Goal: Task Accomplishment & Management: Manage account settings

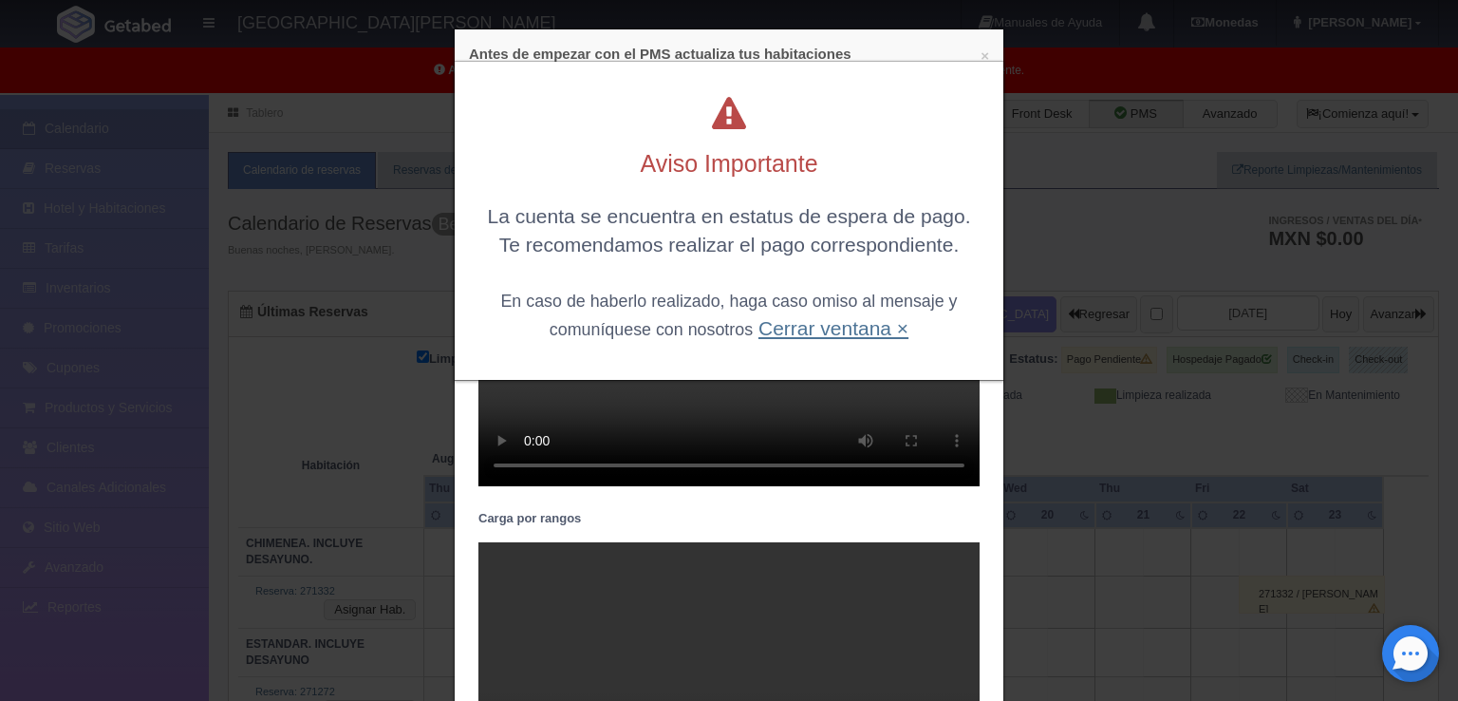
click at [892, 323] on link "Cerrar ventana ×" at bounding box center [834, 328] width 150 height 22
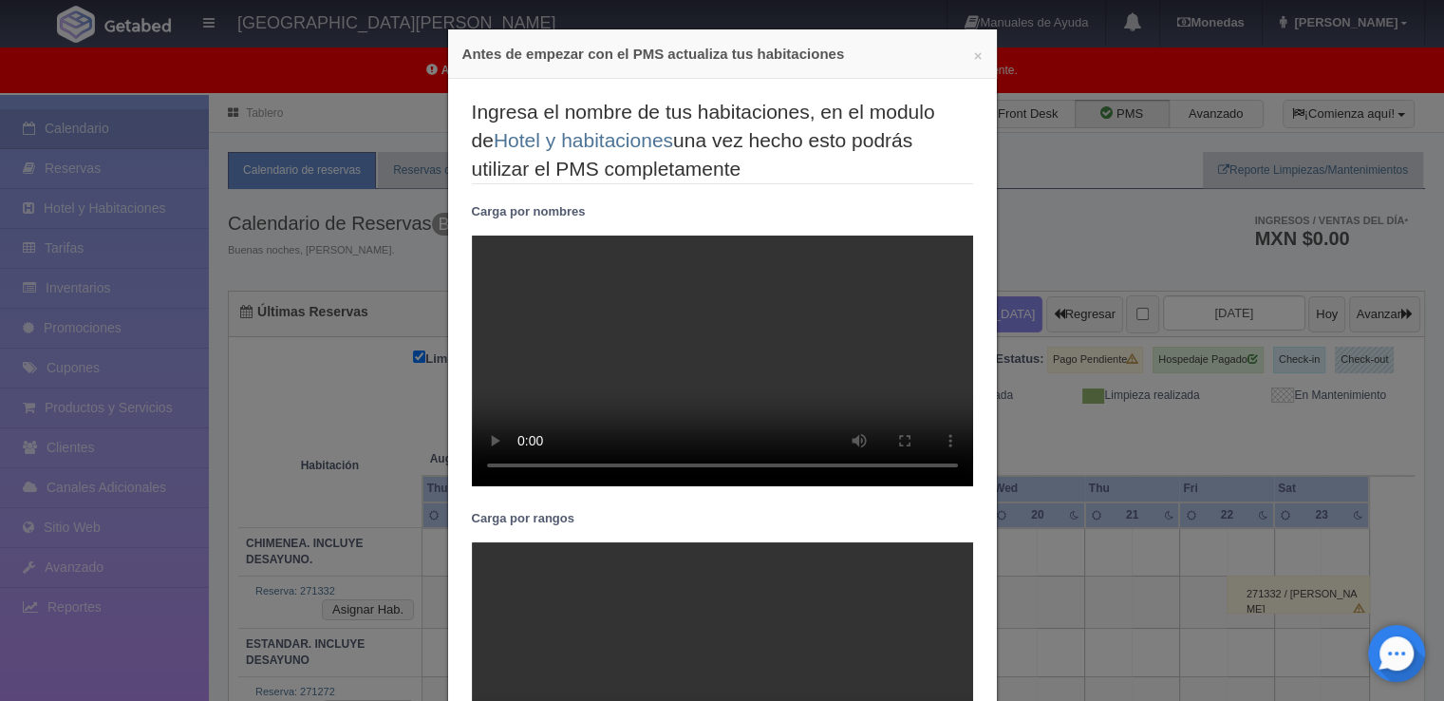
click at [976, 60] on div "× Antes de empezar con el PMS actualiza tus habitaciones" at bounding box center [722, 53] width 549 height 49
click at [974, 57] on button "×" at bounding box center [978, 55] width 9 height 14
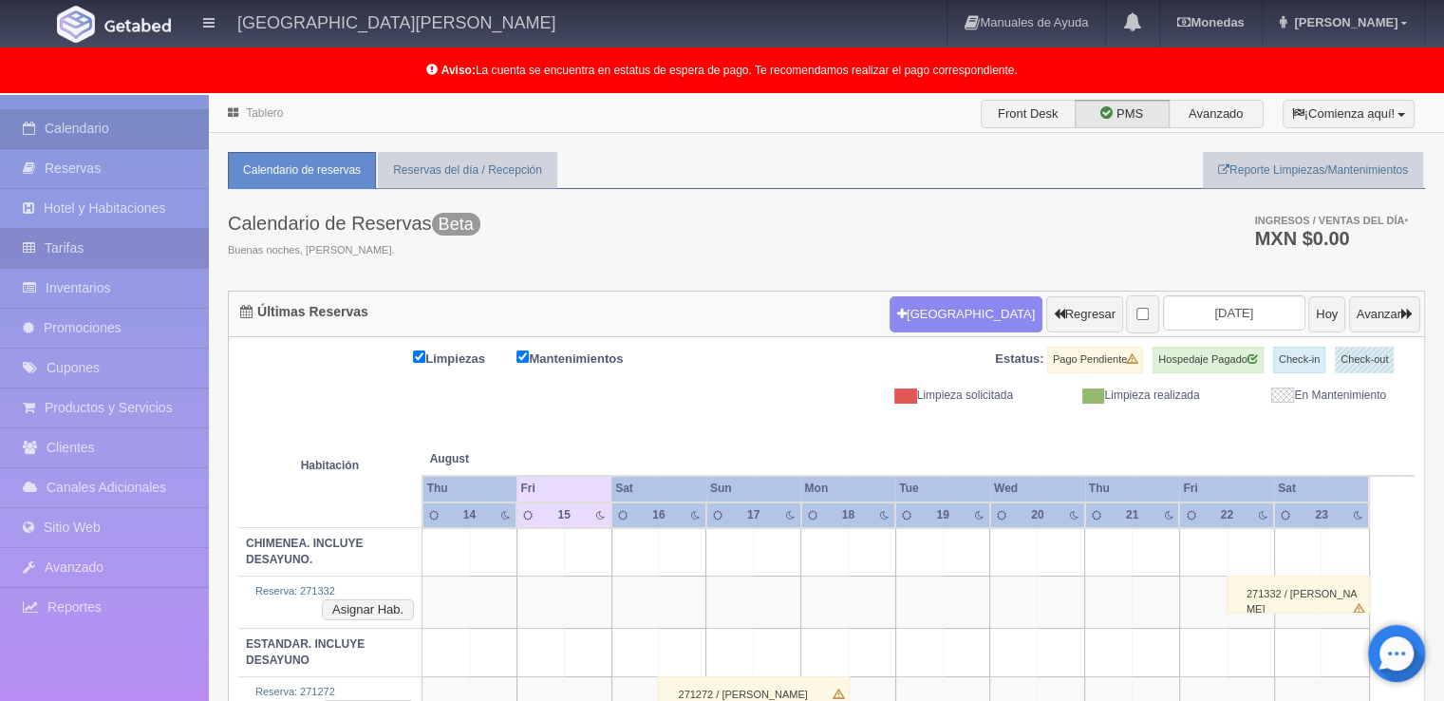
click at [110, 246] on link "Tarifas" at bounding box center [104, 248] width 209 height 39
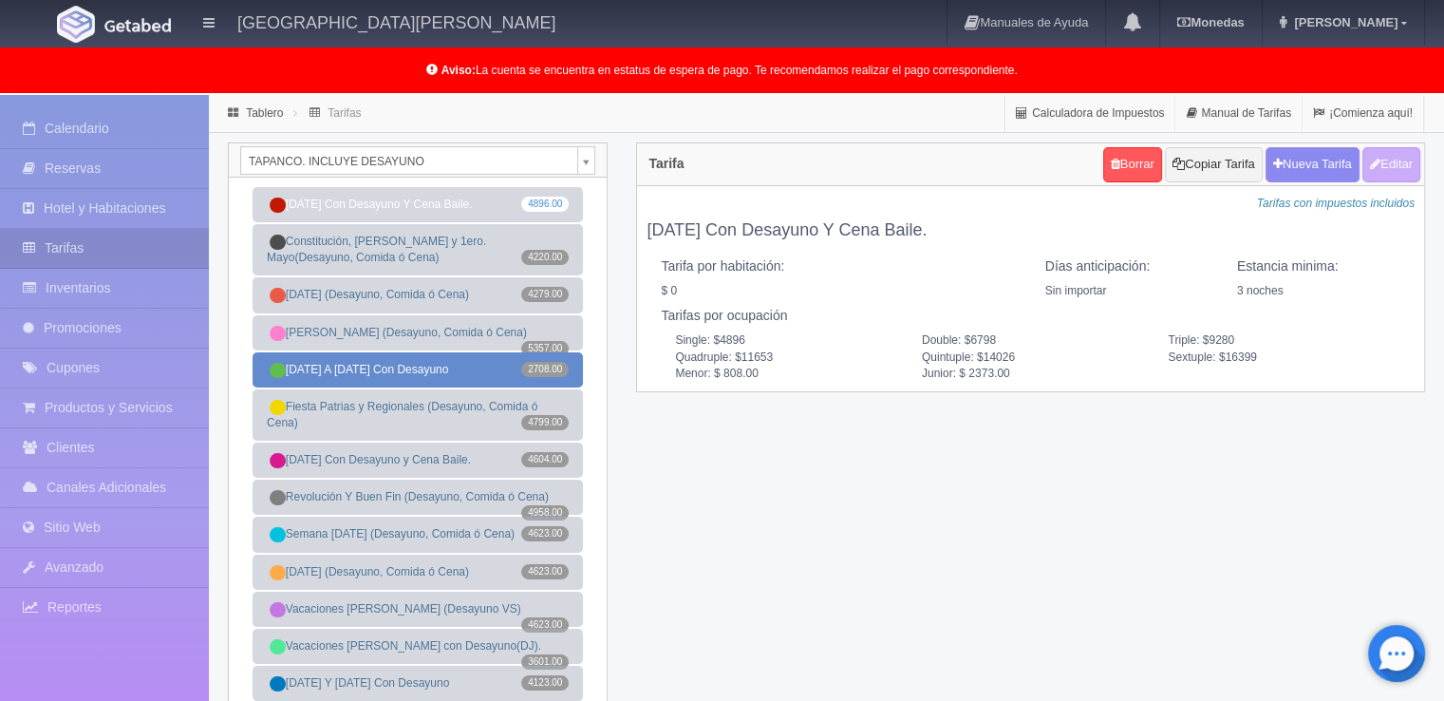
click at [434, 366] on link "[DATE] A [DATE] Con Desayuno 2708.00" at bounding box center [418, 369] width 330 height 35
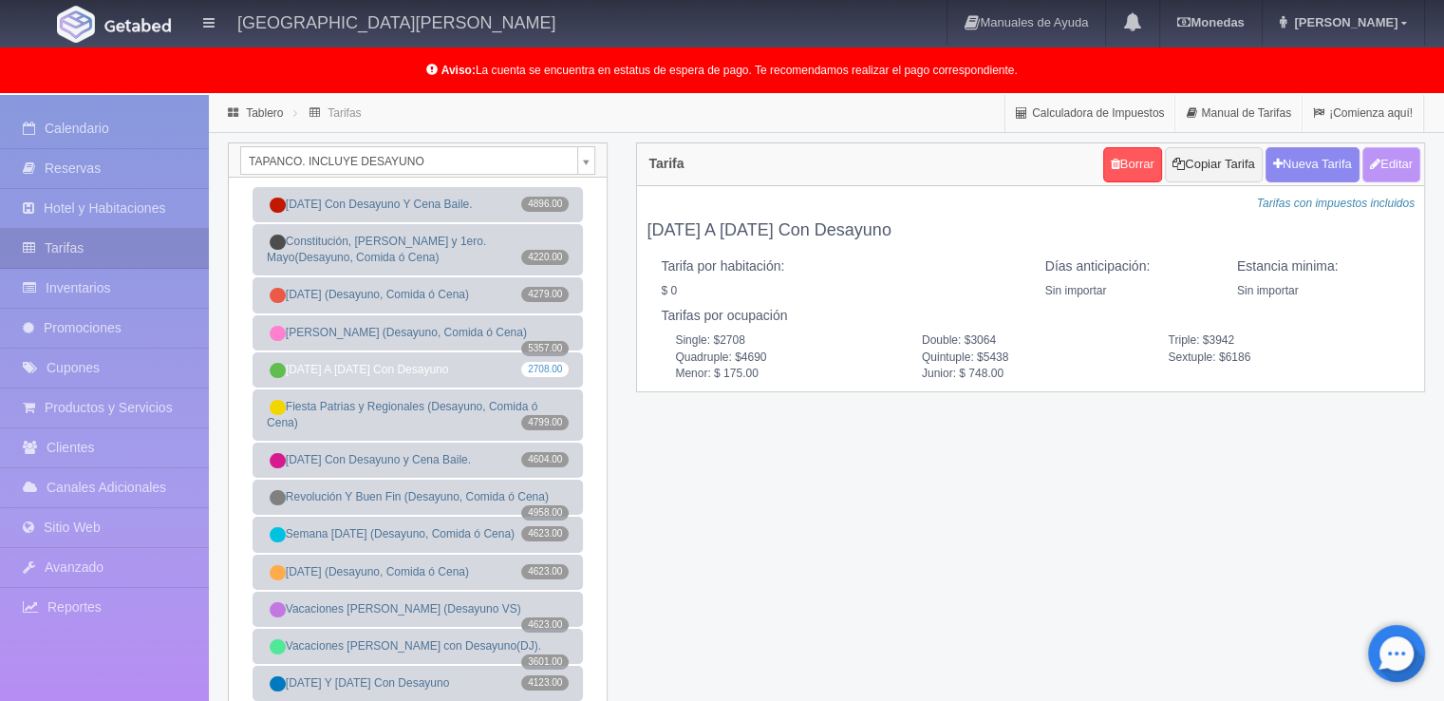
click at [1388, 157] on button "Editar" at bounding box center [1391, 164] width 58 height 35
type input "[DATE] A [DATE] Con Desayuno"
select select "0"
type input "0"
checkbox input "false"
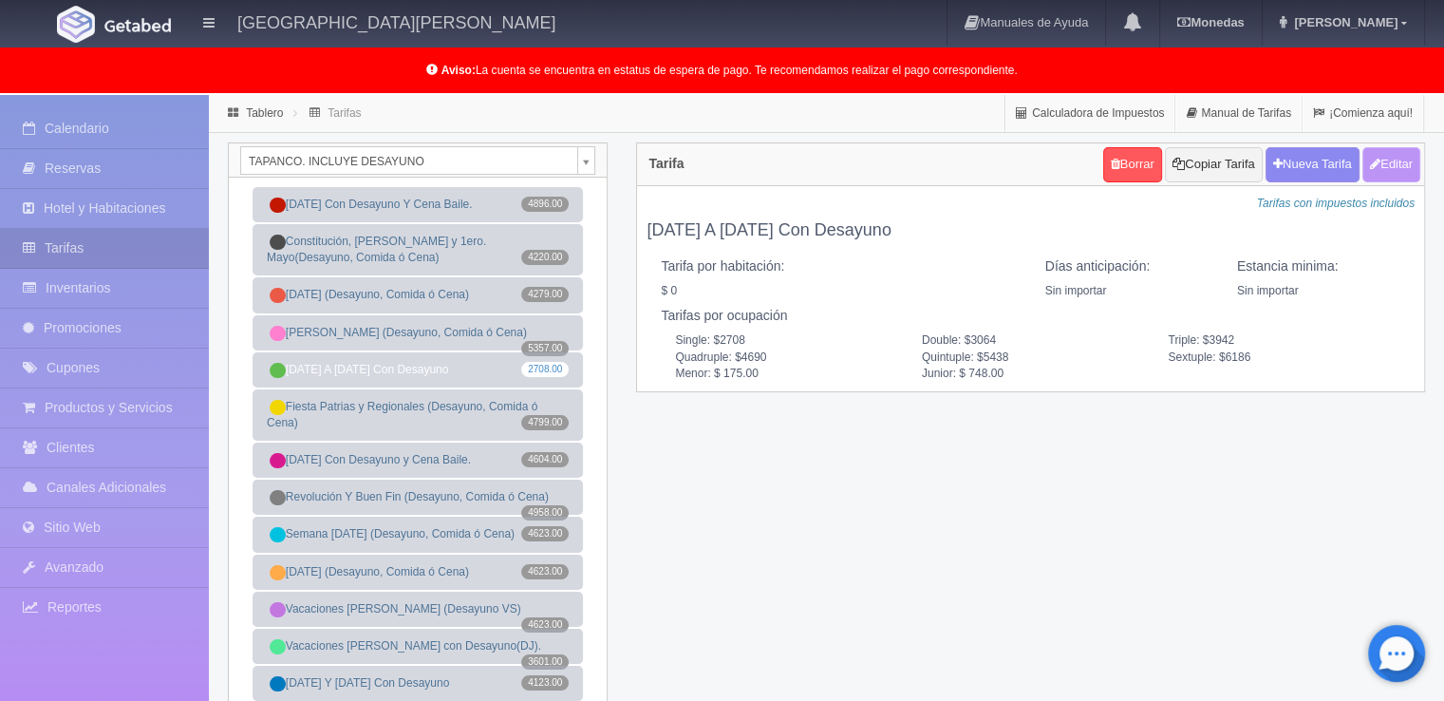
type input "2708"
type input "3064"
type input "3942"
type input "4690"
type input "5438"
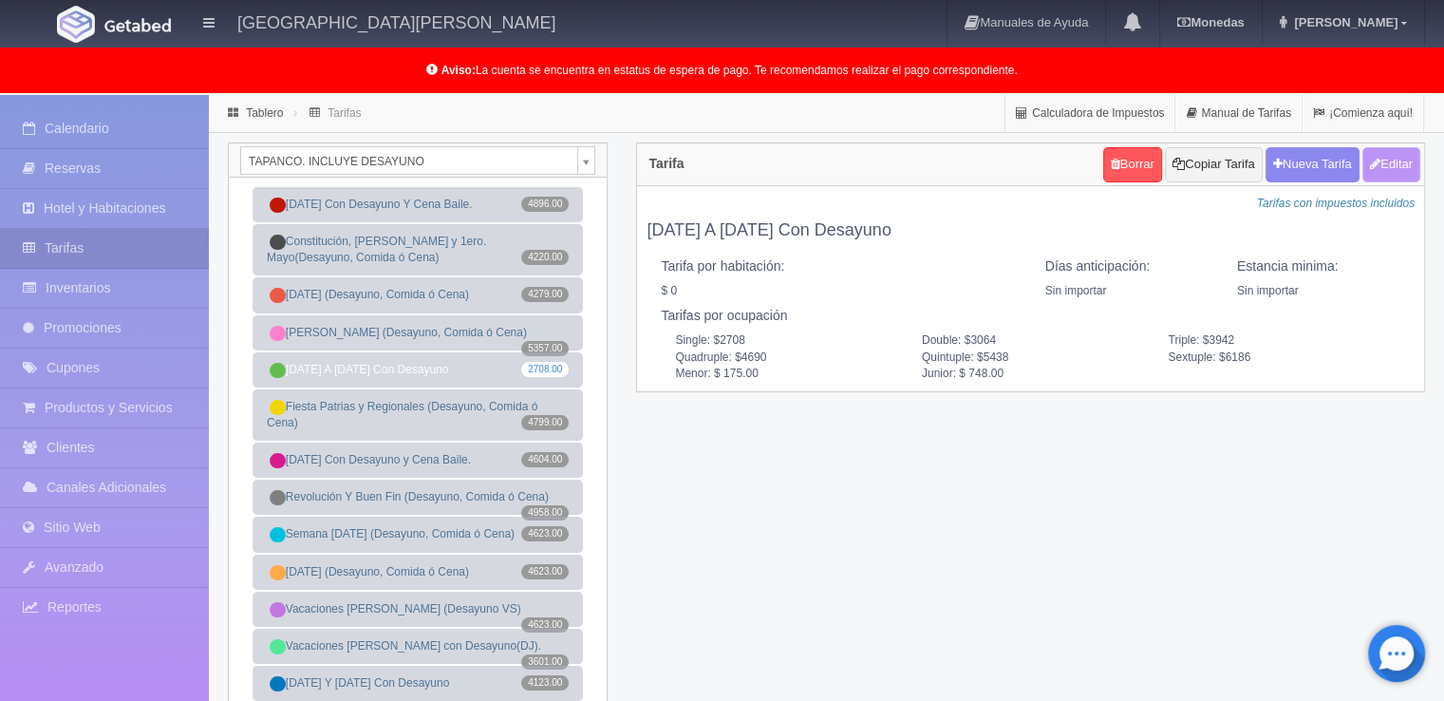
type input "6186"
type input "175.00"
type input "748.00"
checkbox input "true"
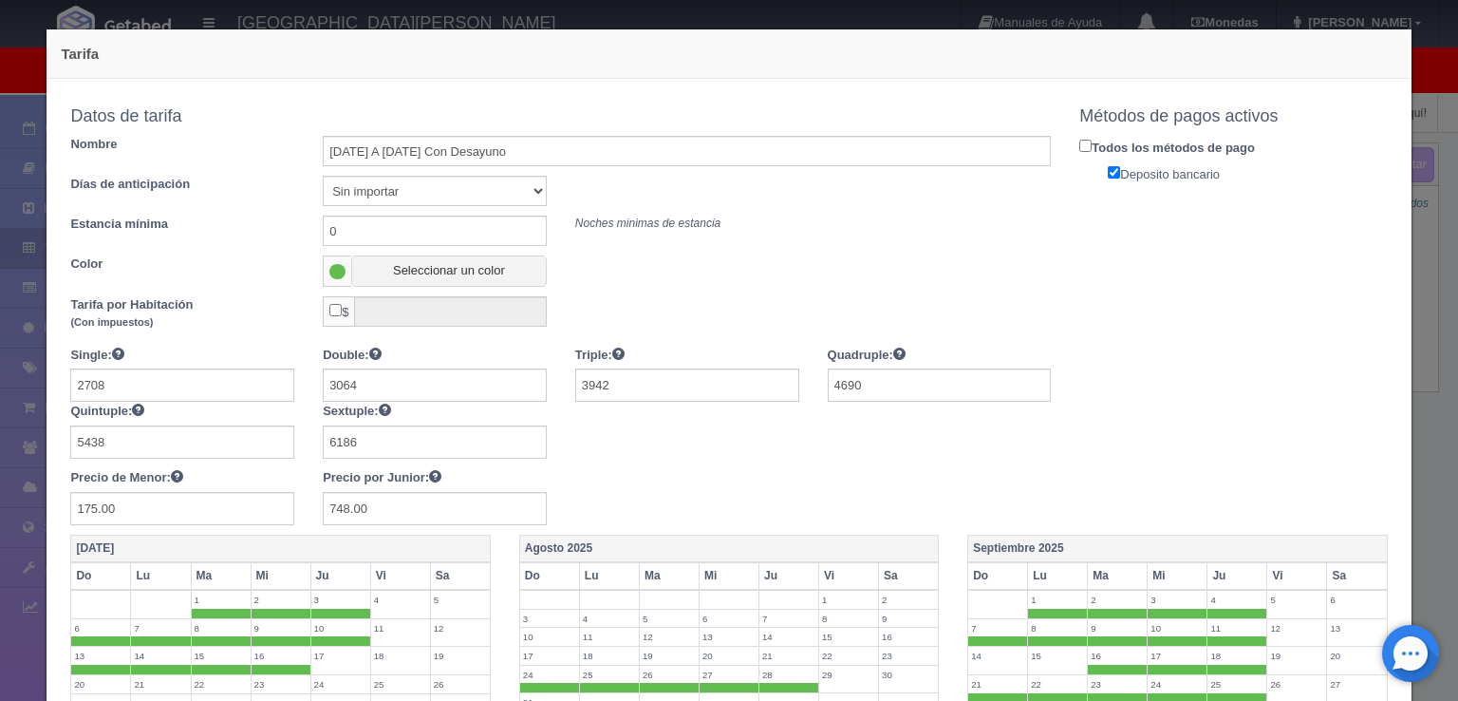
scroll to position [95, 0]
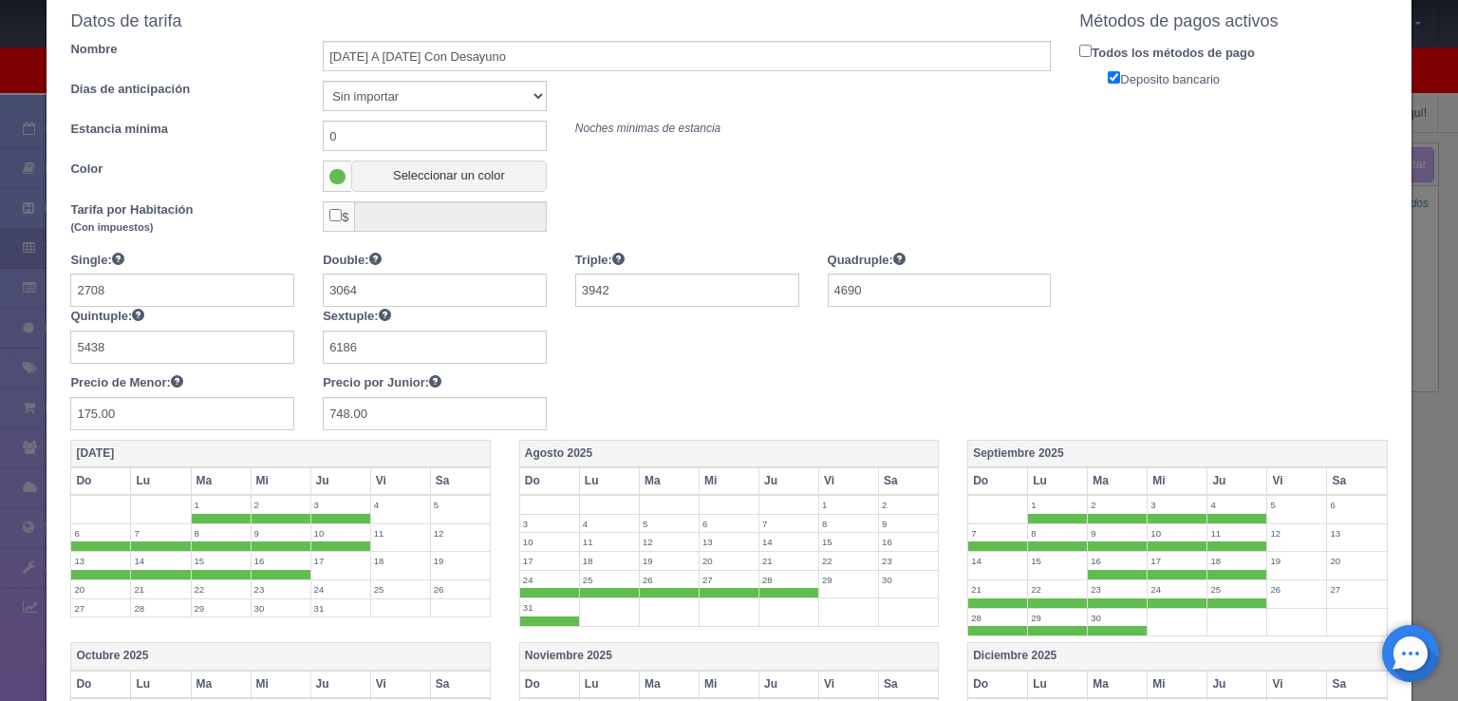
click at [547, 553] on label "17" at bounding box center [549, 561] width 59 height 18
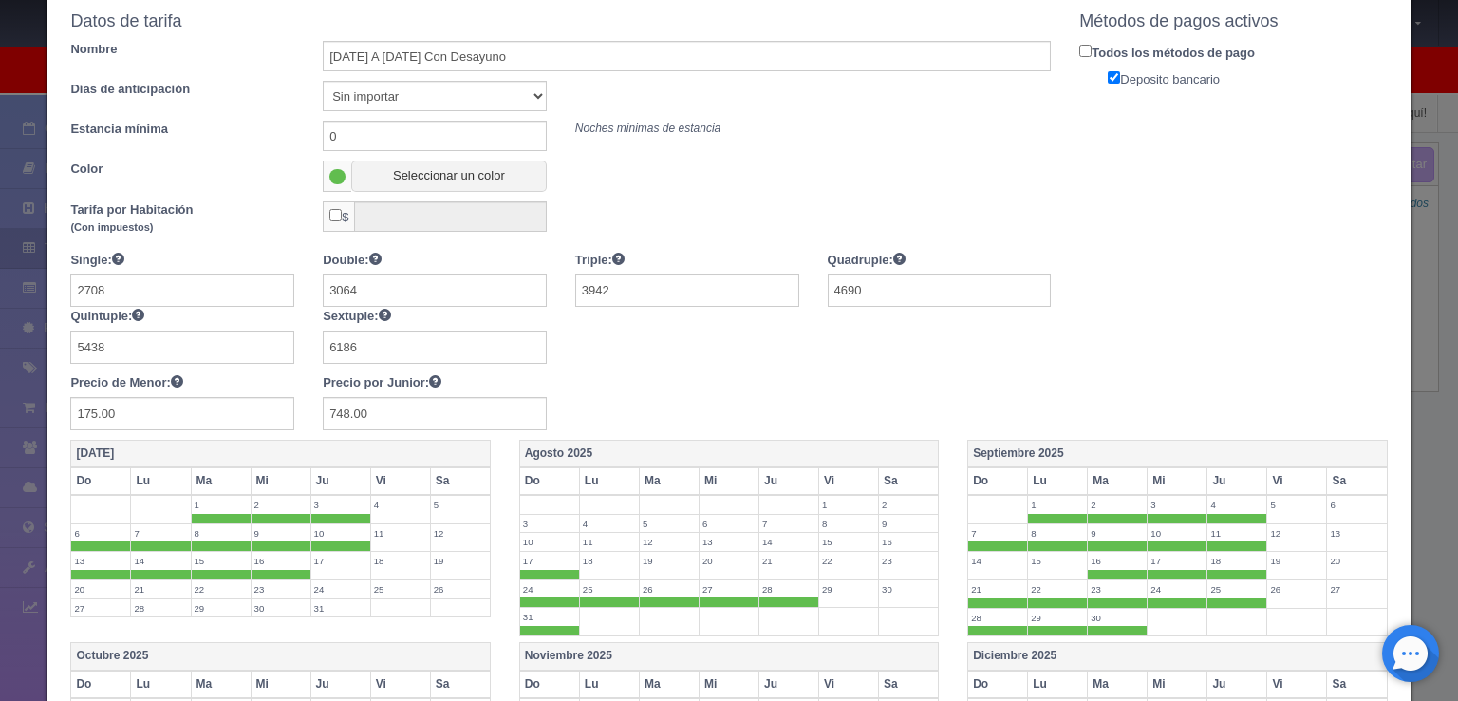
click at [602, 556] on label "18" at bounding box center [609, 561] width 59 height 18
click at [666, 559] on label "19" at bounding box center [669, 561] width 59 height 18
click at [727, 559] on label "20" at bounding box center [729, 561] width 59 height 18
click at [779, 559] on label "21" at bounding box center [789, 561] width 59 height 18
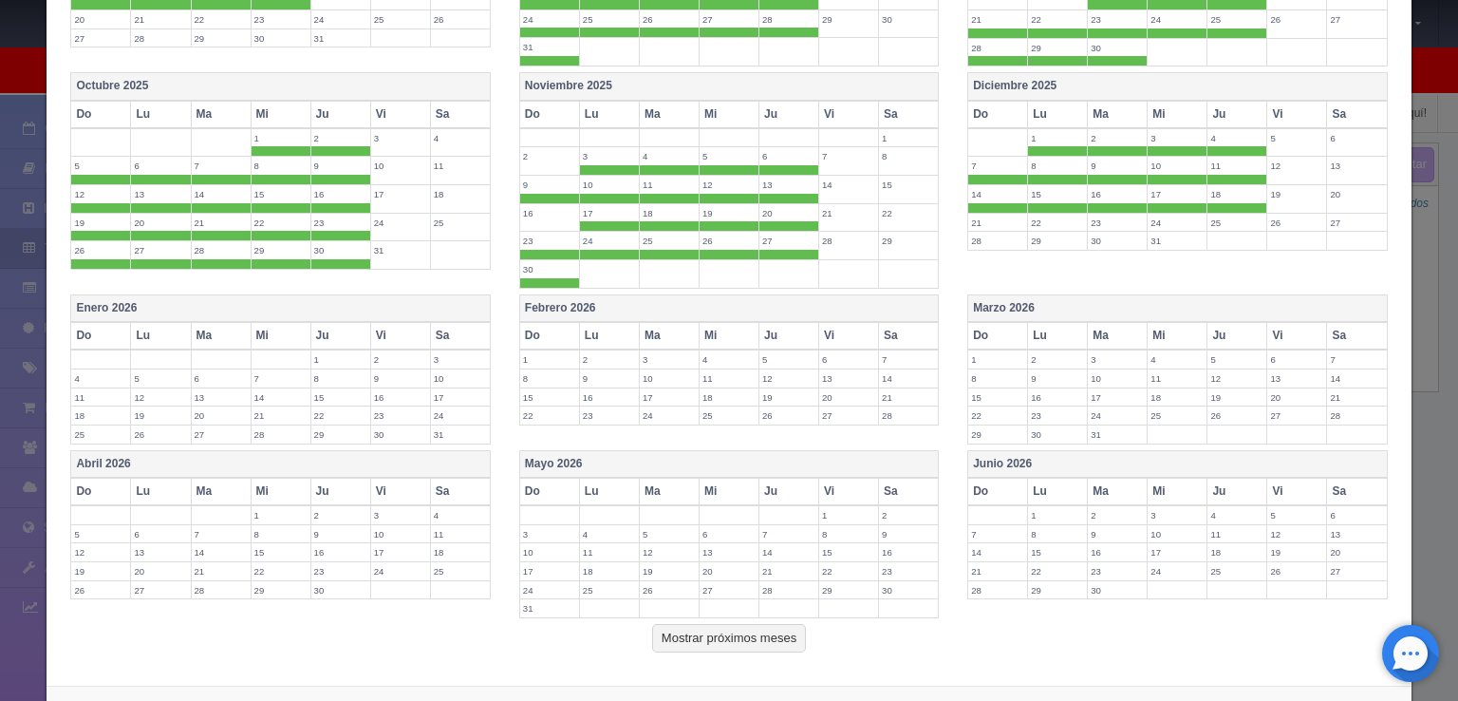
scroll to position [735, 0]
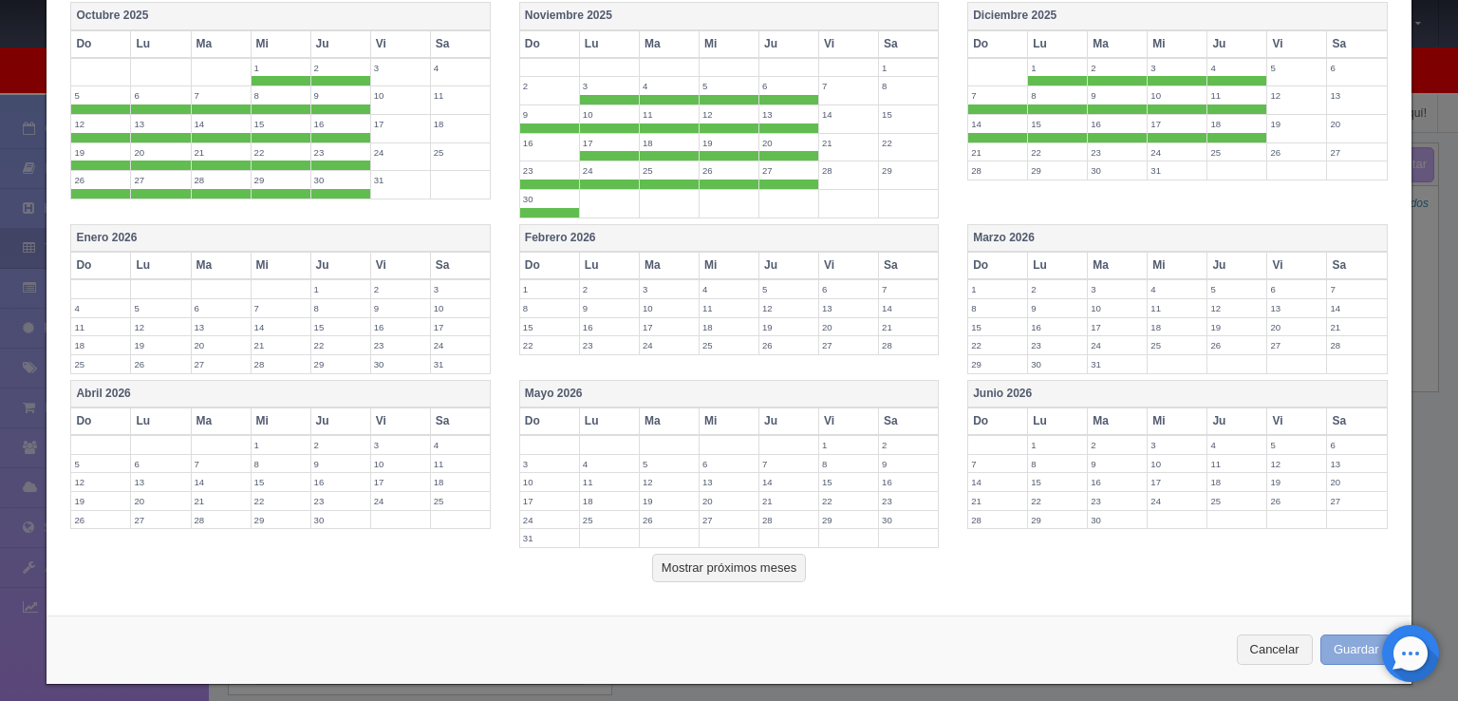
click at [1339, 634] on button "Guardar" at bounding box center [1357, 649] width 72 height 31
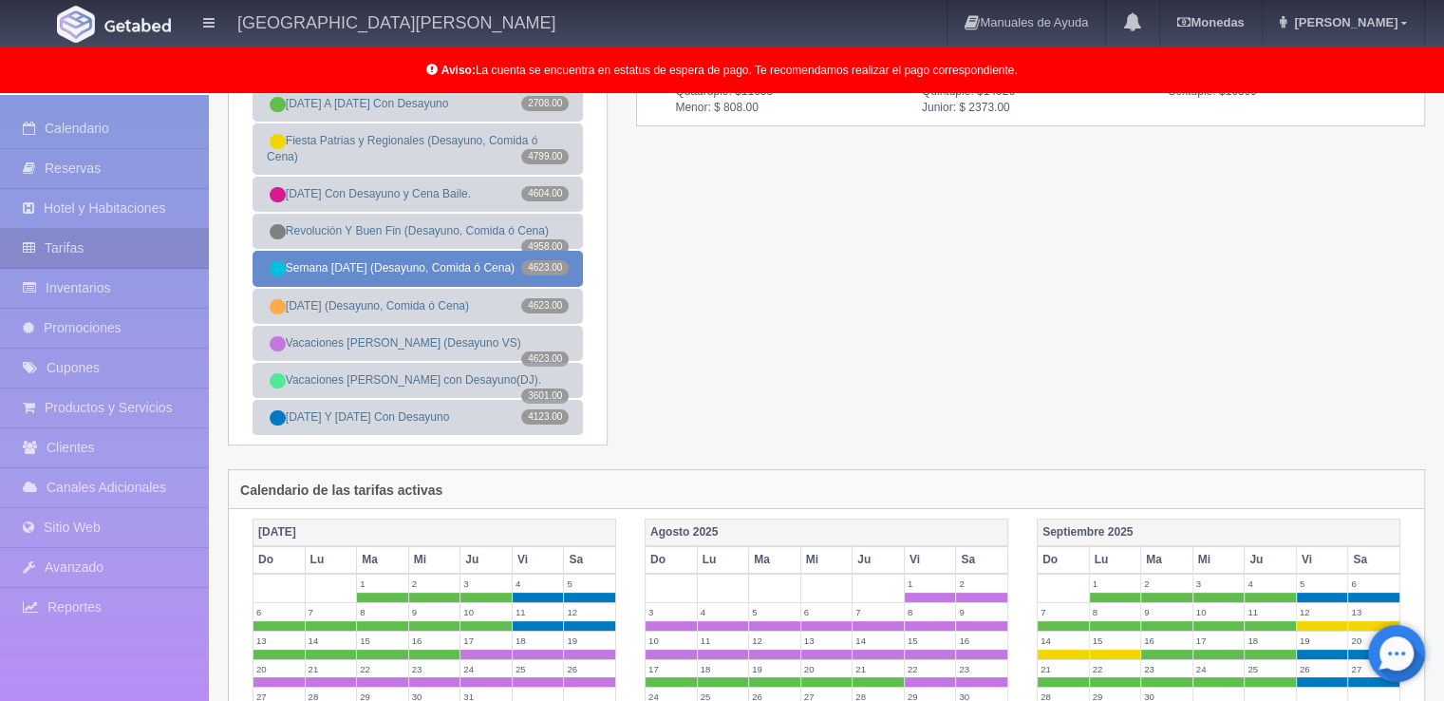
scroll to position [285, 0]
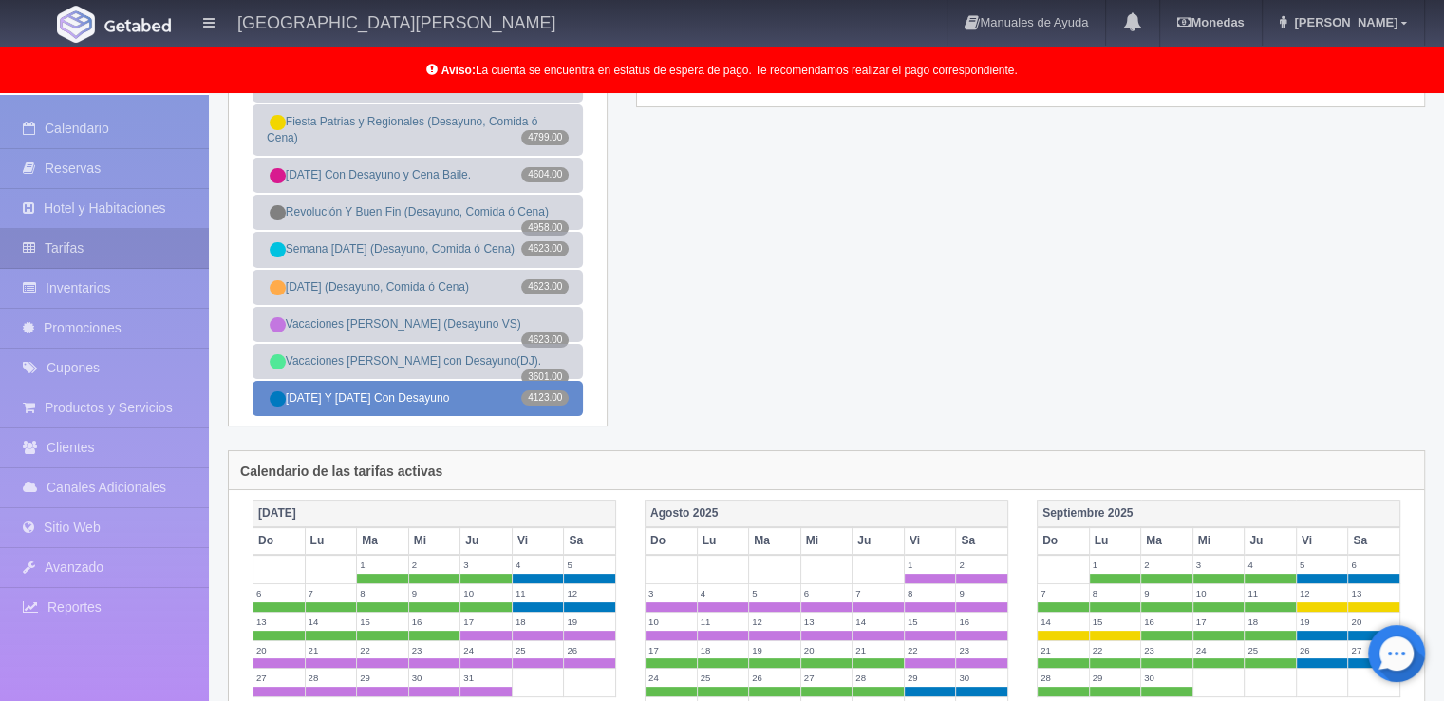
click at [436, 411] on link "[DATE] Y [DATE] Con Desayuno 4123.00" at bounding box center [418, 398] width 330 height 35
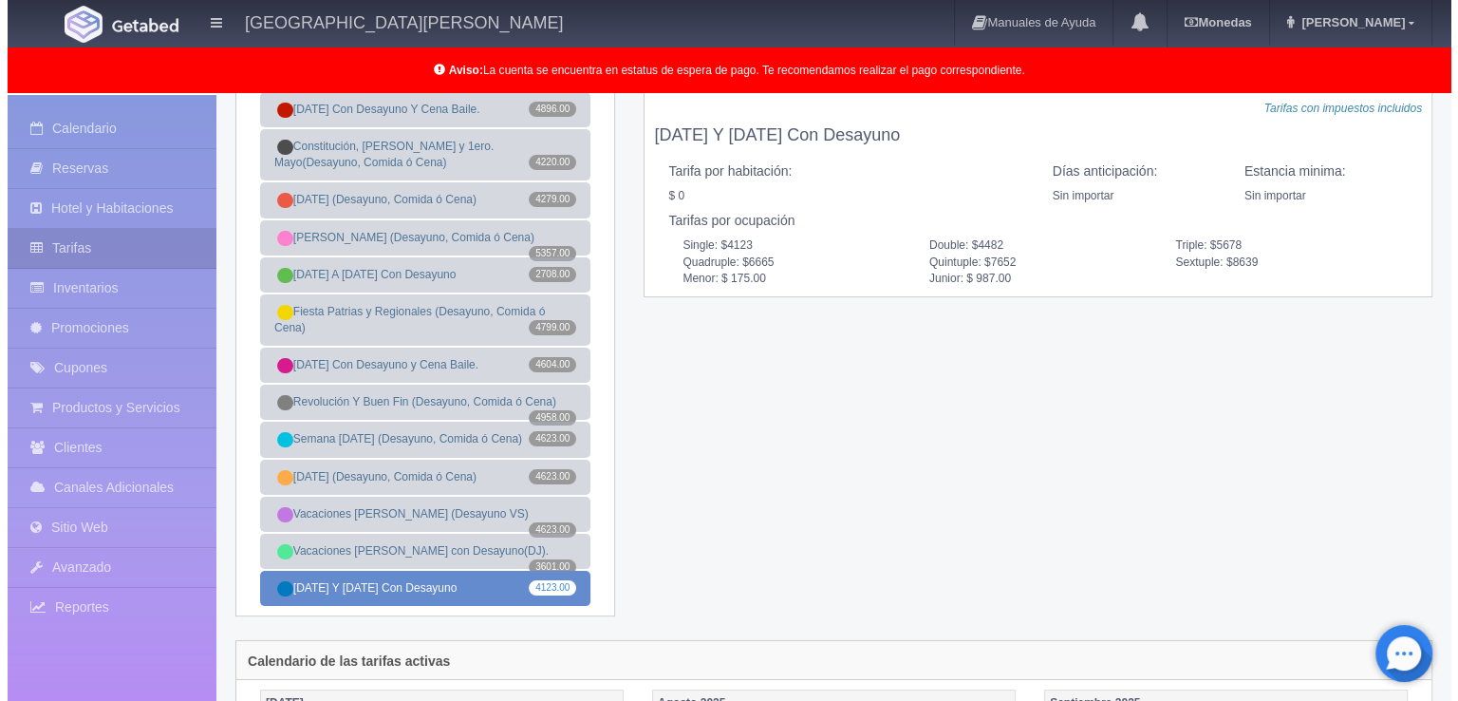
scroll to position [0, 0]
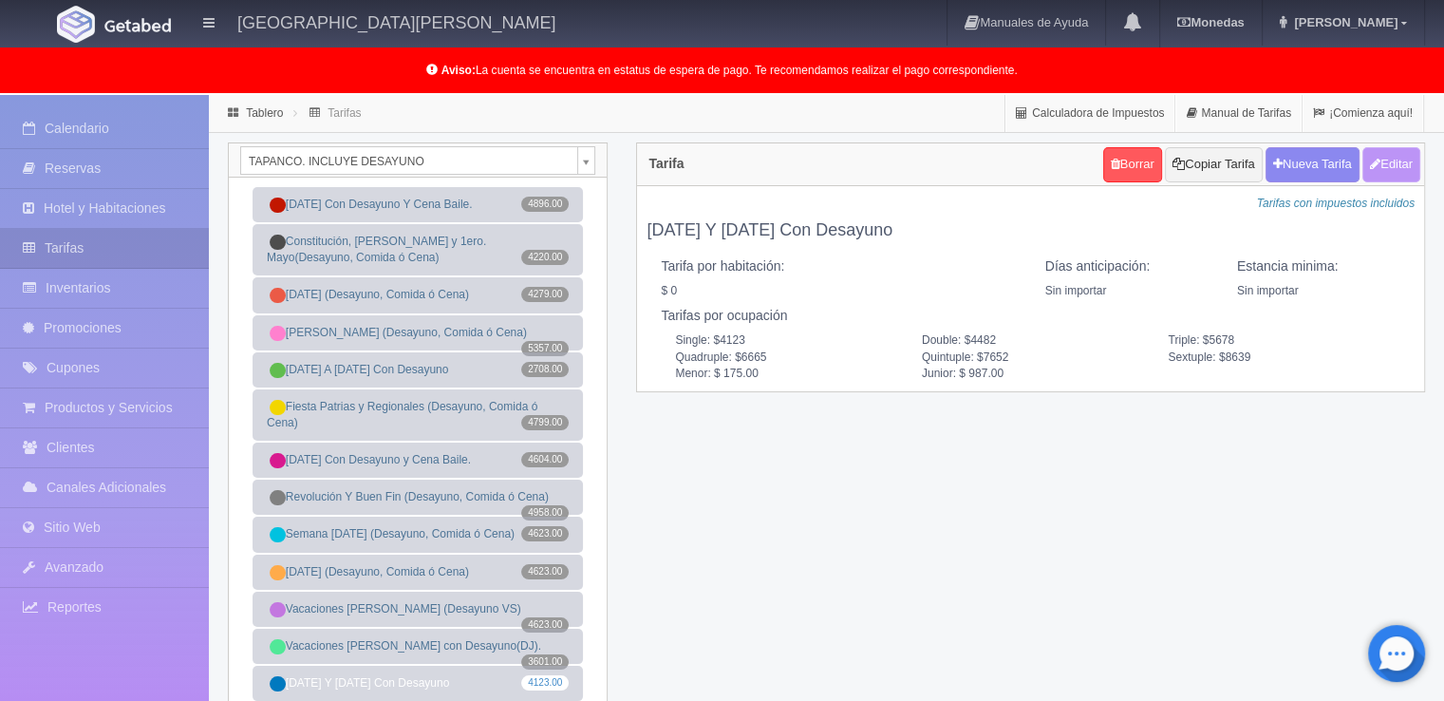
click at [1398, 168] on button "Editar" at bounding box center [1391, 164] width 58 height 35
type input "Viernes Y Sábado Con Desayuno"
select select "0"
type input "0"
checkbox input "false"
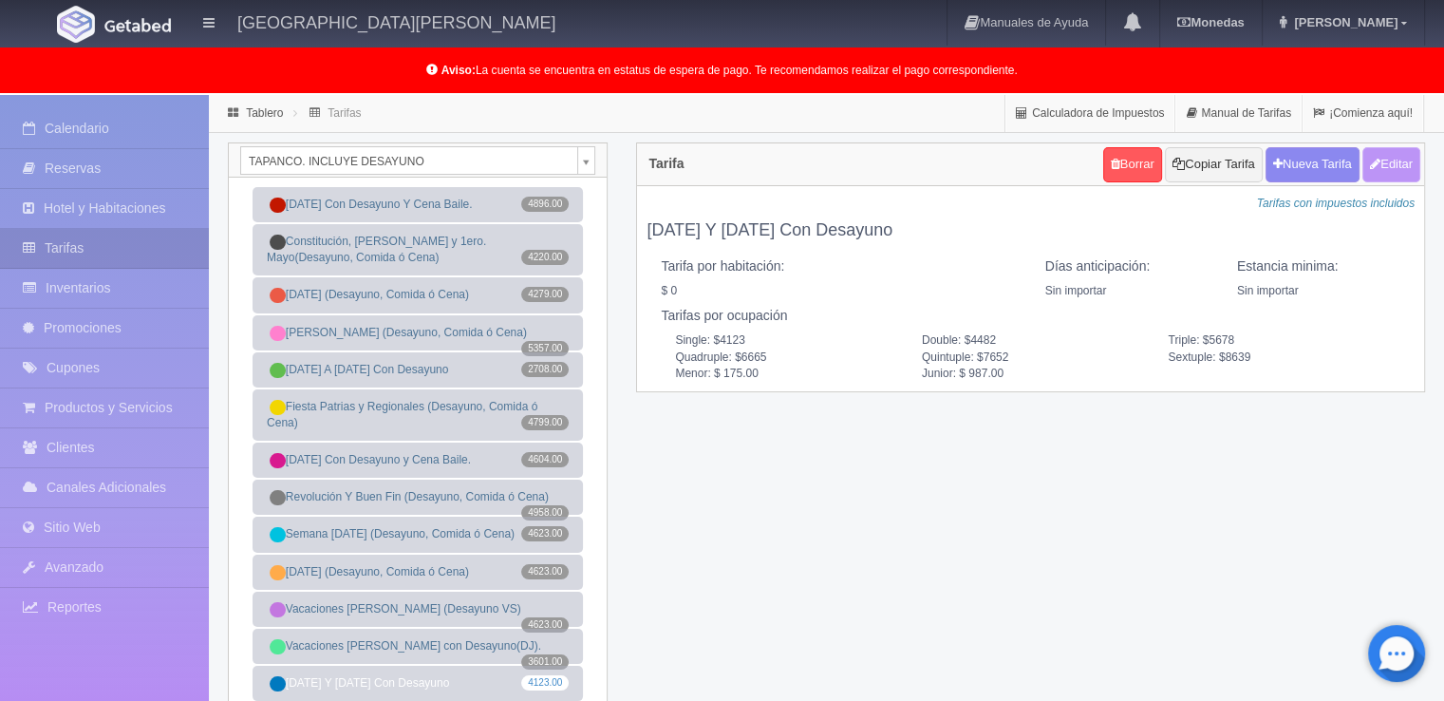
type input "4123"
type input "4482"
type input "5678"
type input "6665"
type input "7652"
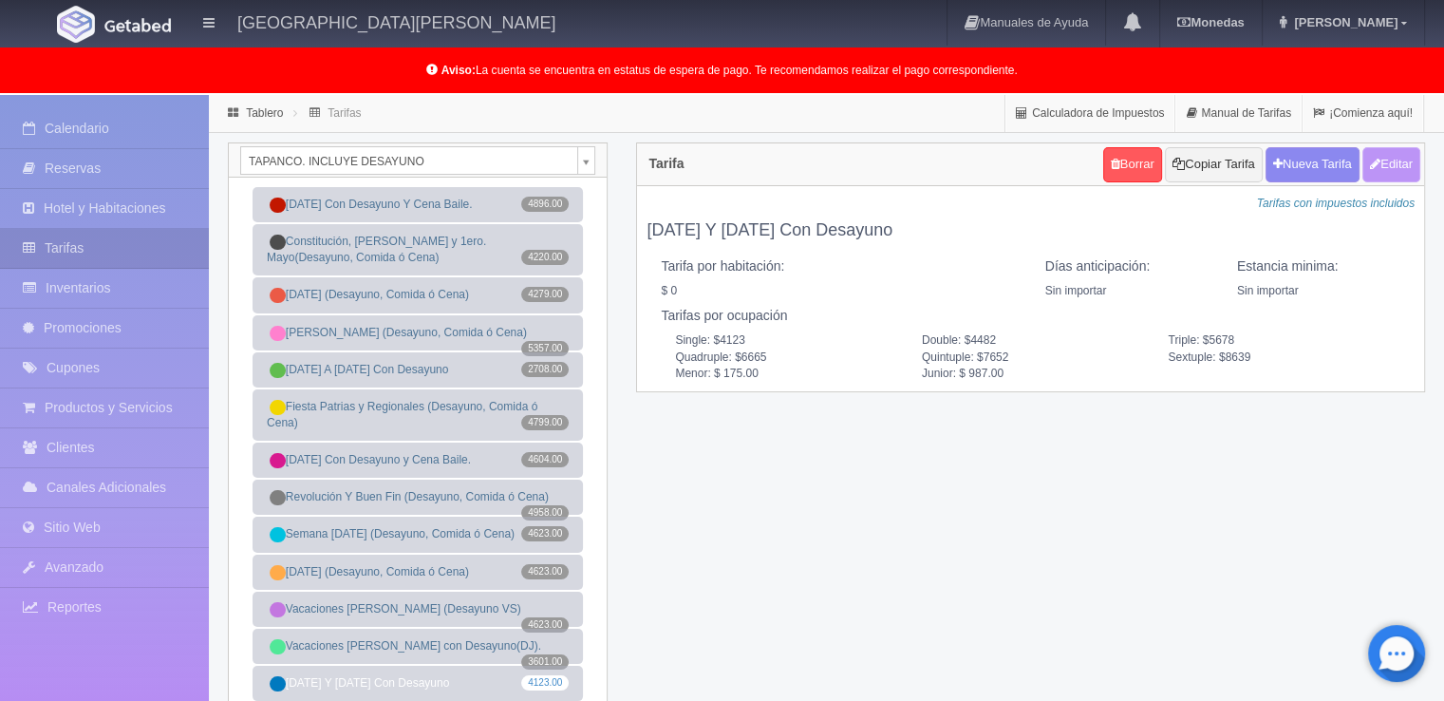
type input "8639"
type input "175.00"
type input "987.00"
checkbox input "true"
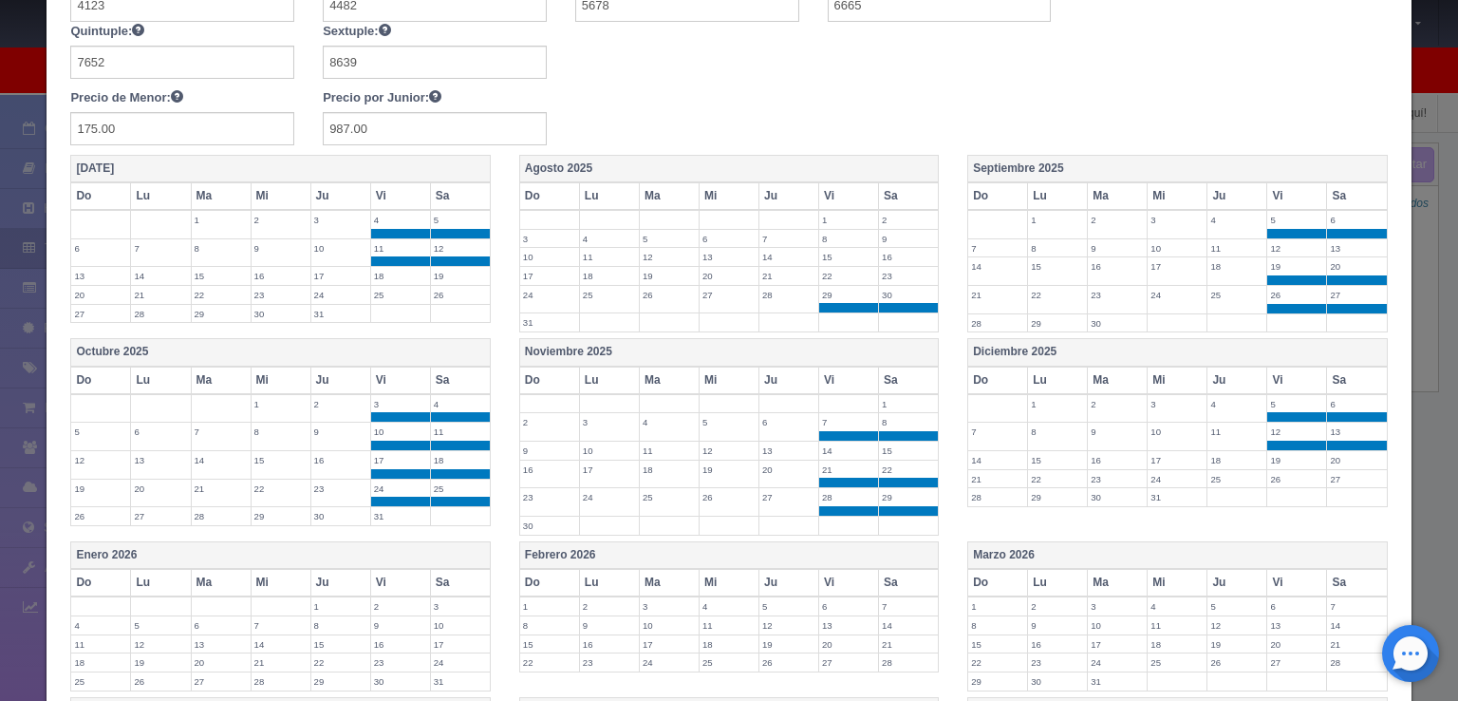
scroll to position [285, 0]
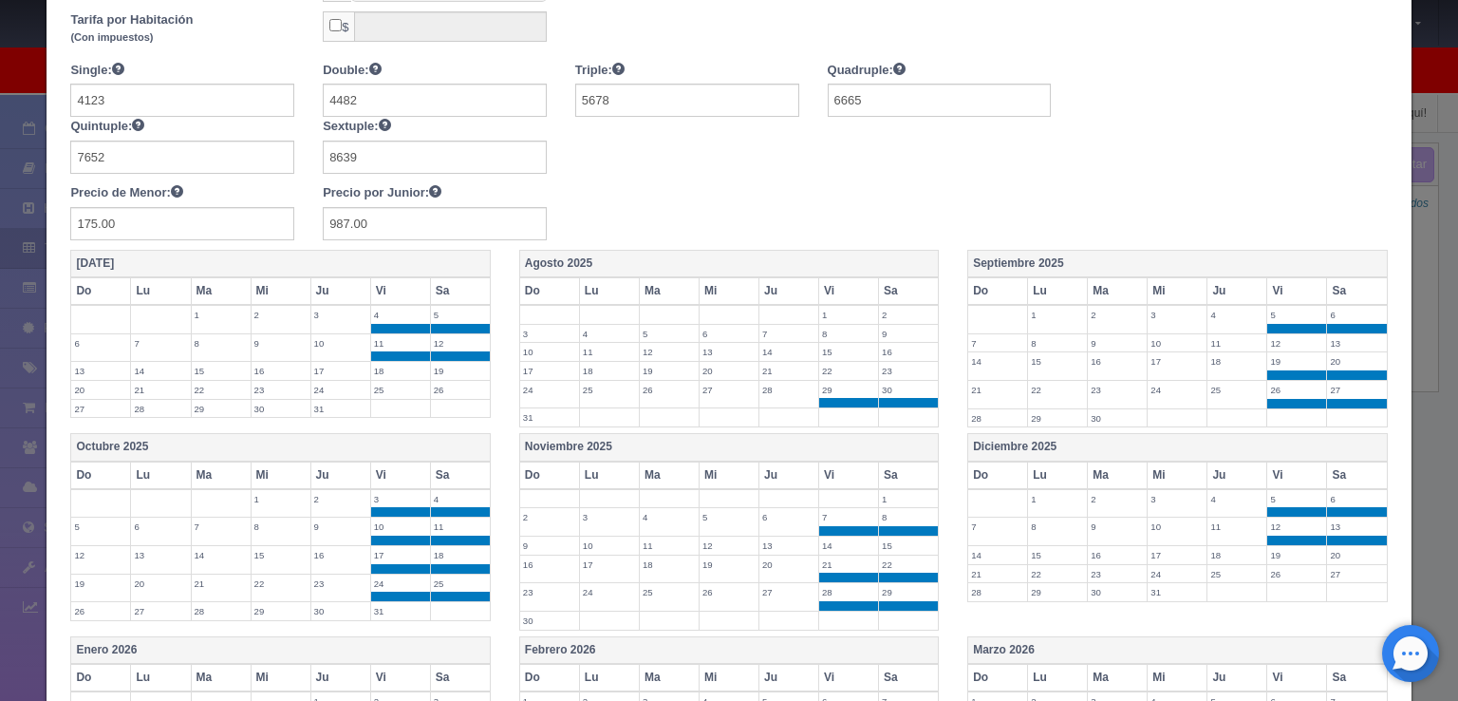
click at [850, 366] on label "22" at bounding box center [848, 371] width 59 height 18
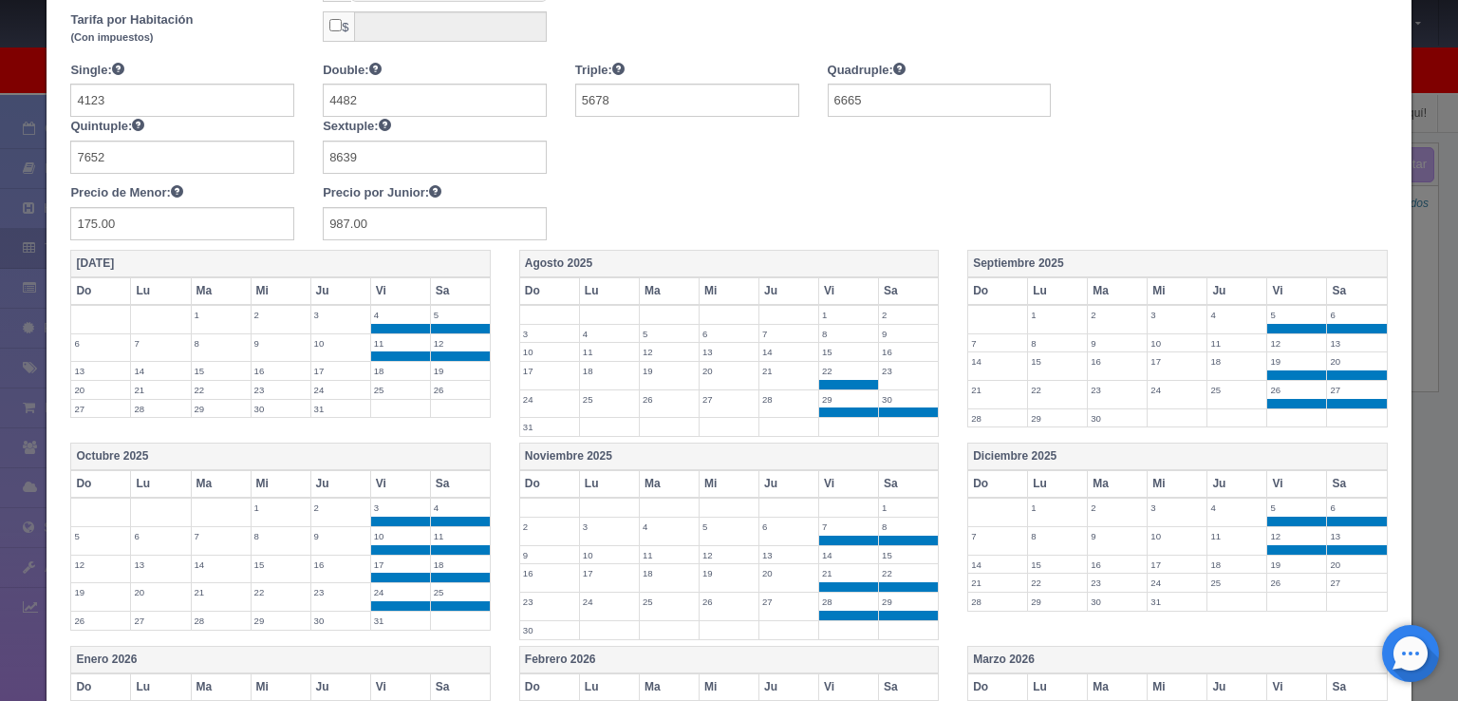
click at [890, 366] on label "23" at bounding box center [908, 371] width 59 height 18
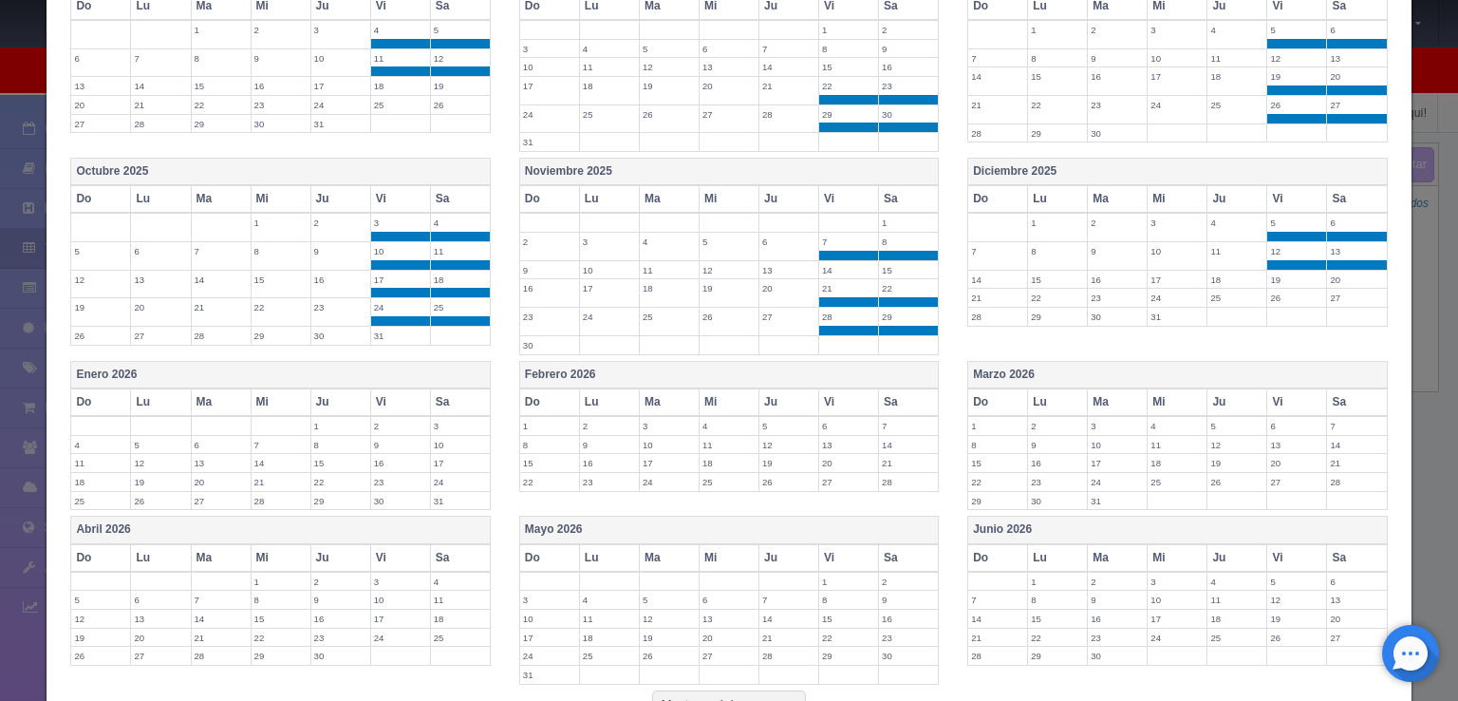
scroll to position [706, 0]
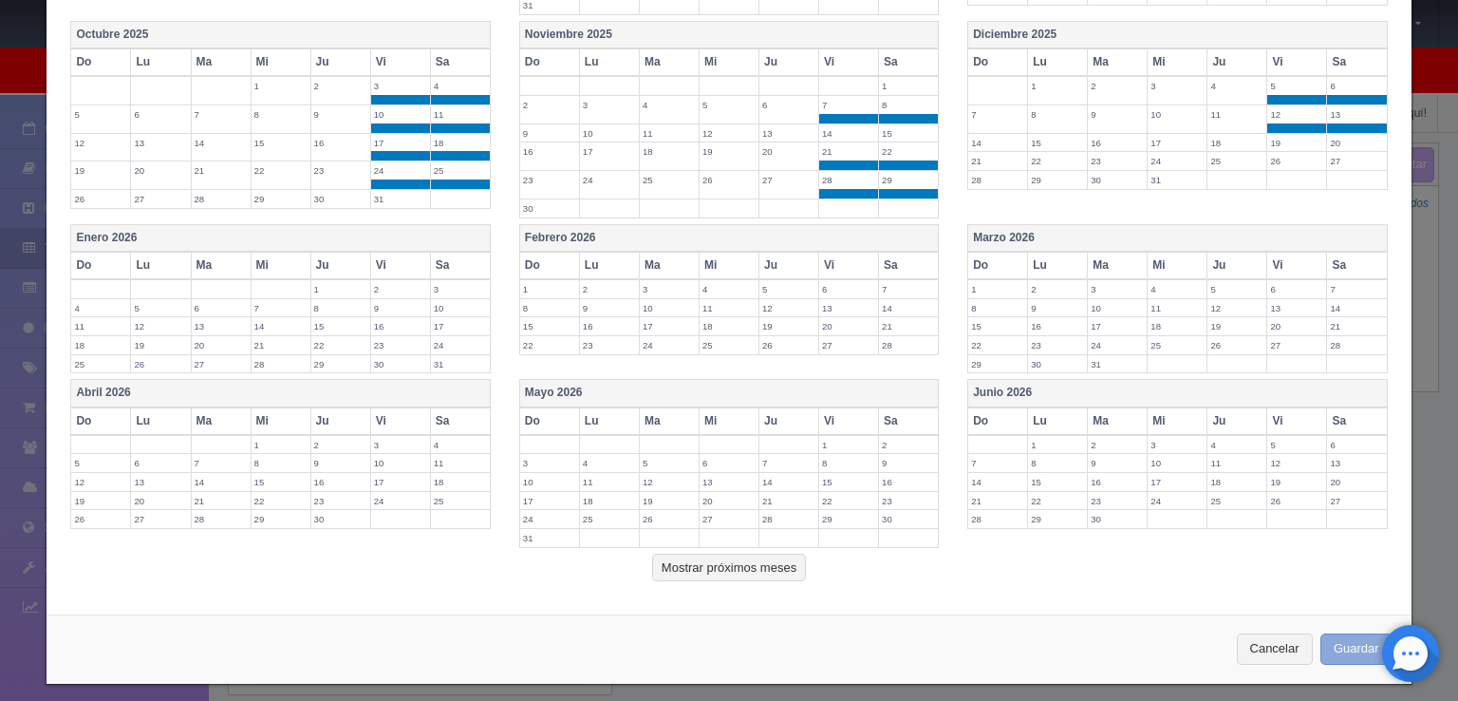
click at [1339, 639] on button "Guardar" at bounding box center [1357, 648] width 72 height 31
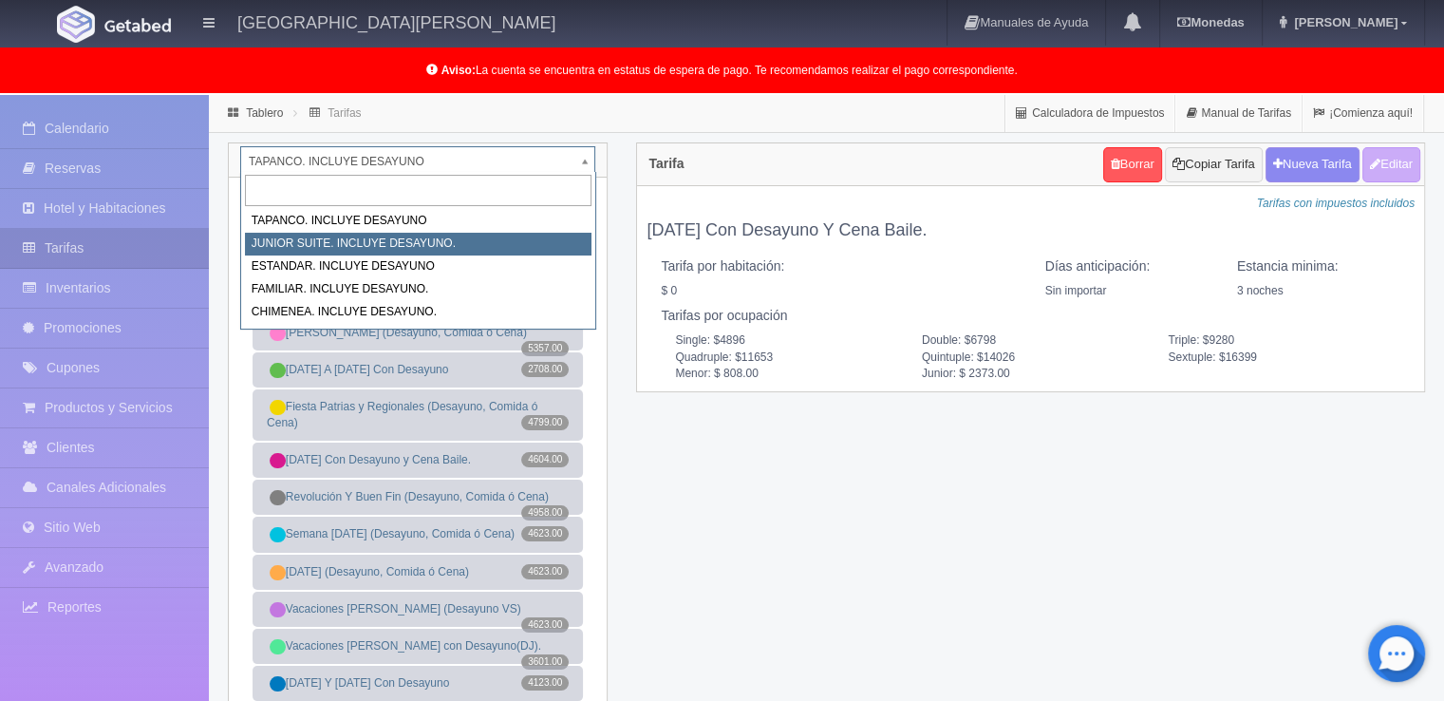
select select "1050"
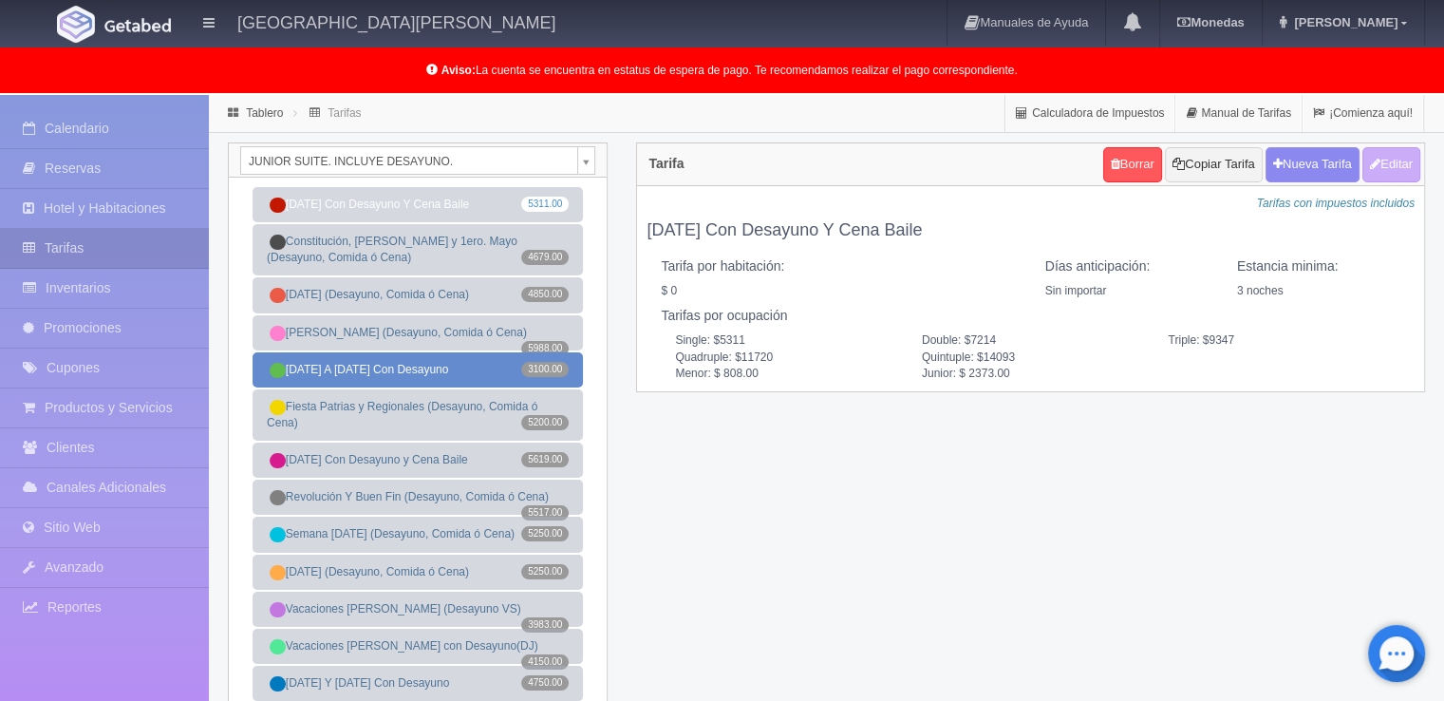
click at [460, 380] on link "Domingo A Jueves Con Desayuno 3100.00" at bounding box center [418, 369] width 330 height 35
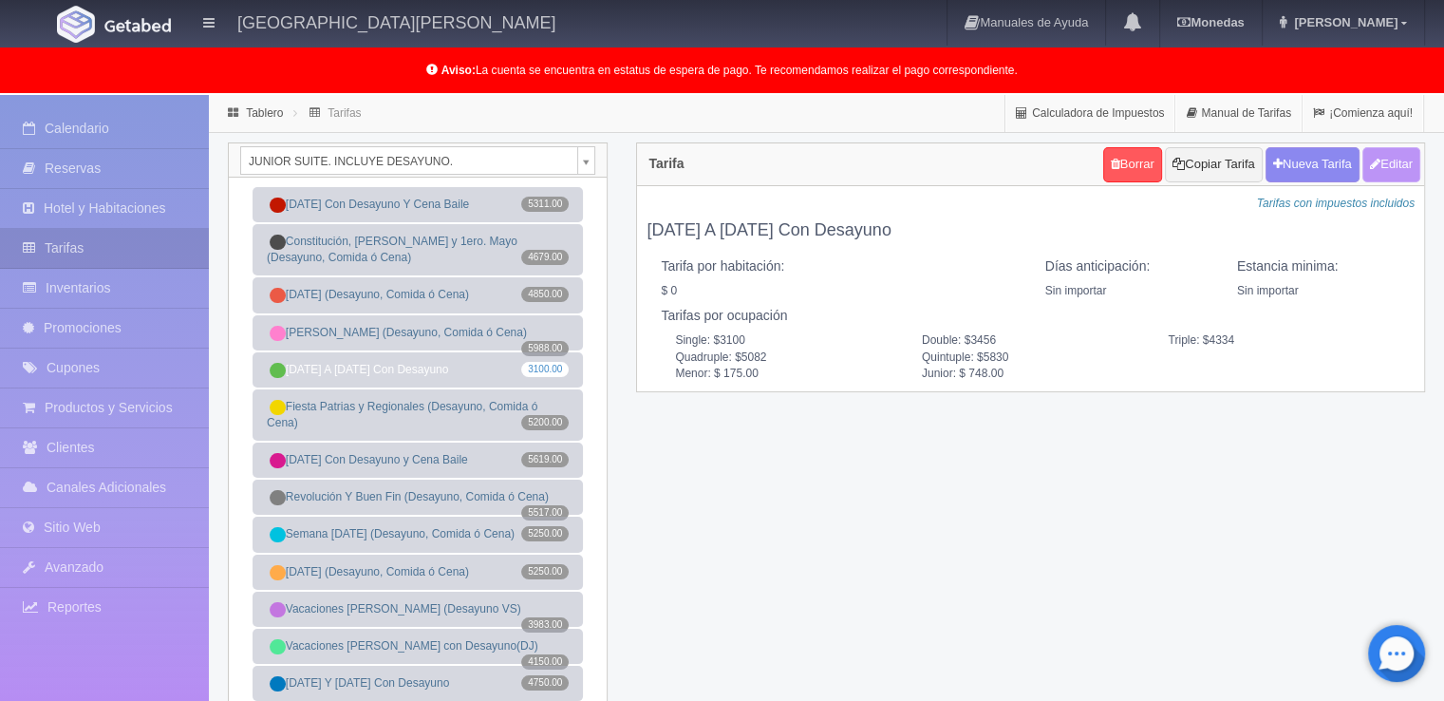
click at [1392, 171] on button "Editar" at bounding box center [1391, 164] width 58 height 35
type input "Domingo A Jueves Con Desayuno"
select select "0"
type input "0"
checkbox input "false"
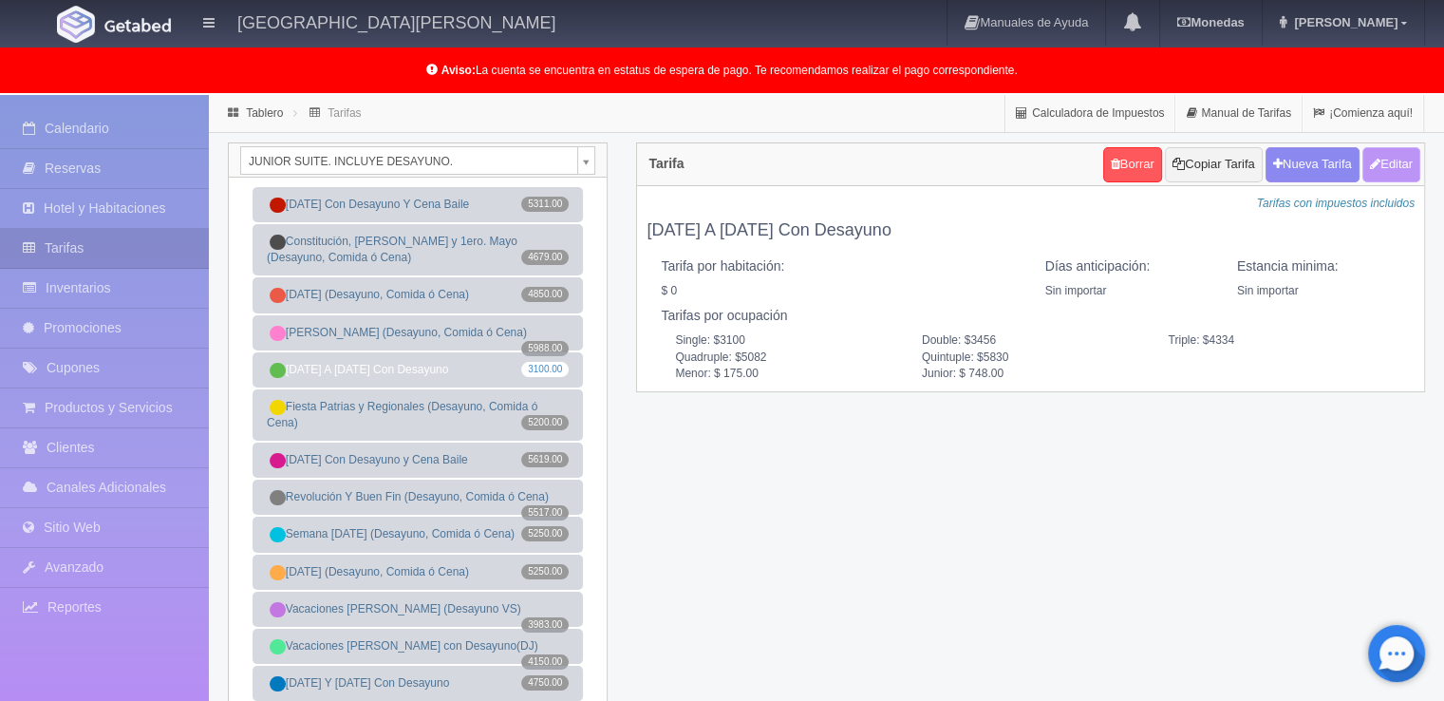
type input "3100"
type input "3456"
type input "4334"
type input "5082"
type input "5830"
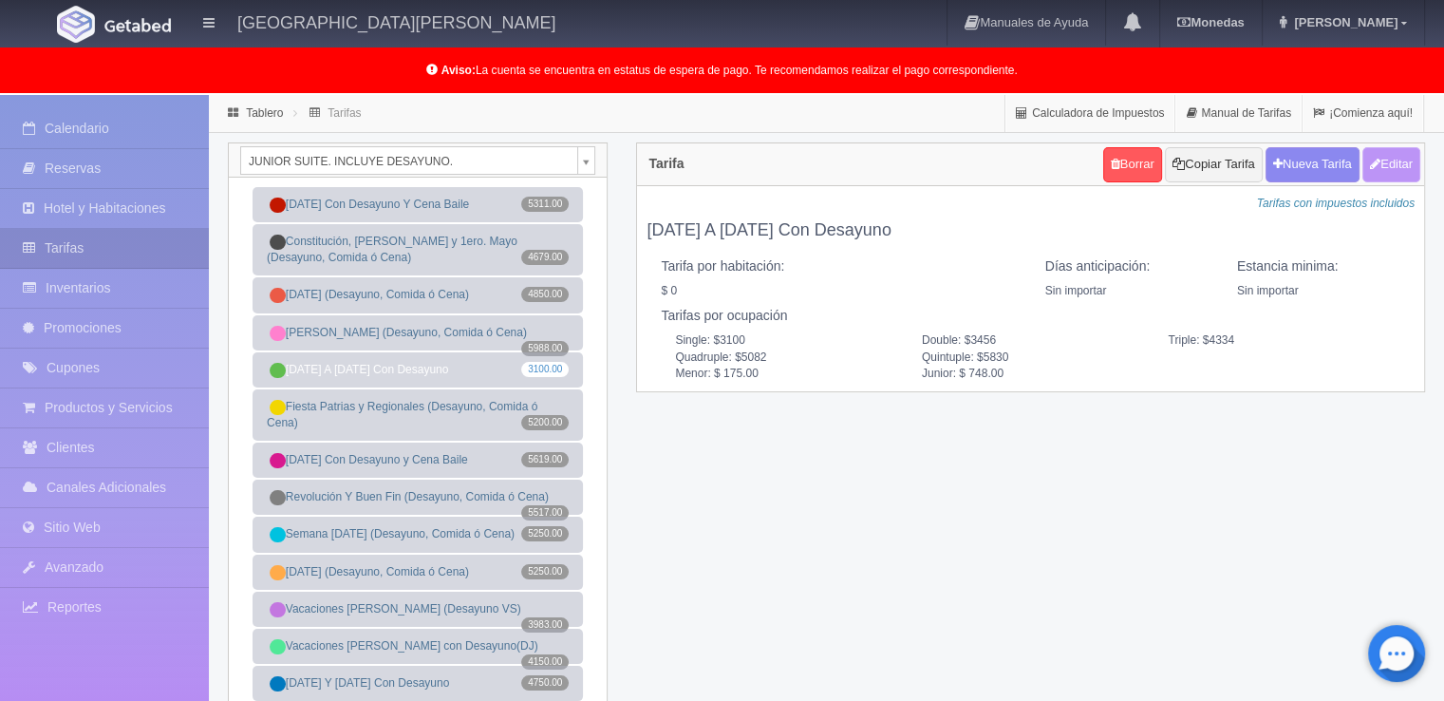
type input "175.00"
type input "748.00"
checkbox input "true"
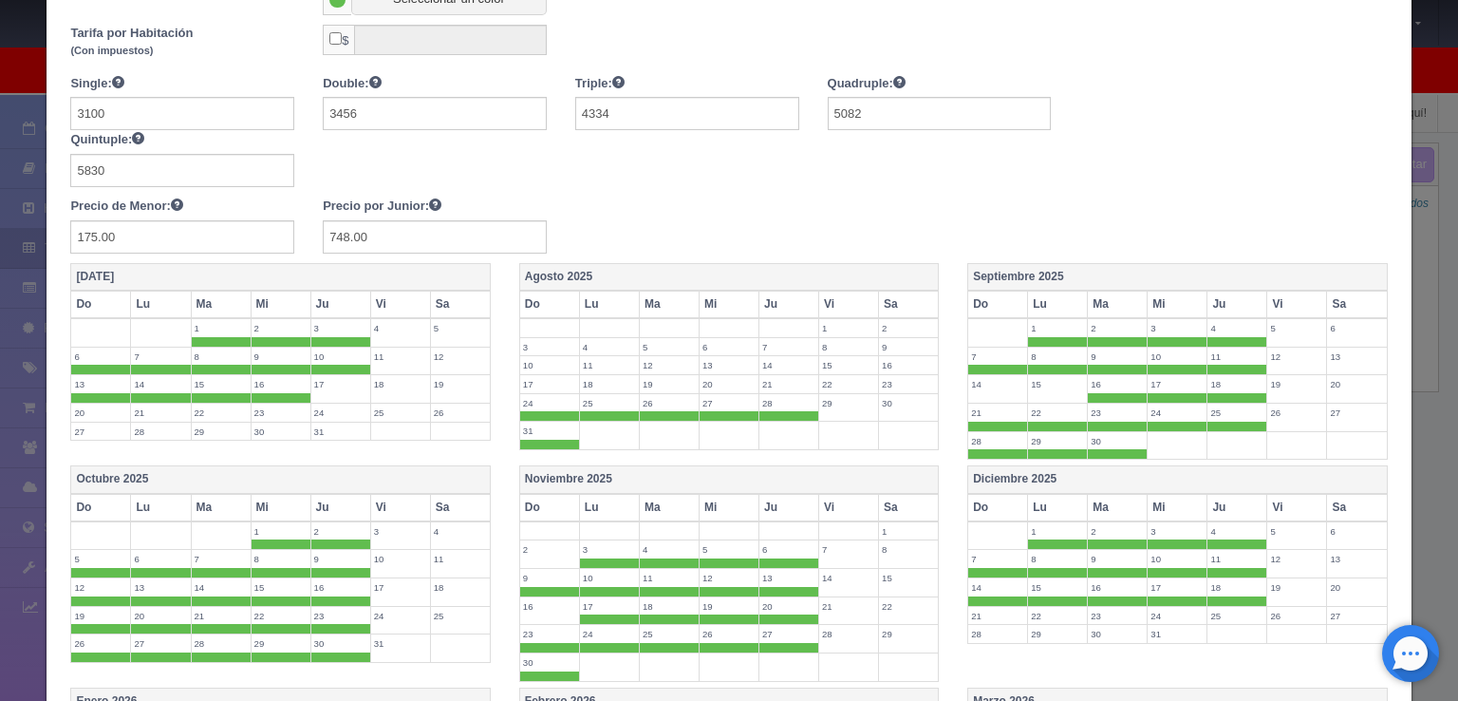
scroll to position [285, 0]
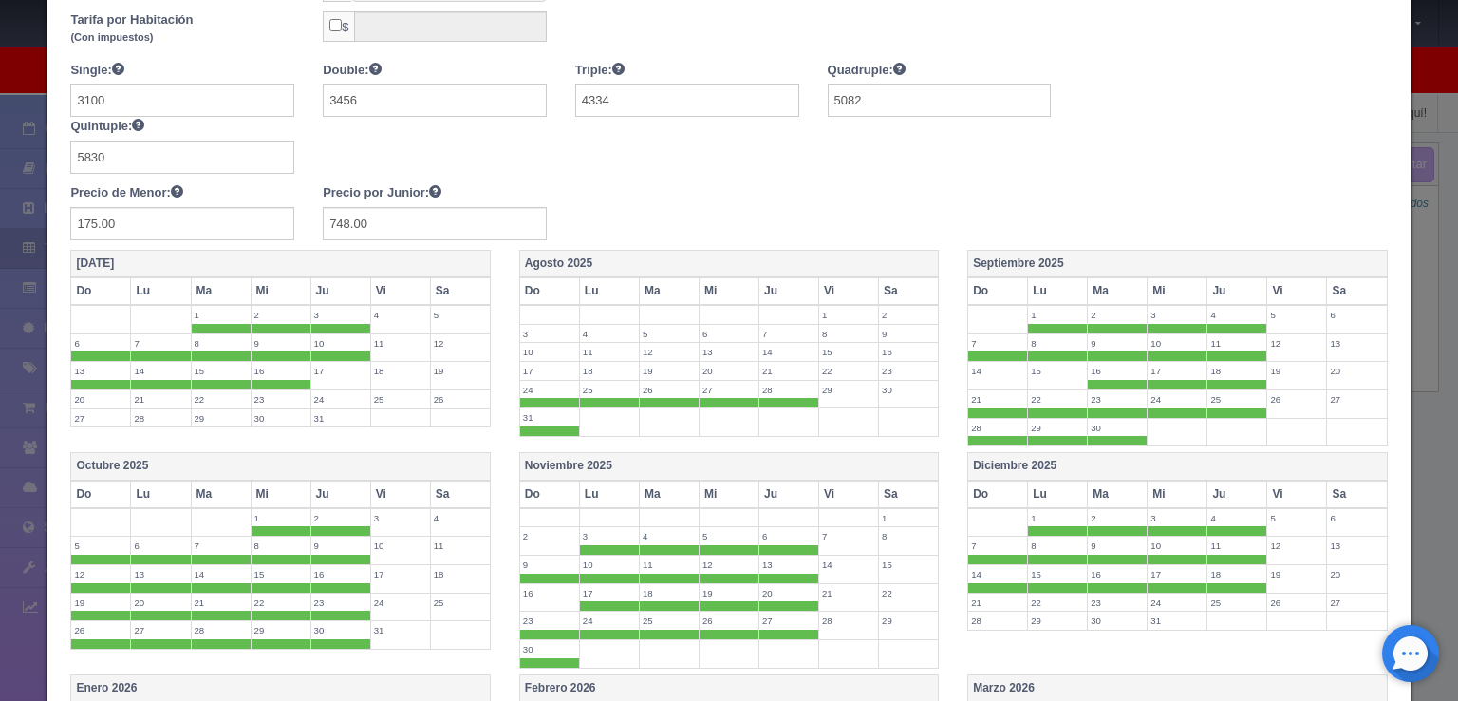
click at [562, 371] on label "17" at bounding box center [549, 371] width 59 height 18
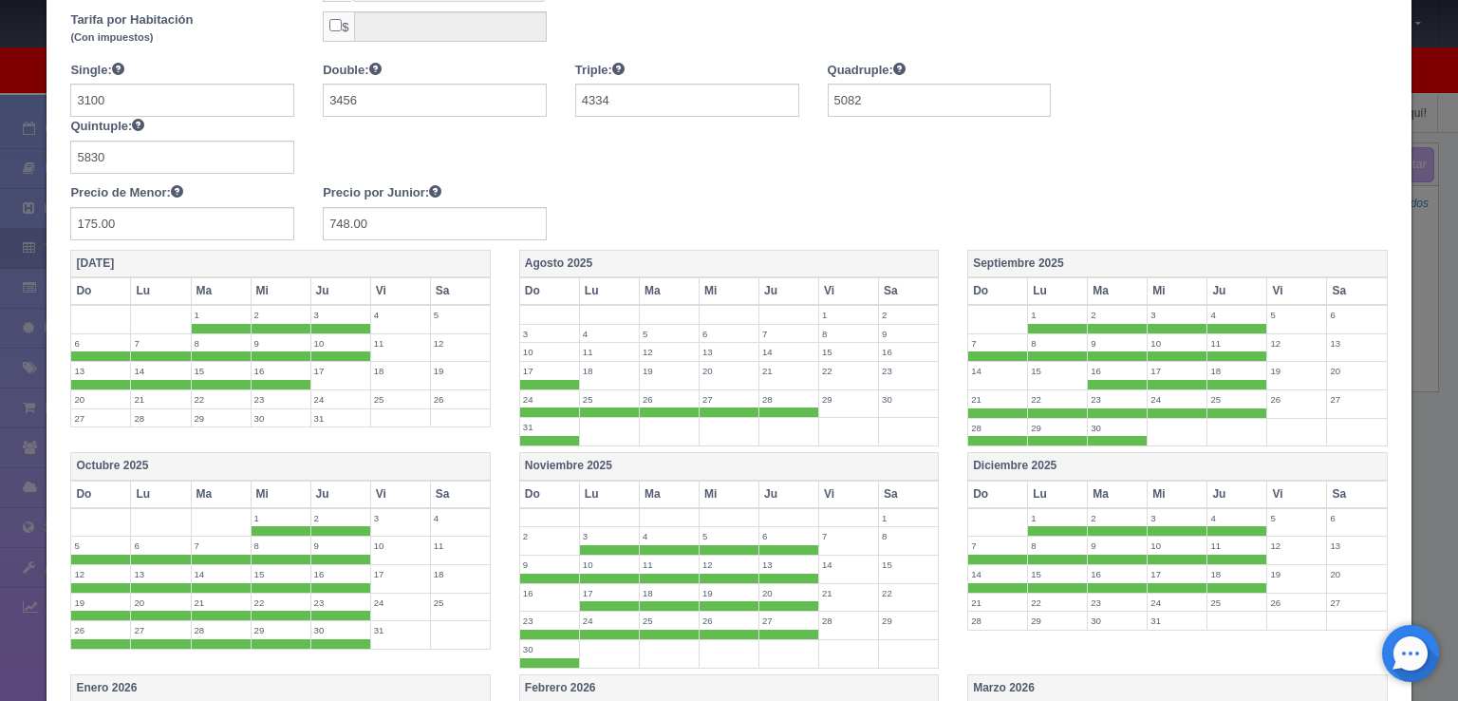
click at [600, 369] on label "18" at bounding box center [609, 371] width 59 height 18
click at [654, 369] on label "19" at bounding box center [669, 371] width 59 height 18
click at [706, 369] on label "20" at bounding box center [729, 371] width 59 height 18
click at [768, 366] on label "21" at bounding box center [789, 371] width 59 height 18
click at [819, 362] on label "22" at bounding box center [848, 371] width 59 height 18
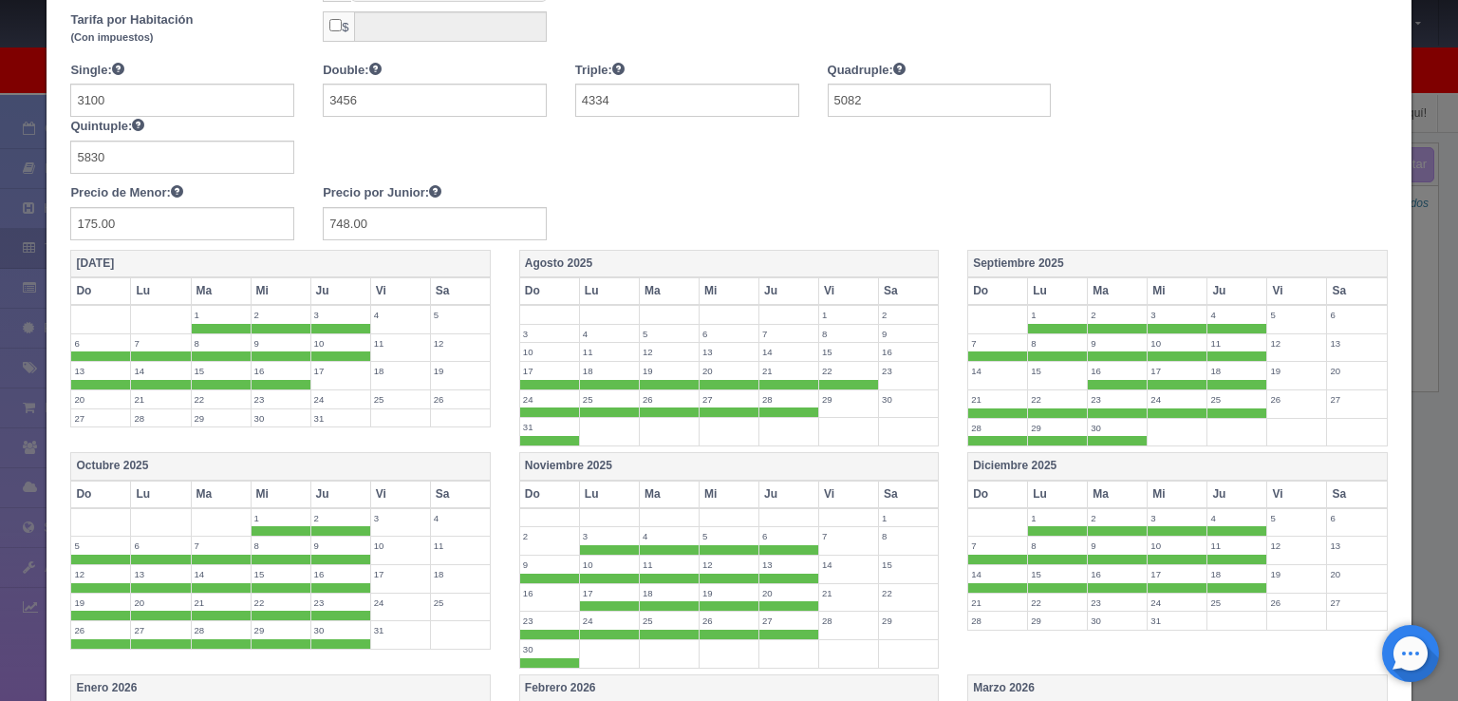
click at [833, 362] on label "22" at bounding box center [848, 371] width 59 height 18
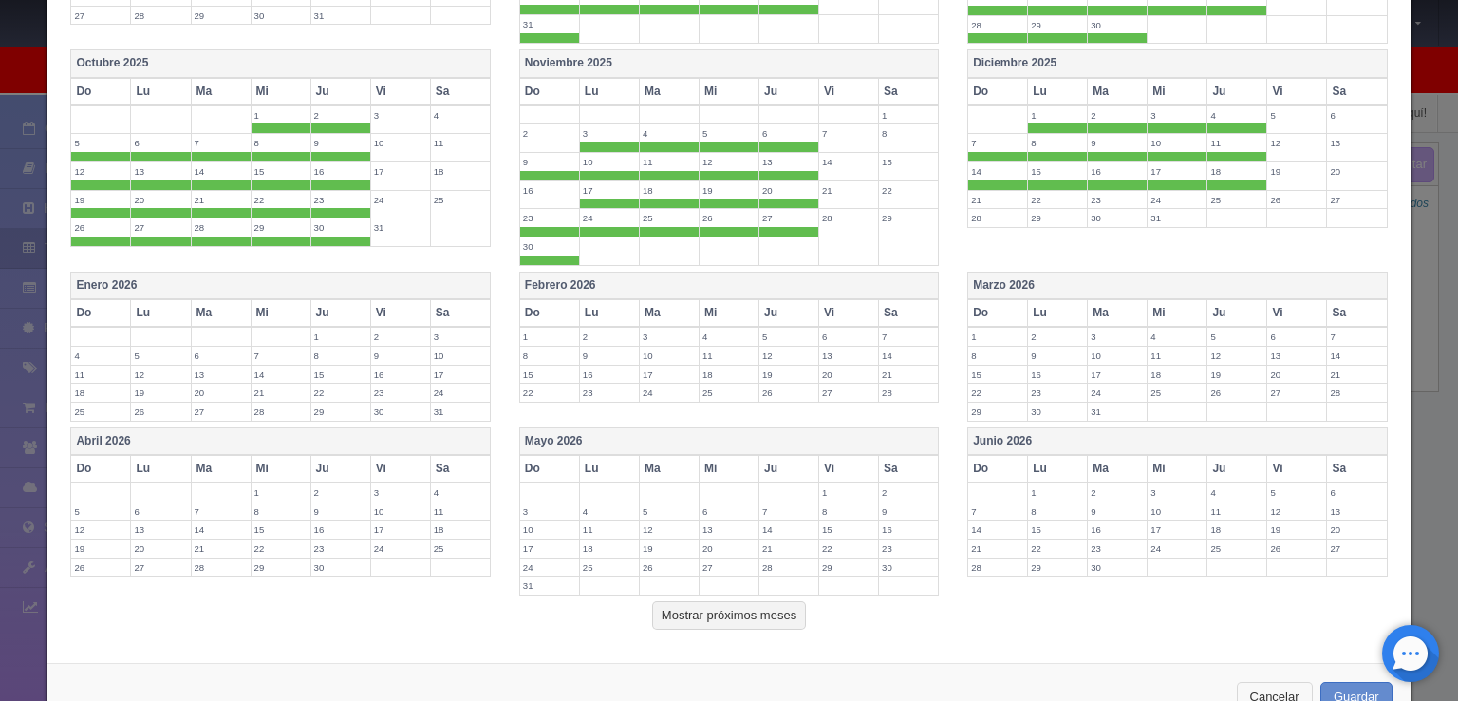
scroll to position [735, 0]
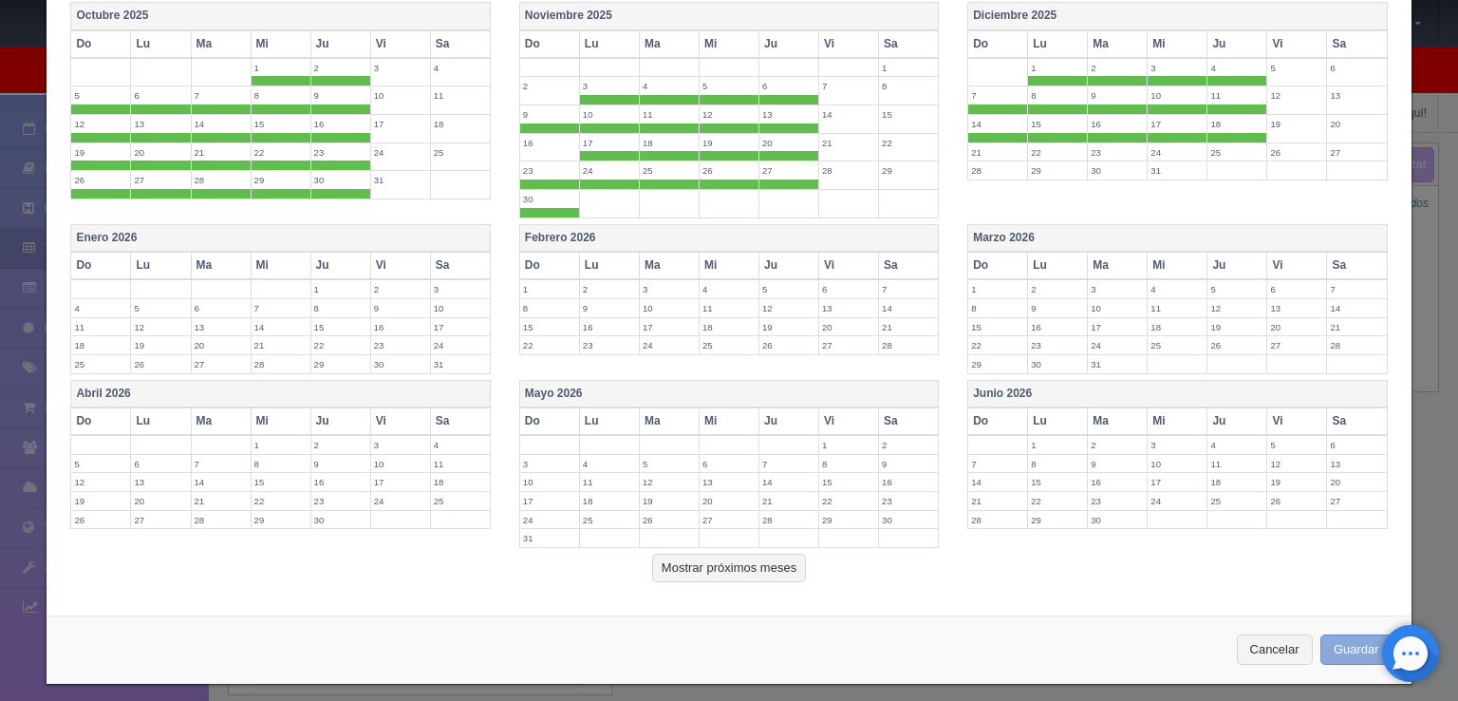
click at [1336, 634] on button "Guardar" at bounding box center [1357, 649] width 72 height 31
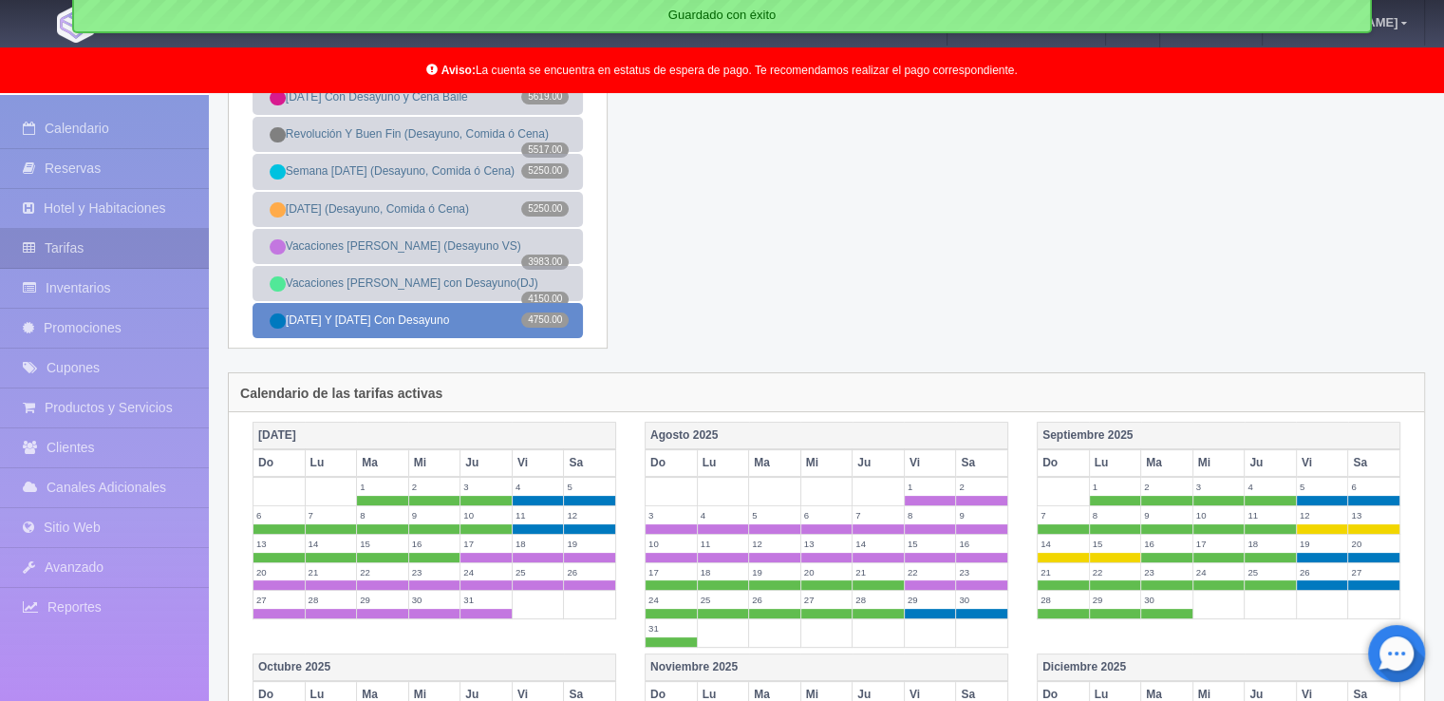
scroll to position [380, 0]
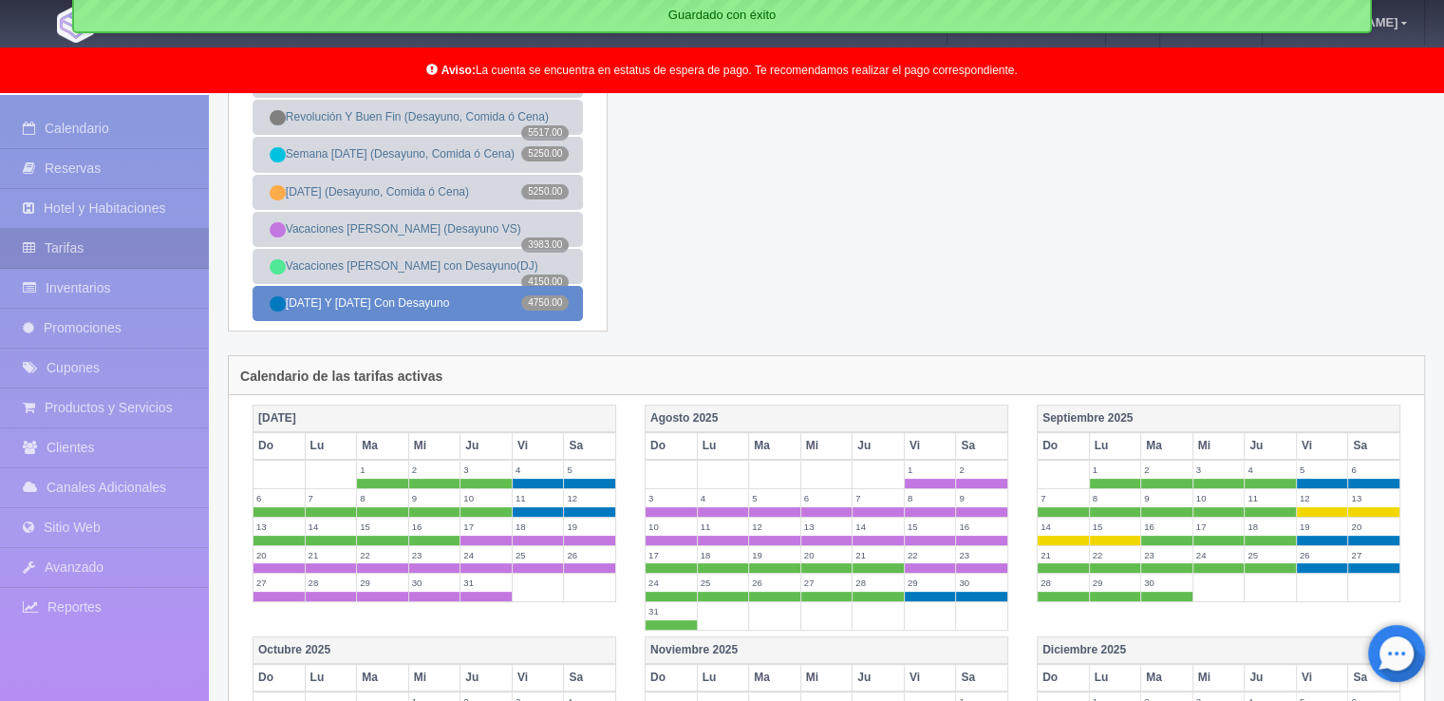
click at [441, 313] on link "Viernes Y Sábado Con Desayuno 4750.00" at bounding box center [418, 303] width 330 height 35
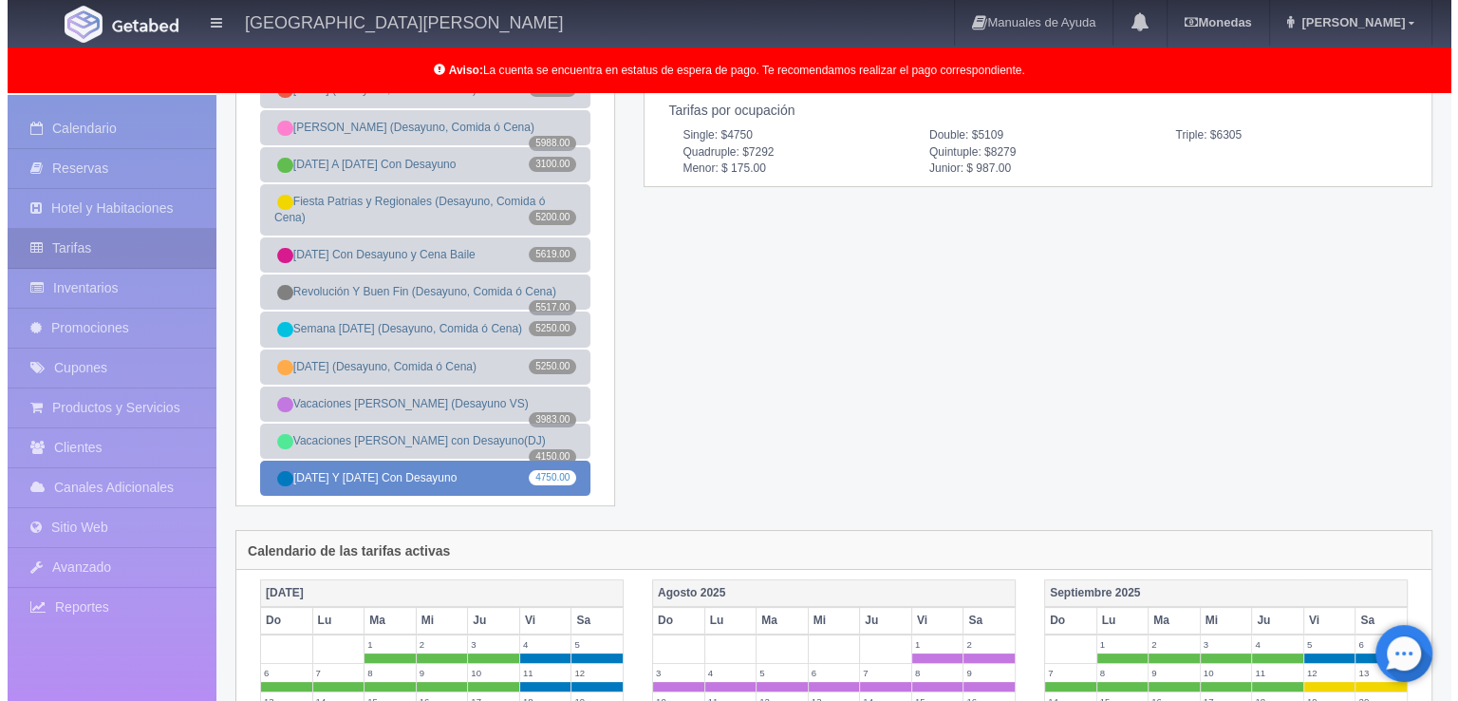
scroll to position [0, 0]
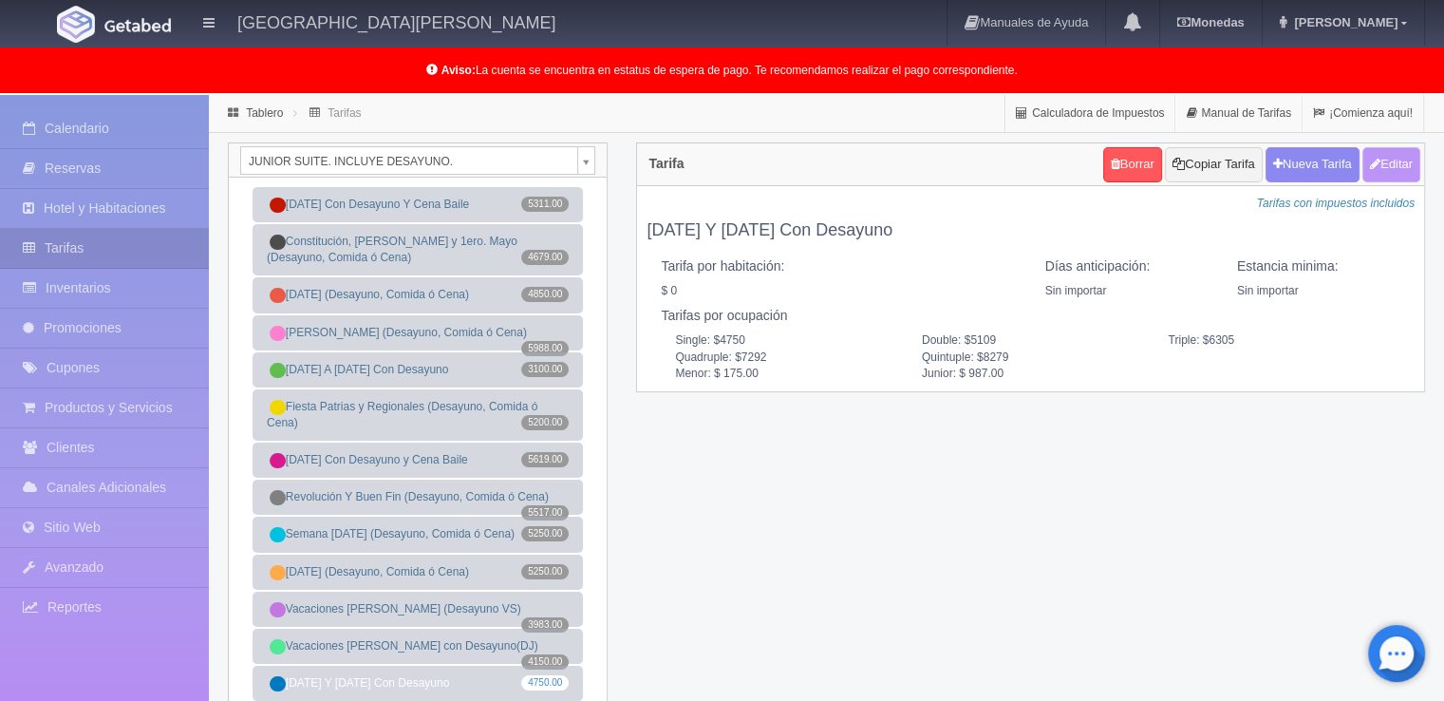
click at [1397, 170] on button "Editar" at bounding box center [1391, 164] width 58 height 35
type input "Viernes Y Sábado Con Desayuno"
select select "0"
type input "0"
checkbox input "false"
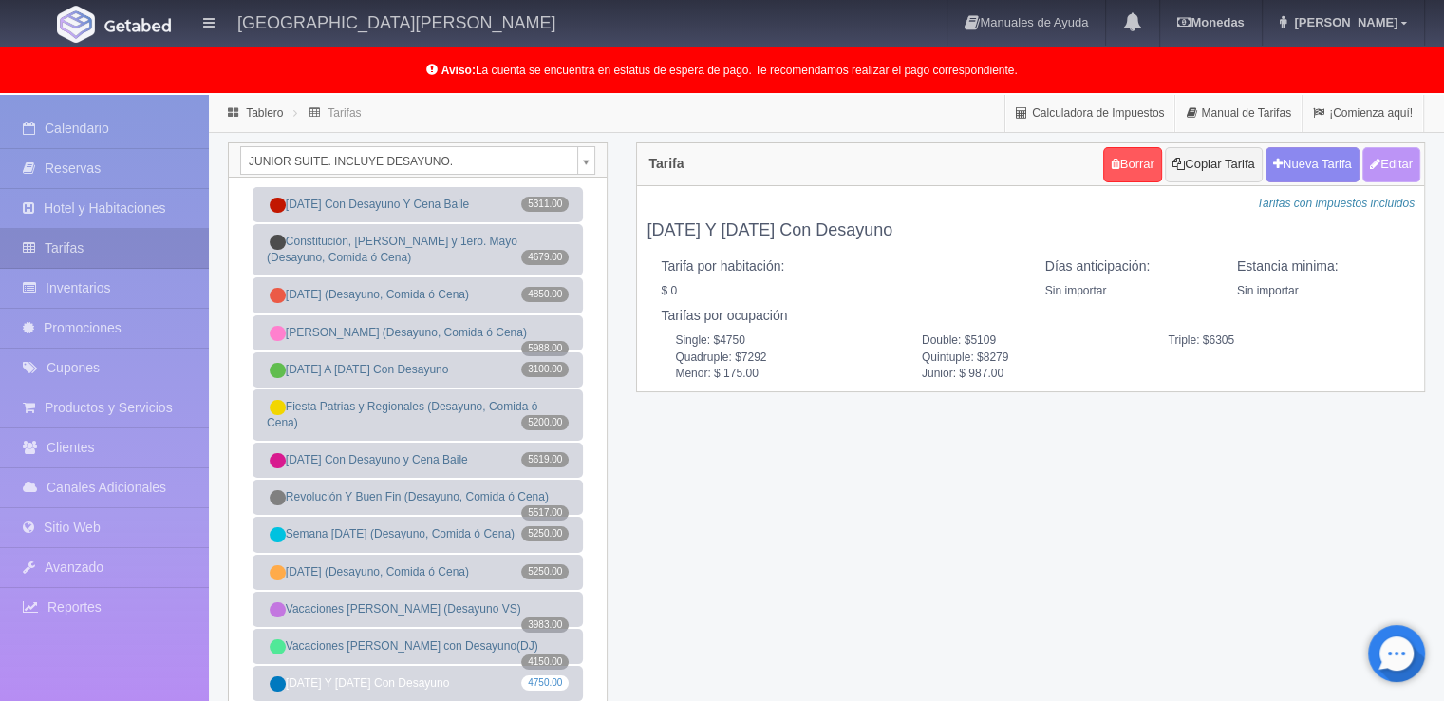
type input "4750"
type input "5109"
type input "6305"
type input "7292"
type input "8279"
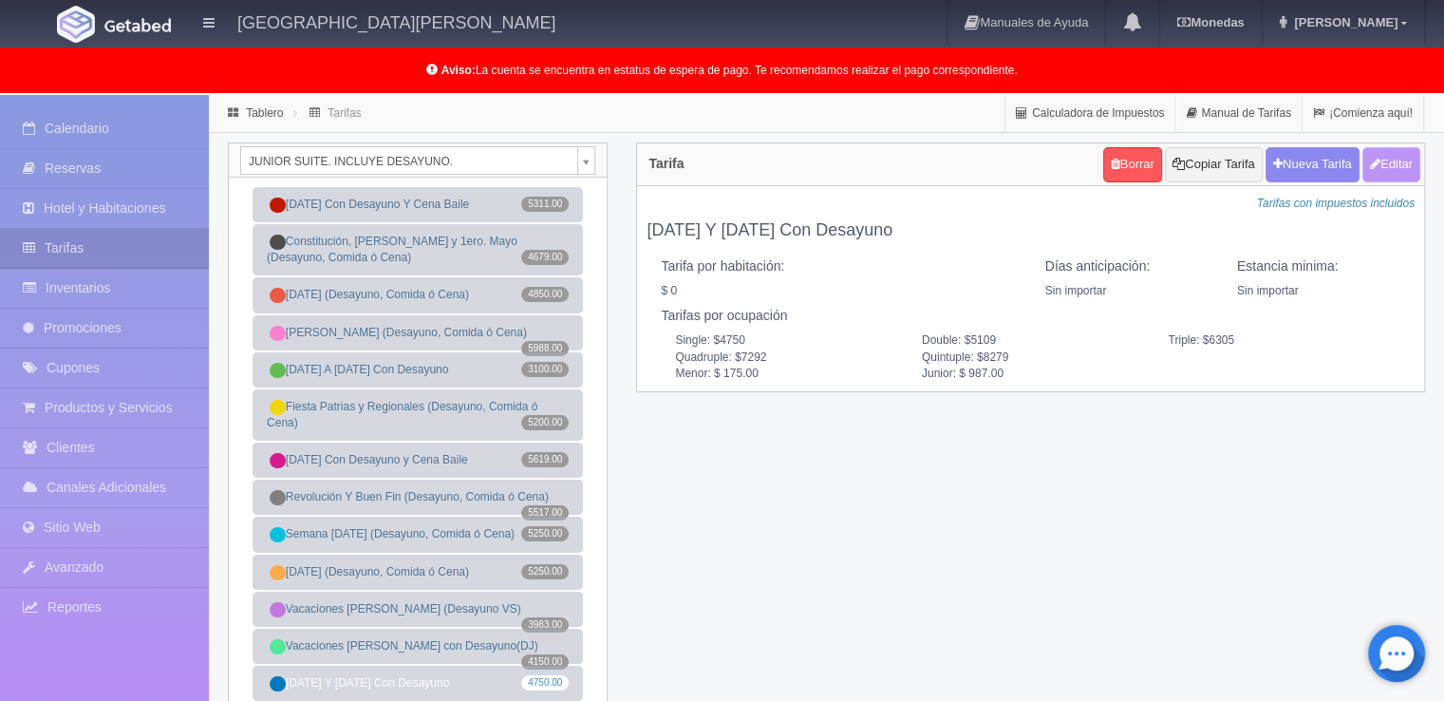
type input "175.00"
type input "987.00"
checkbox input "true"
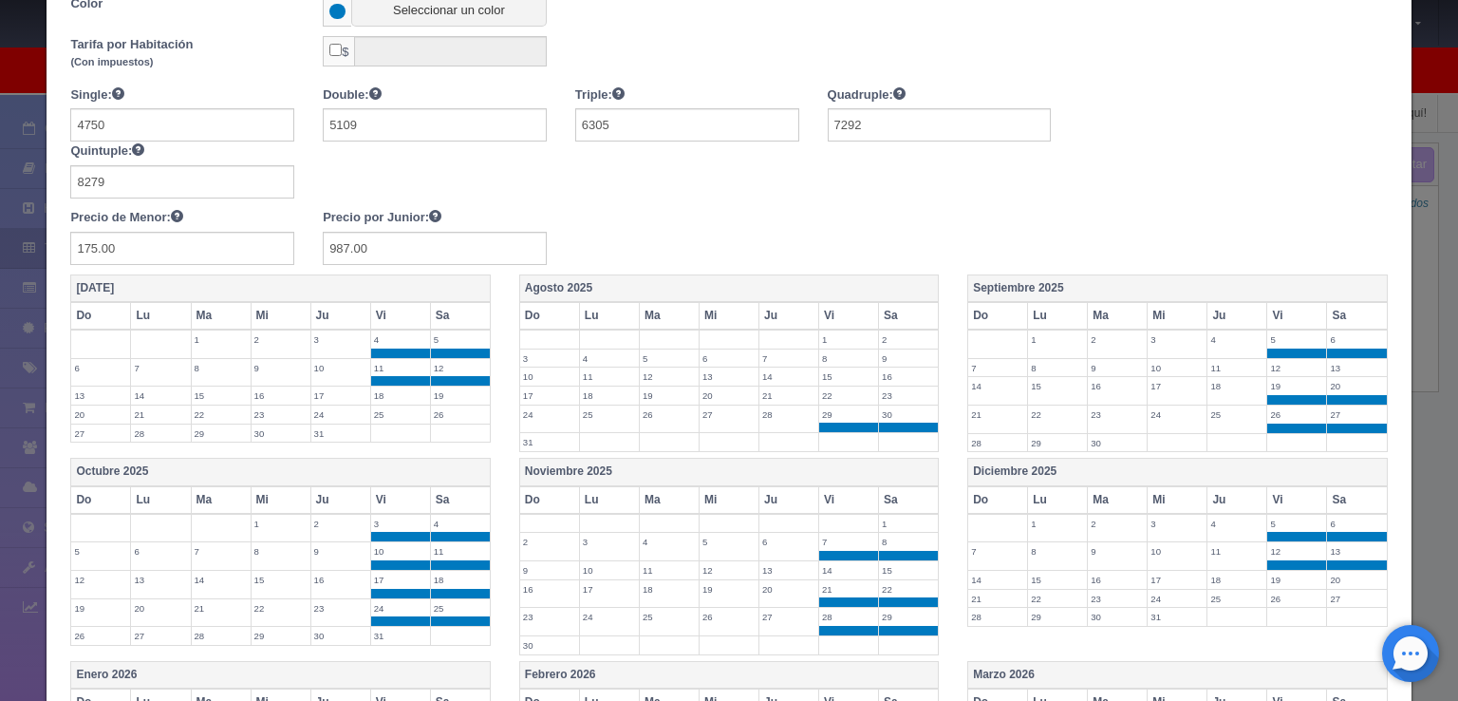
scroll to position [285, 0]
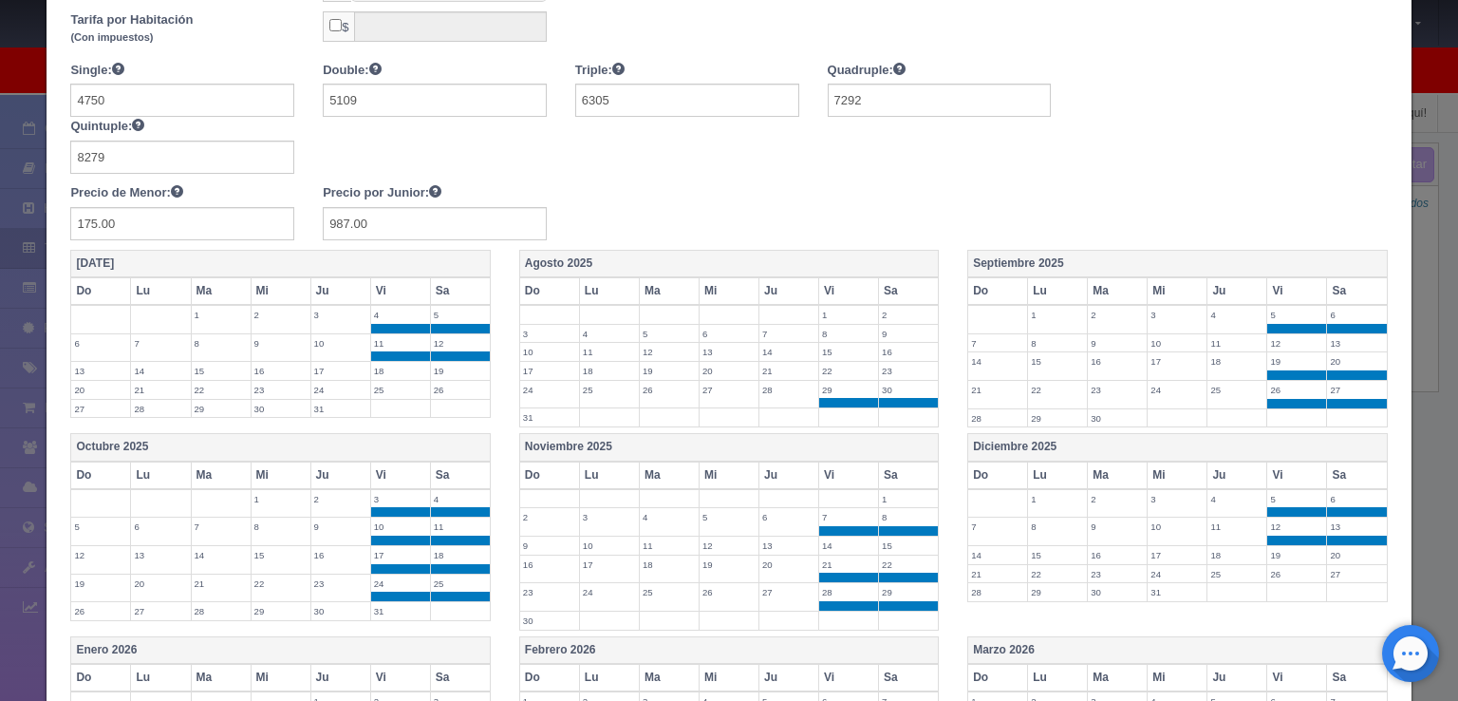
click at [854, 366] on label "22" at bounding box center [848, 371] width 59 height 18
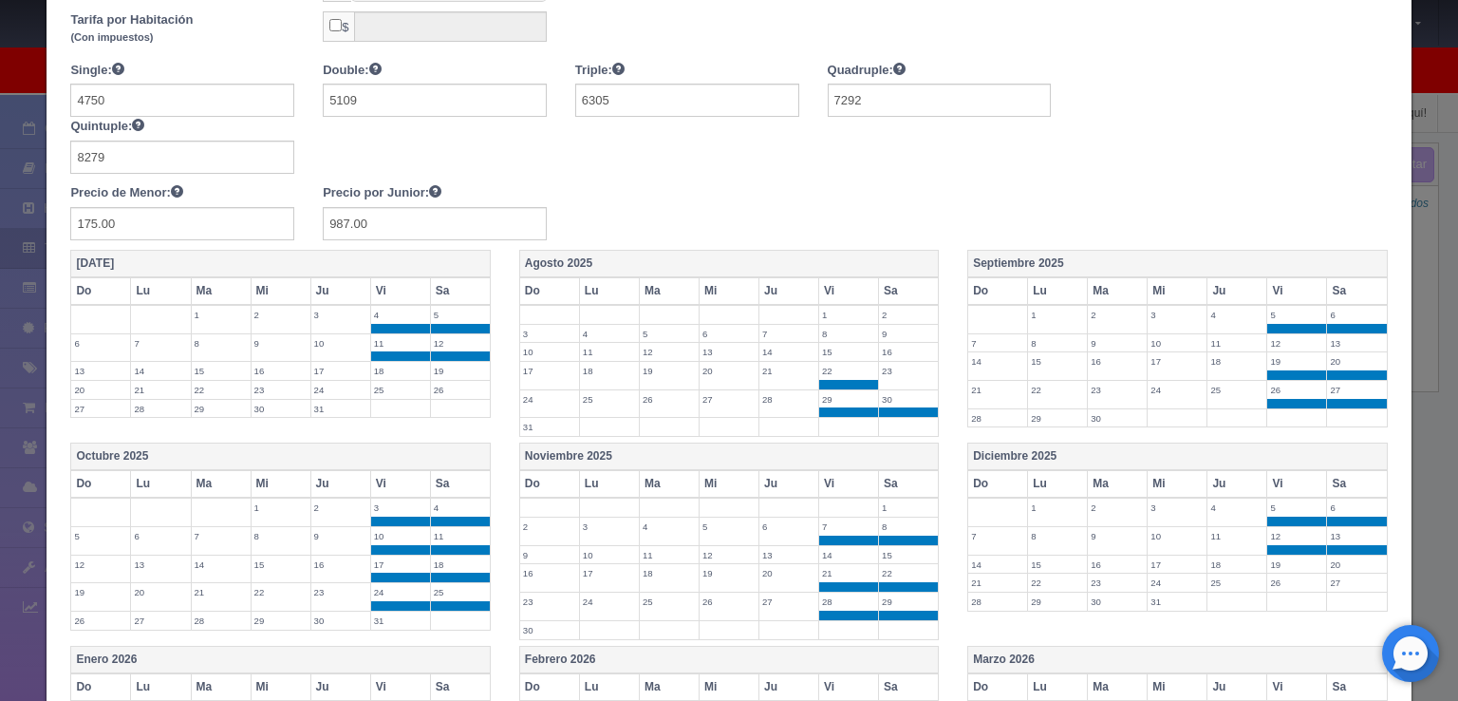
click at [881, 368] on label "23" at bounding box center [908, 371] width 59 height 18
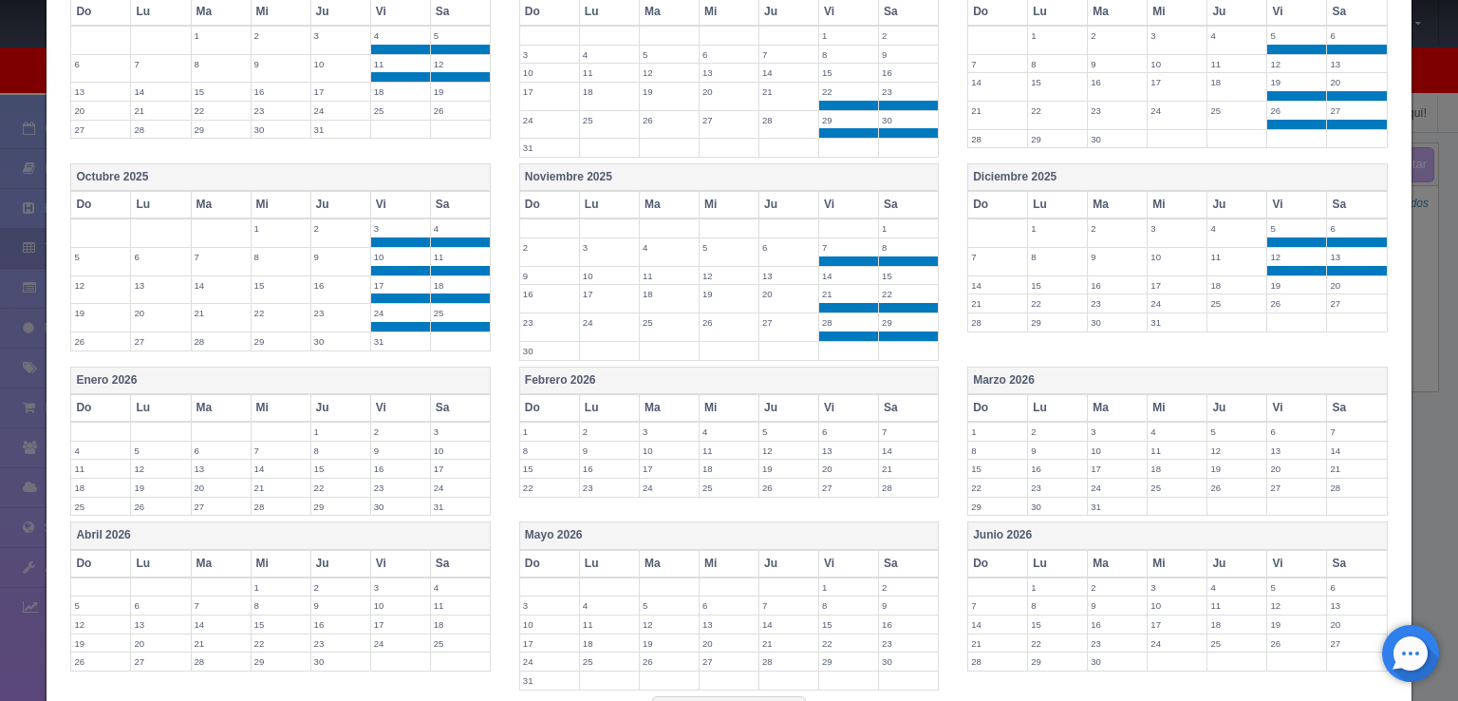
scroll to position [706, 0]
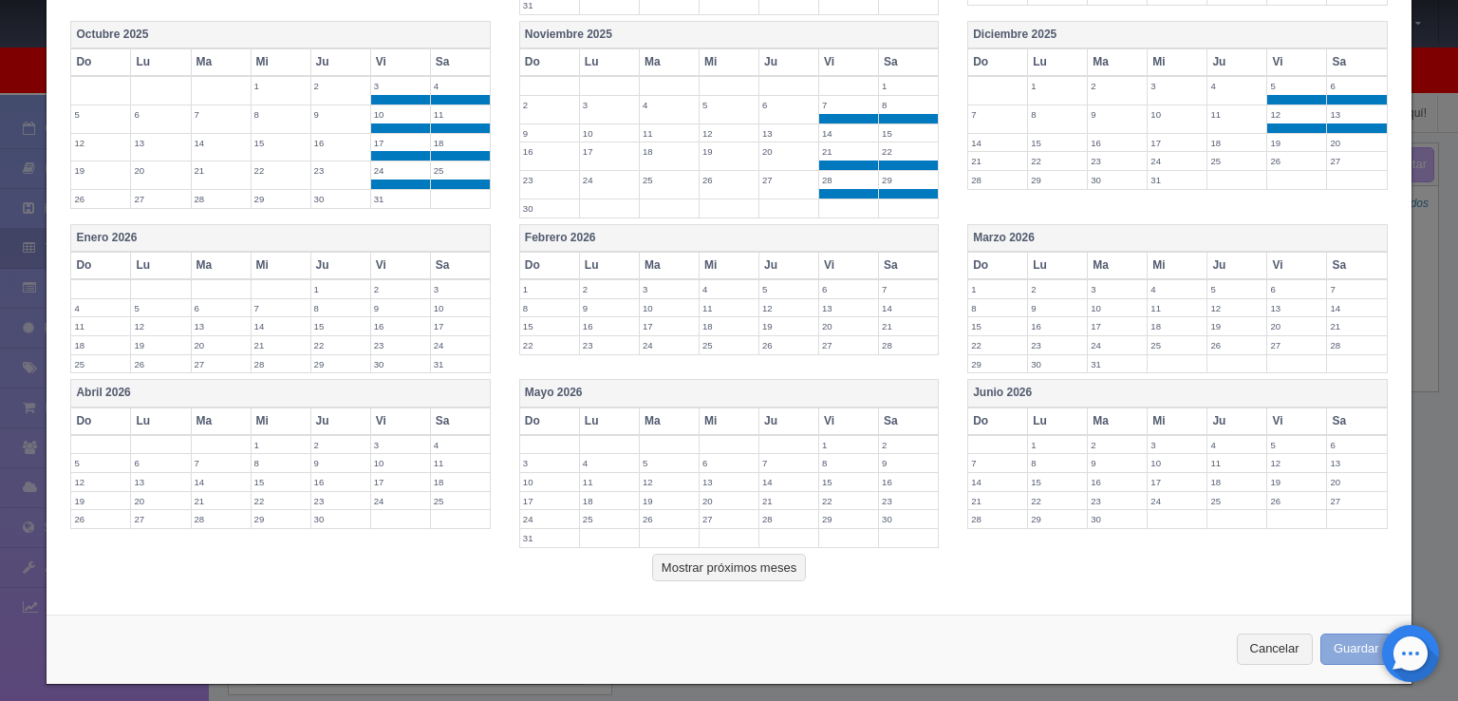
click at [1345, 639] on button "Guardar" at bounding box center [1357, 648] width 72 height 31
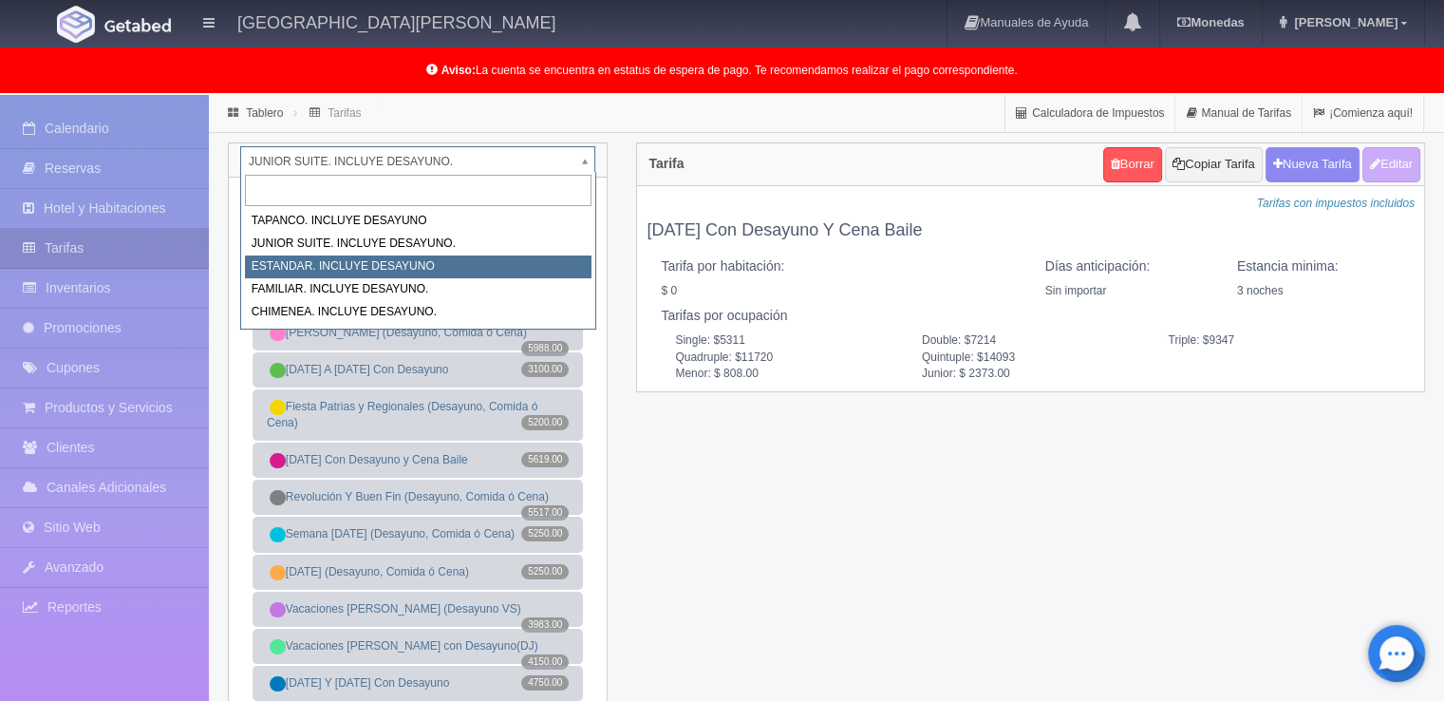
select select "1054"
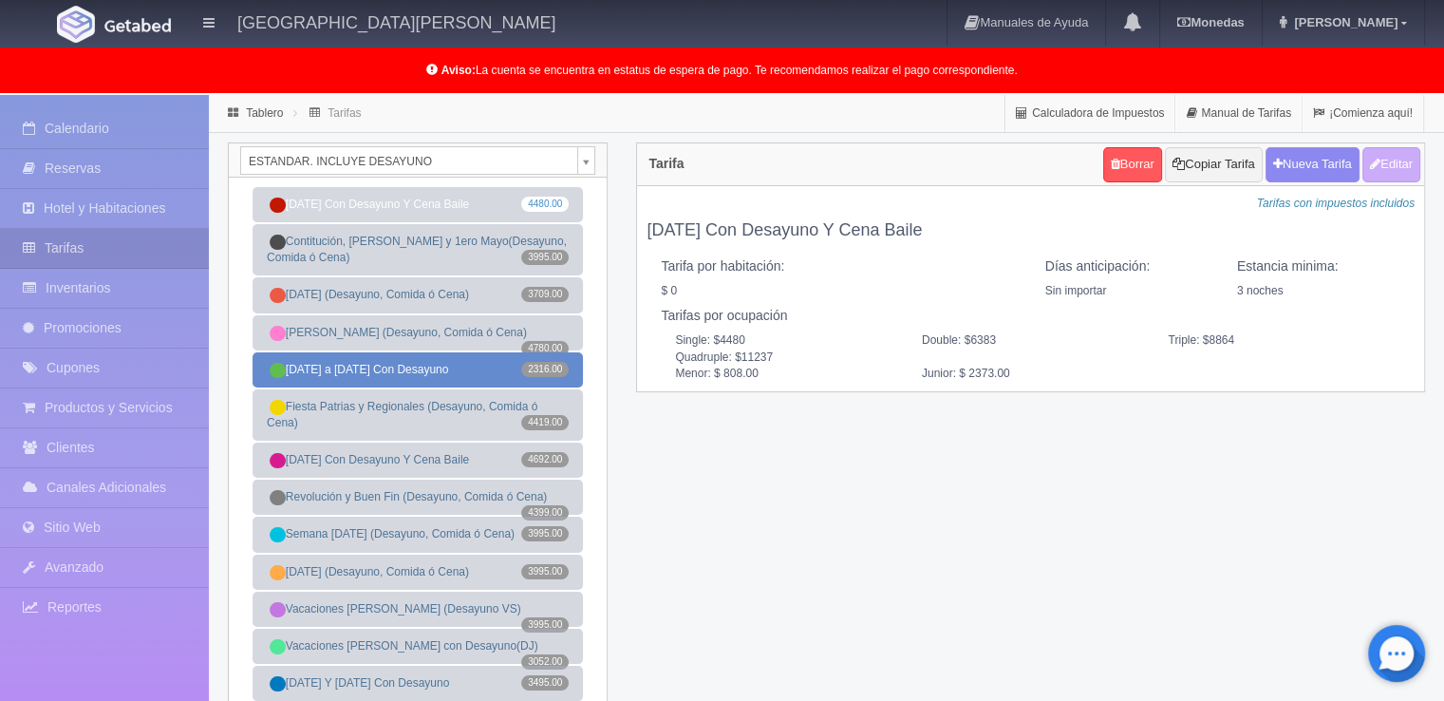
click at [494, 375] on link "[DATE] a [DATE] Con Desayuno 2316.00" at bounding box center [418, 369] width 330 height 35
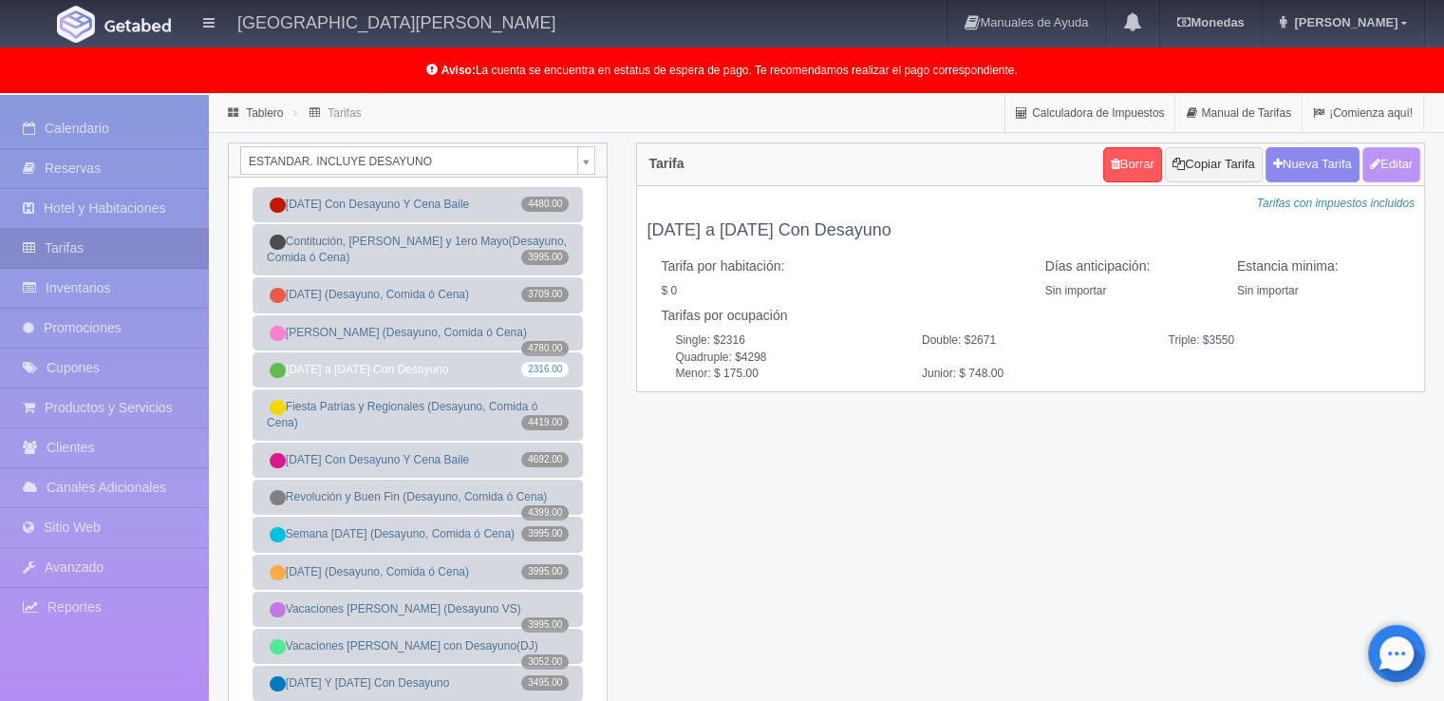
click at [1407, 168] on button "Editar" at bounding box center [1391, 164] width 58 height 35
type input "[DATE] a [DATE] Con Desayuno"
select select "0"
type input "0"
checkbox input "false"
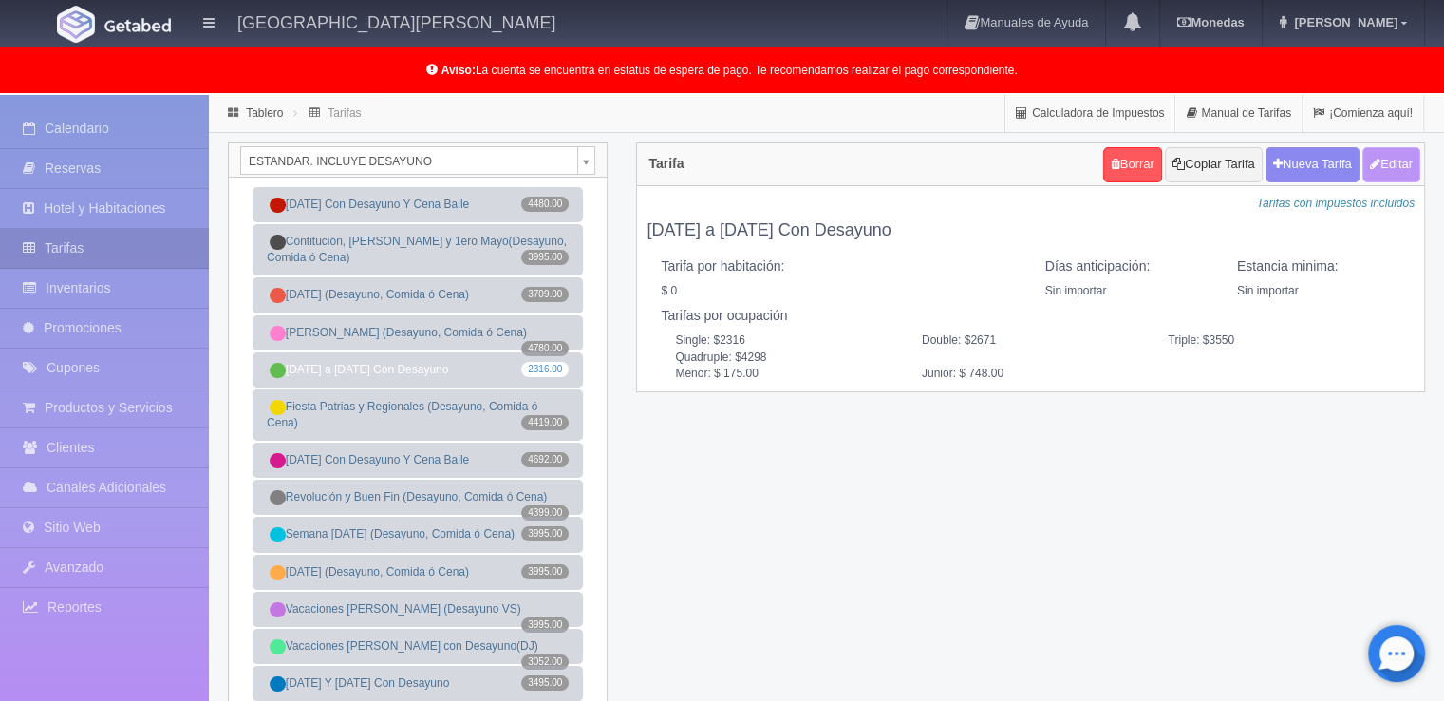
type input "2316"
type input "2671"
type input "3550"
type input "4298"
type input "175.00"
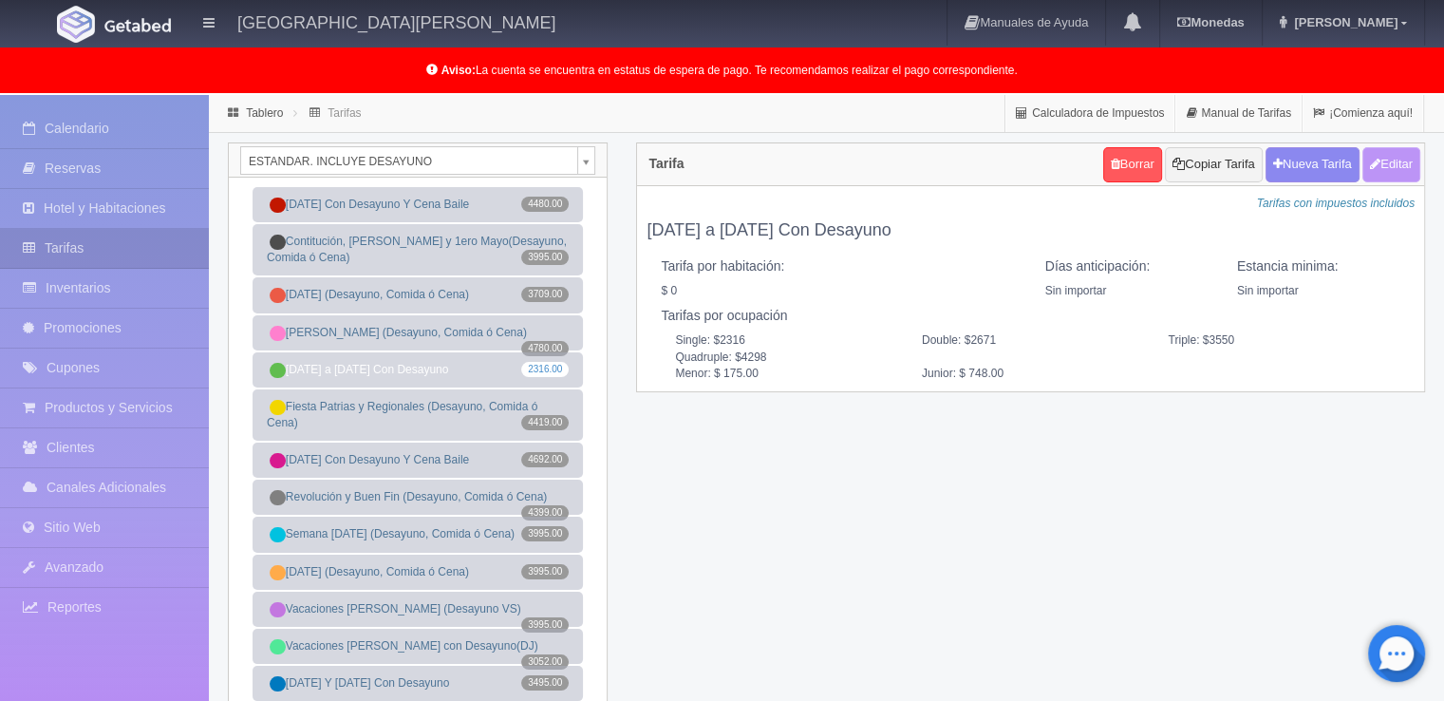
type input "748.00"
checkbox input "true"
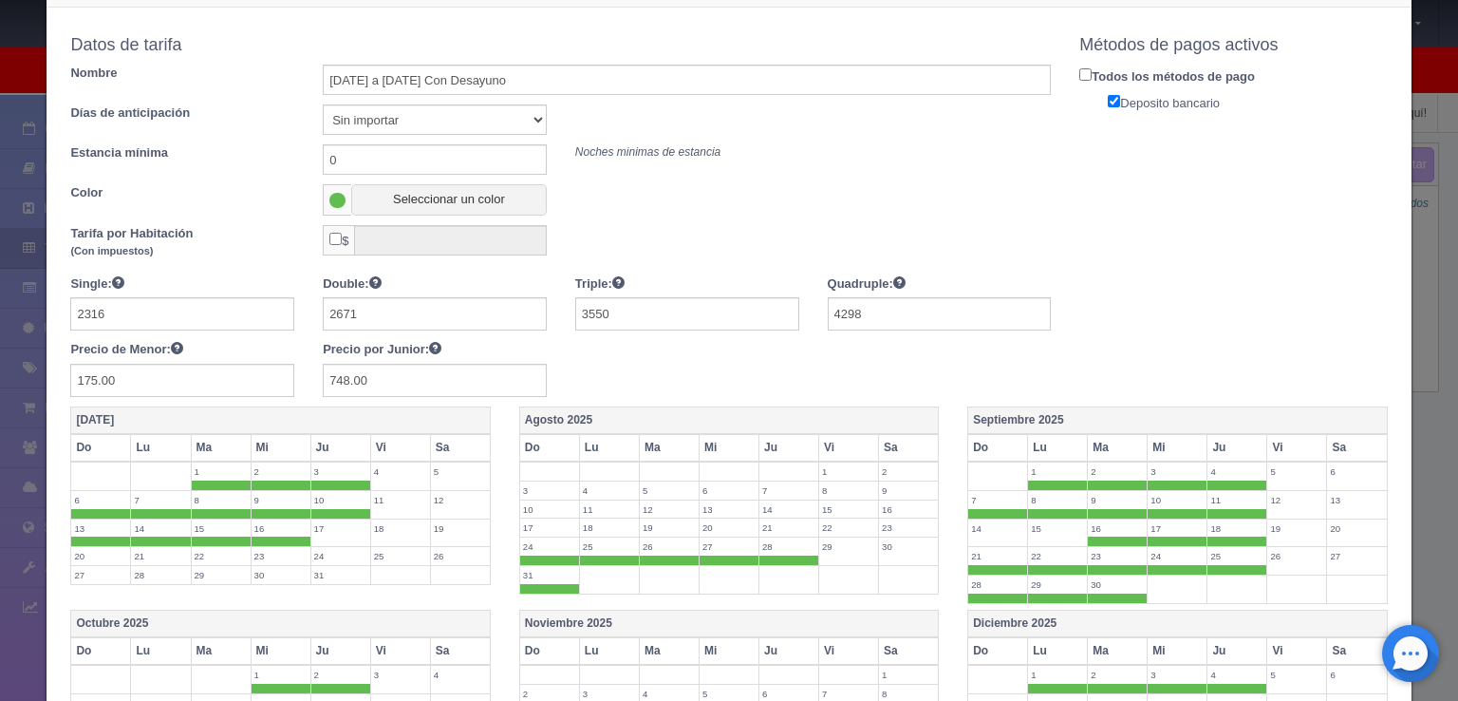
scroll to position [190, 0]
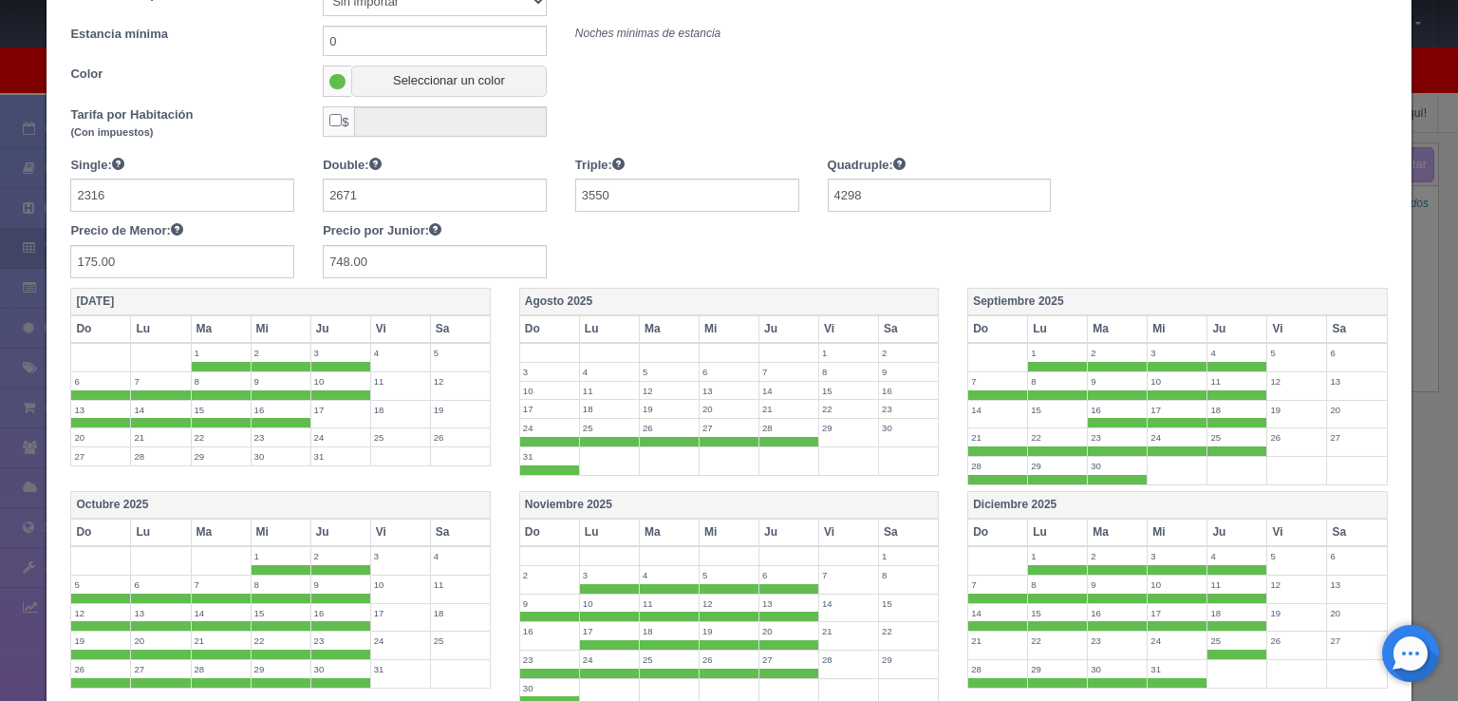
click at [553, 401] on label "17" at bounding box center [549, 409] width 59 height 18
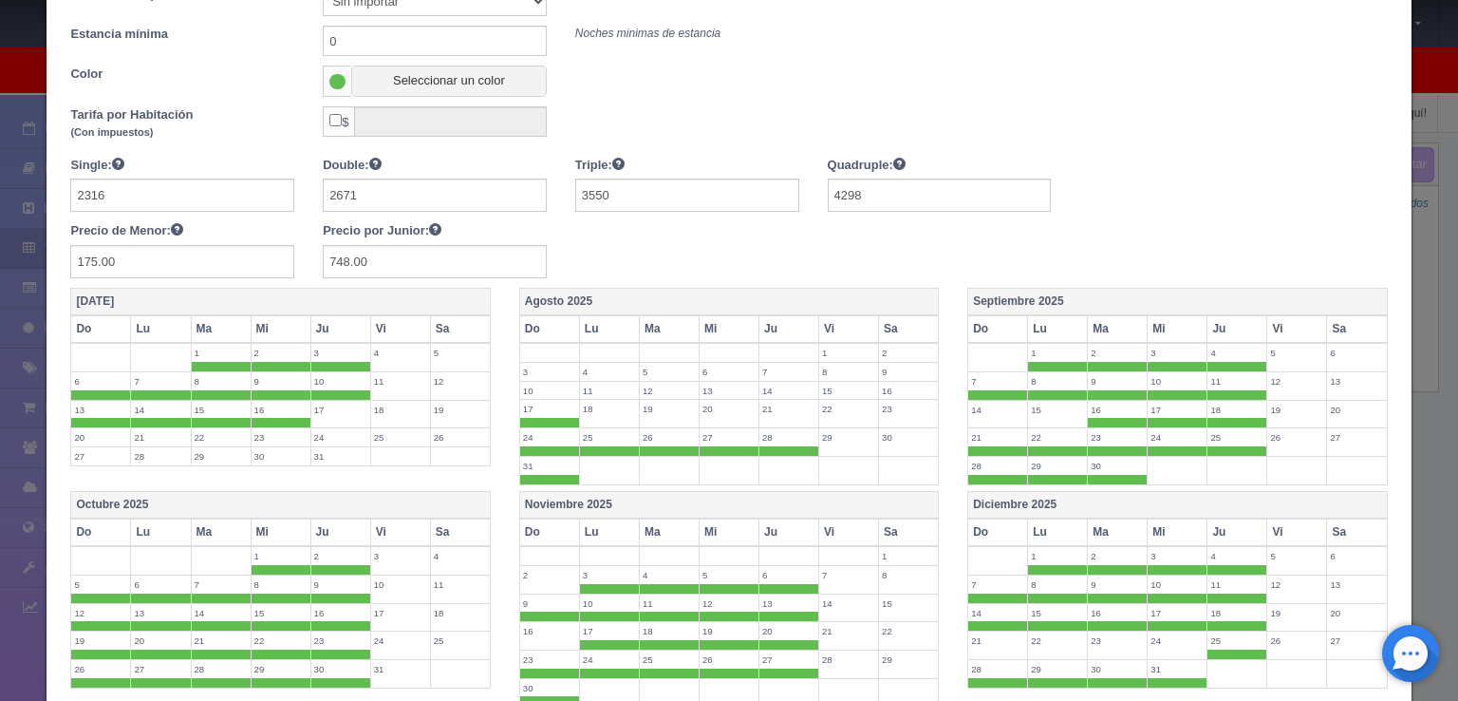
click at [591, 402] on label "18" at bounding box center [609, 409] width 59 height 18
click at [642, 402] on label "19" at bounding box center [669, 409] width 59 height 18
click at [703, 405] on label "20" at bounding box center [729, 409] width 59 height 18
click at [780, 405] on label "21" at bounding box center [789, 409] width 59 height 18
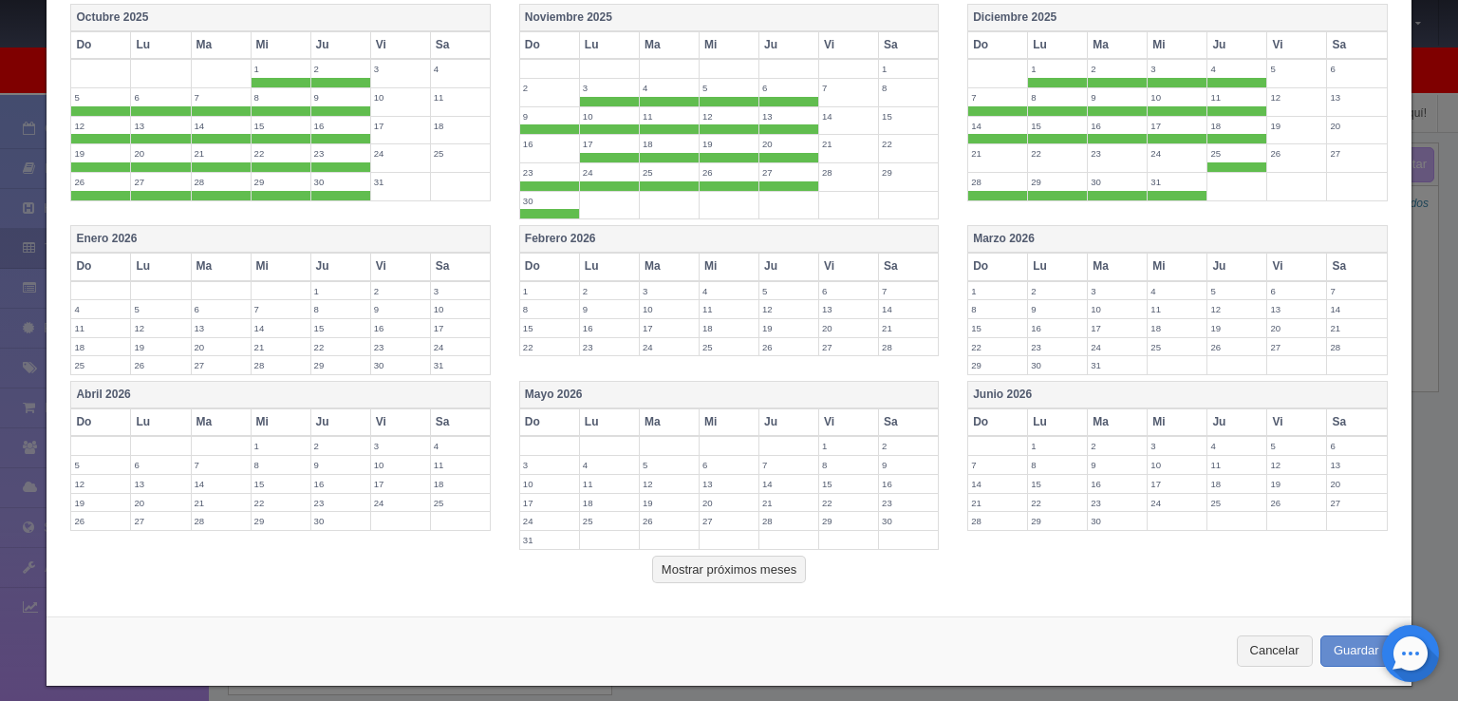
scroll to position [680, 0]
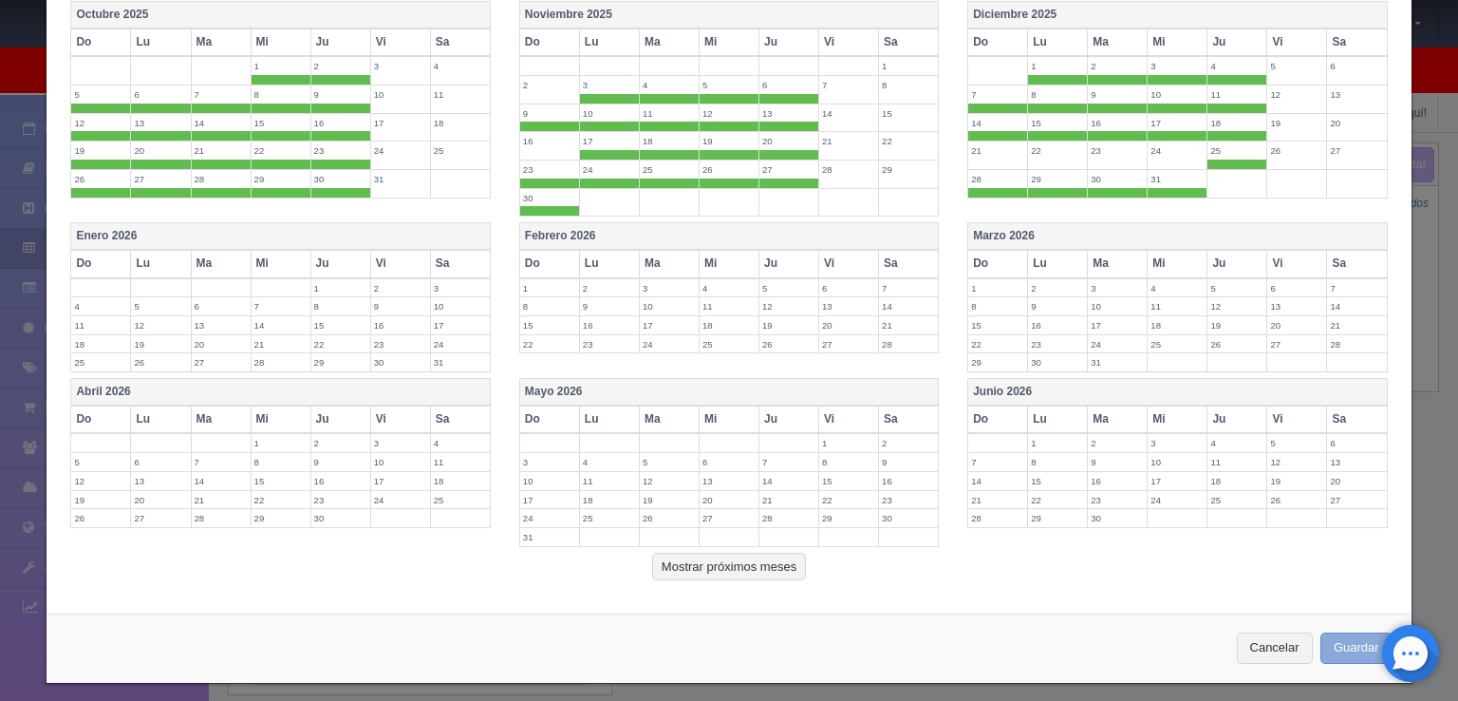
click at [1333, 632] on button "Guardar" at bounding box center [1357, 647] width 72 height 31
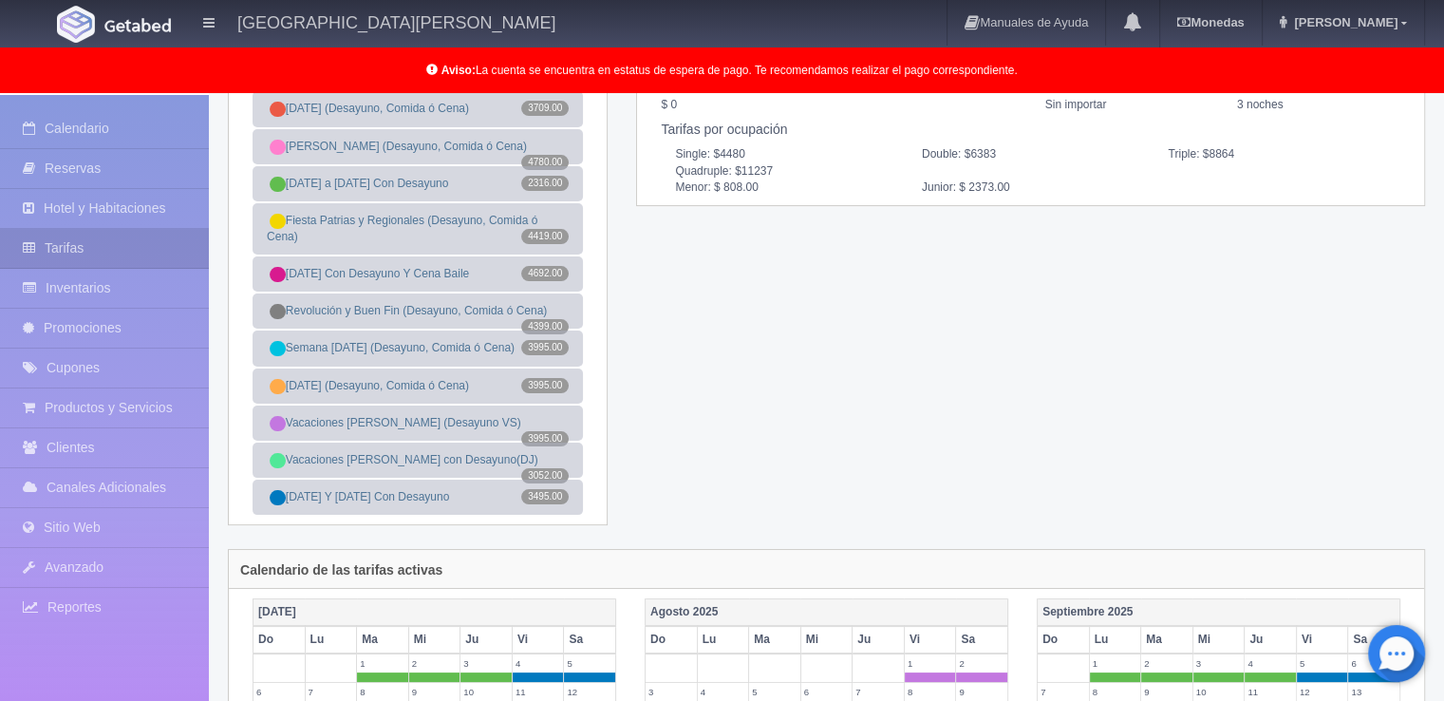
scroll to position [190, 0]
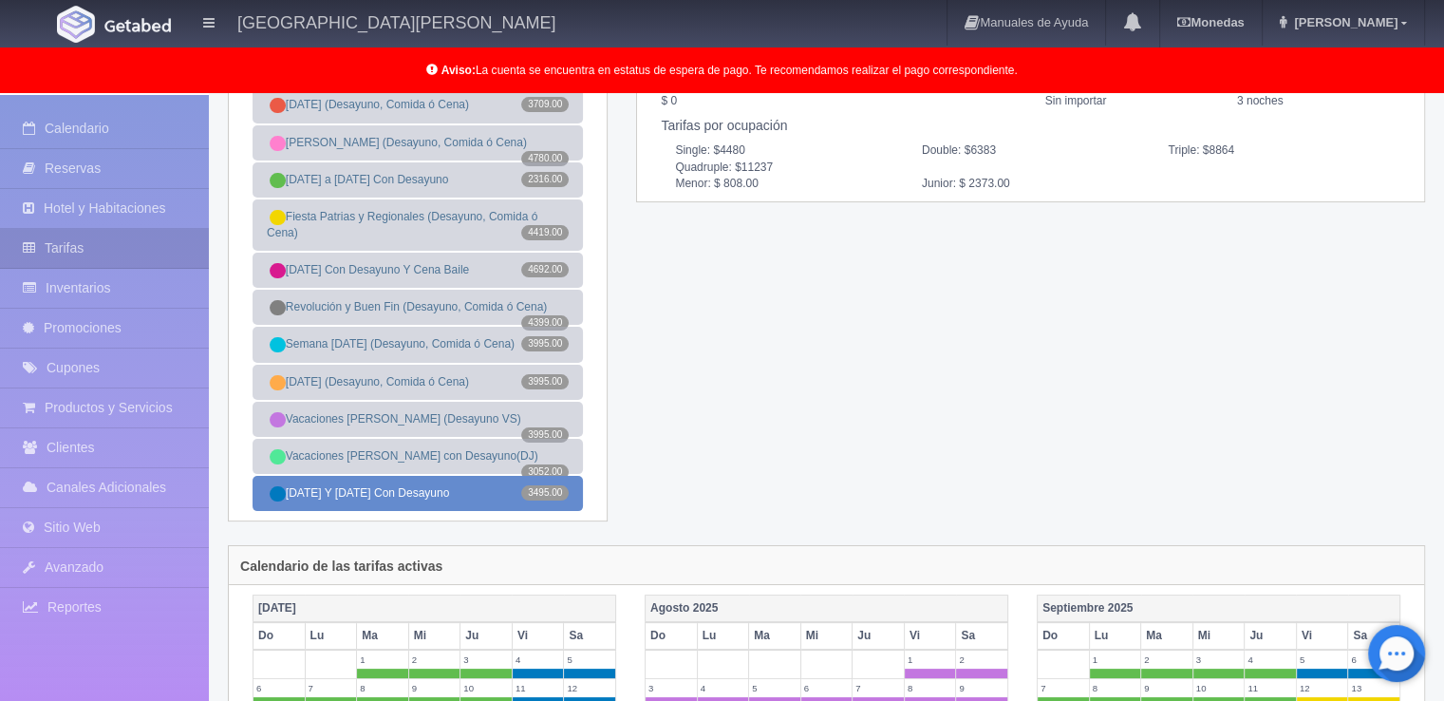
click at [425, 497] on link "[DATE] Y [DATE] Con Desayuno 3495.00" at bounding box center [418, 493] width 330 height 35
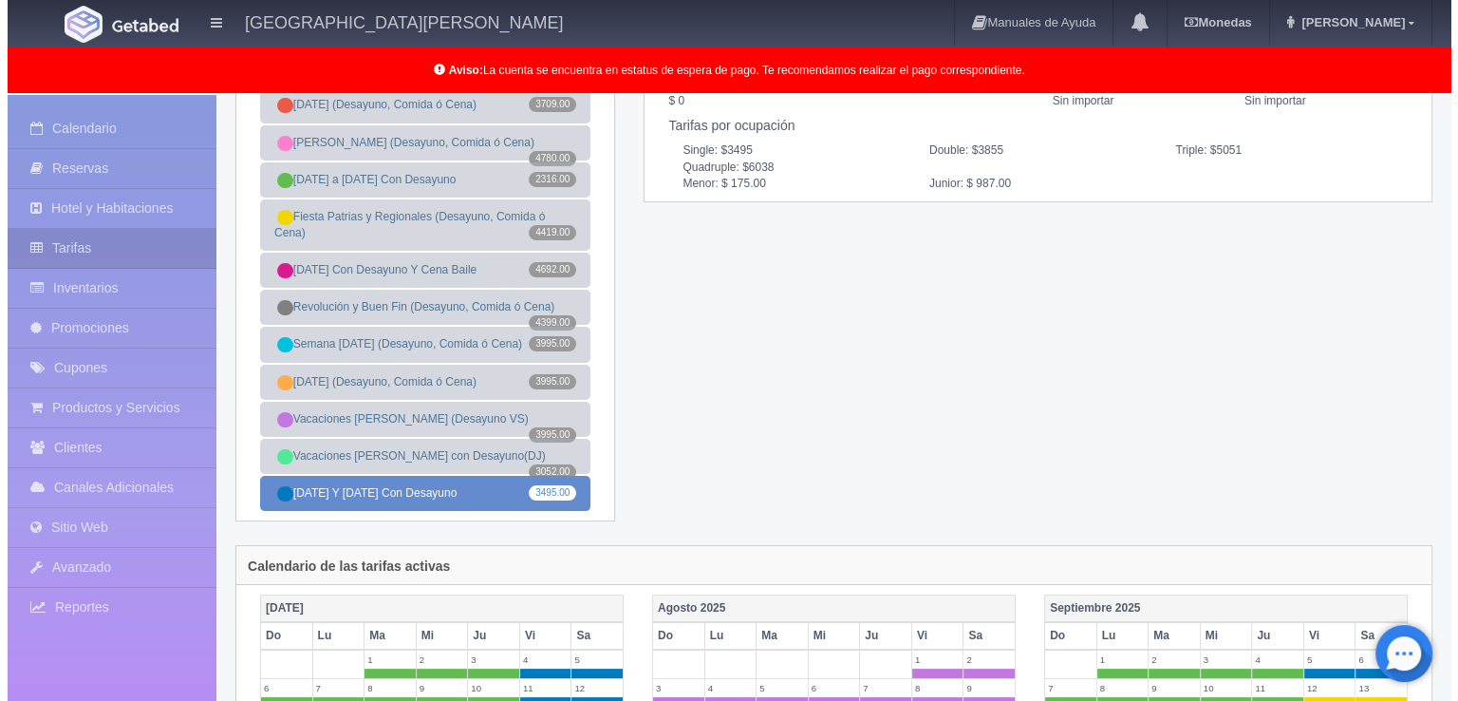
scroll to position [0, 0]
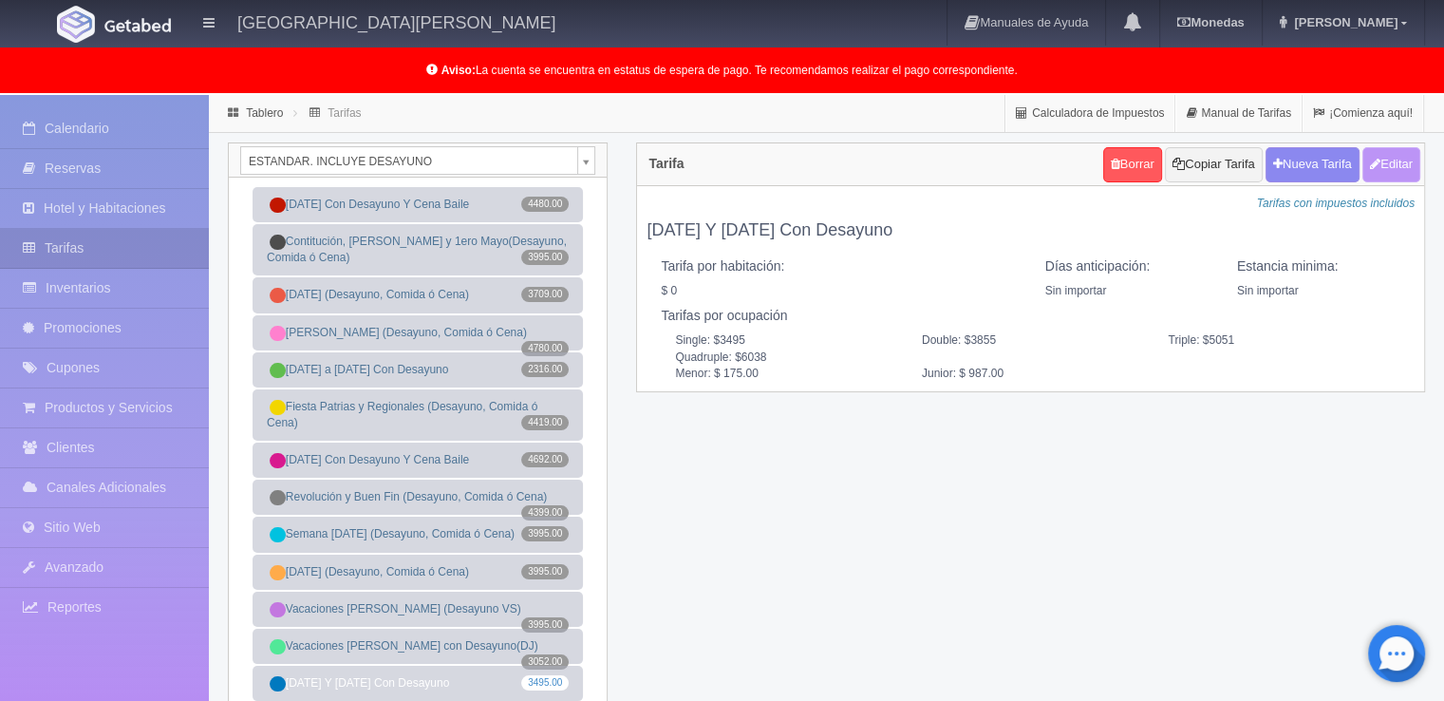
click at [1412, 161] on button "Editar" at bounding box center [1391, 164] width 58 height 35
type input "[DATE] Y [DATE] Con Desayuno"
select select "0"
type input "0"
checkbox input "false"
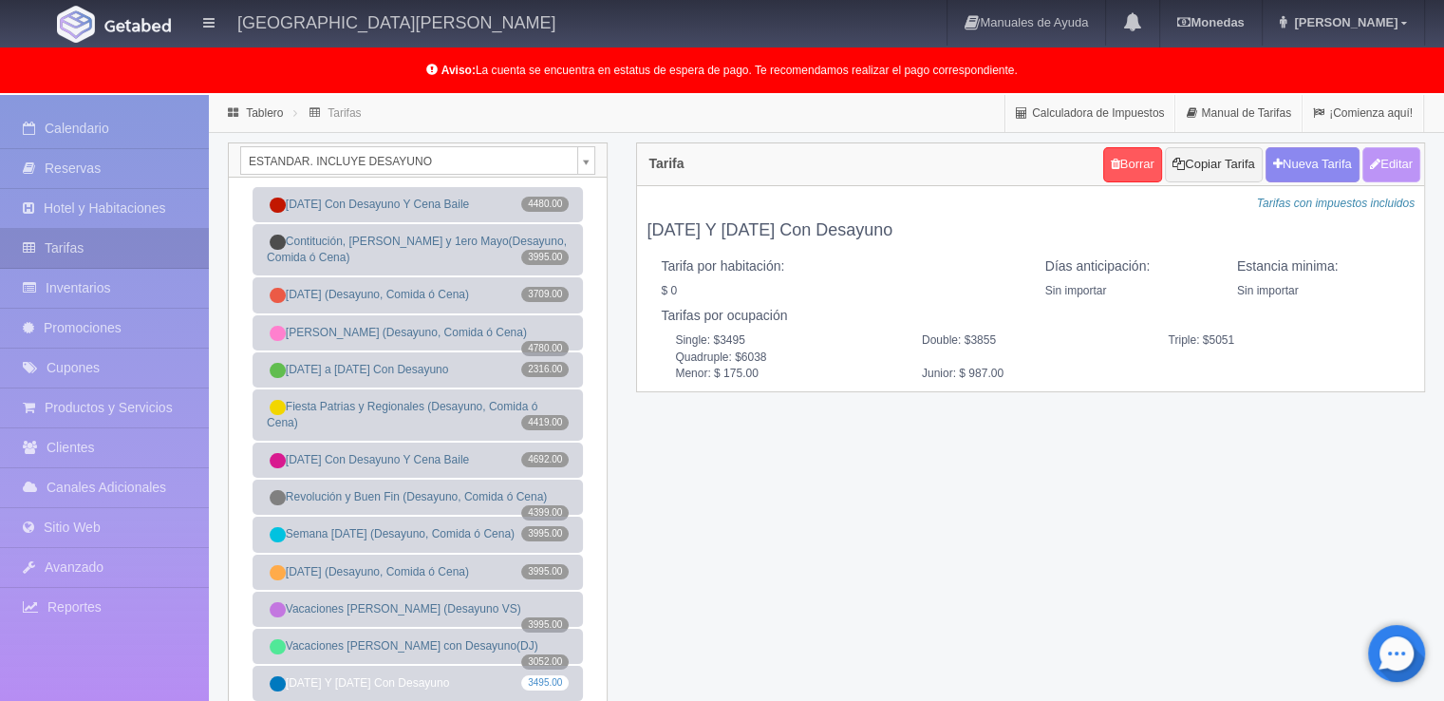
type input "3495"
type input "3855"
type input "5051"
type input "6038"
type input "175.00"
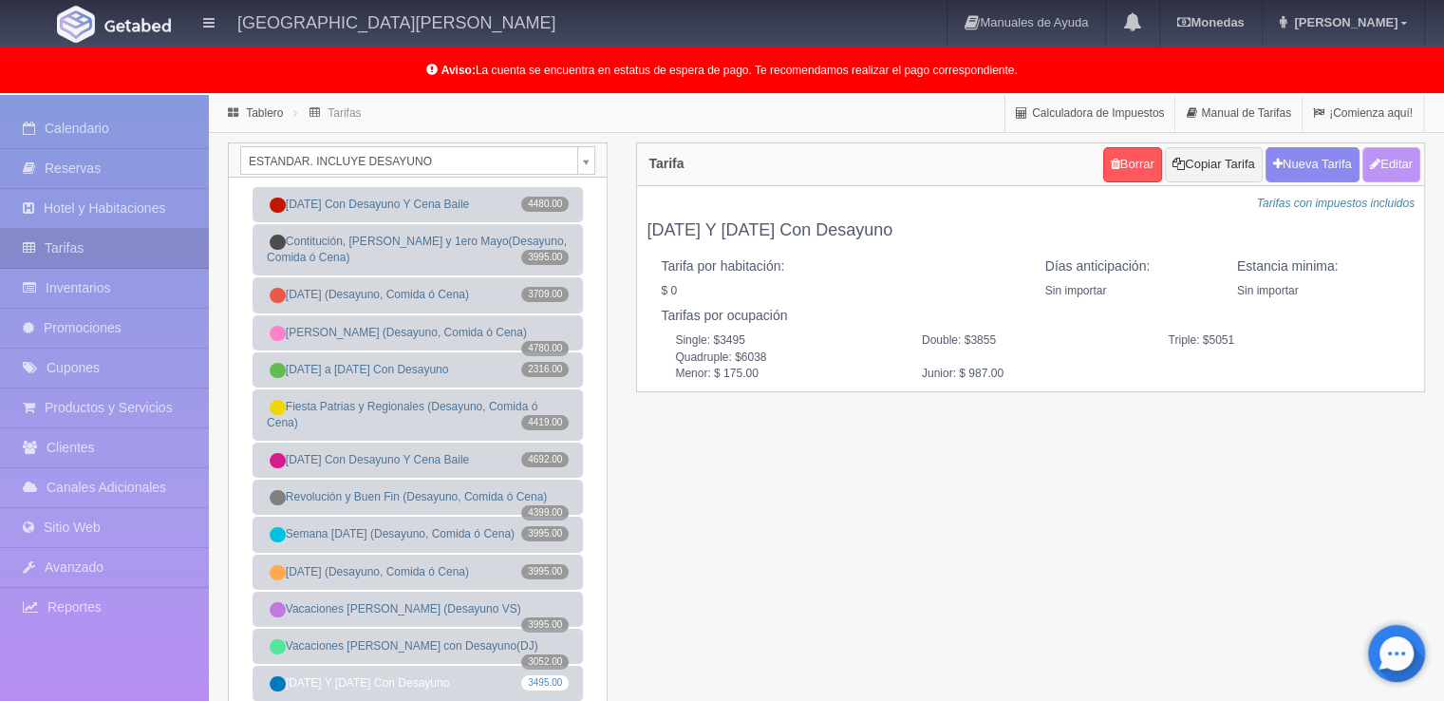
type input "987.00"
checkbox input "true"
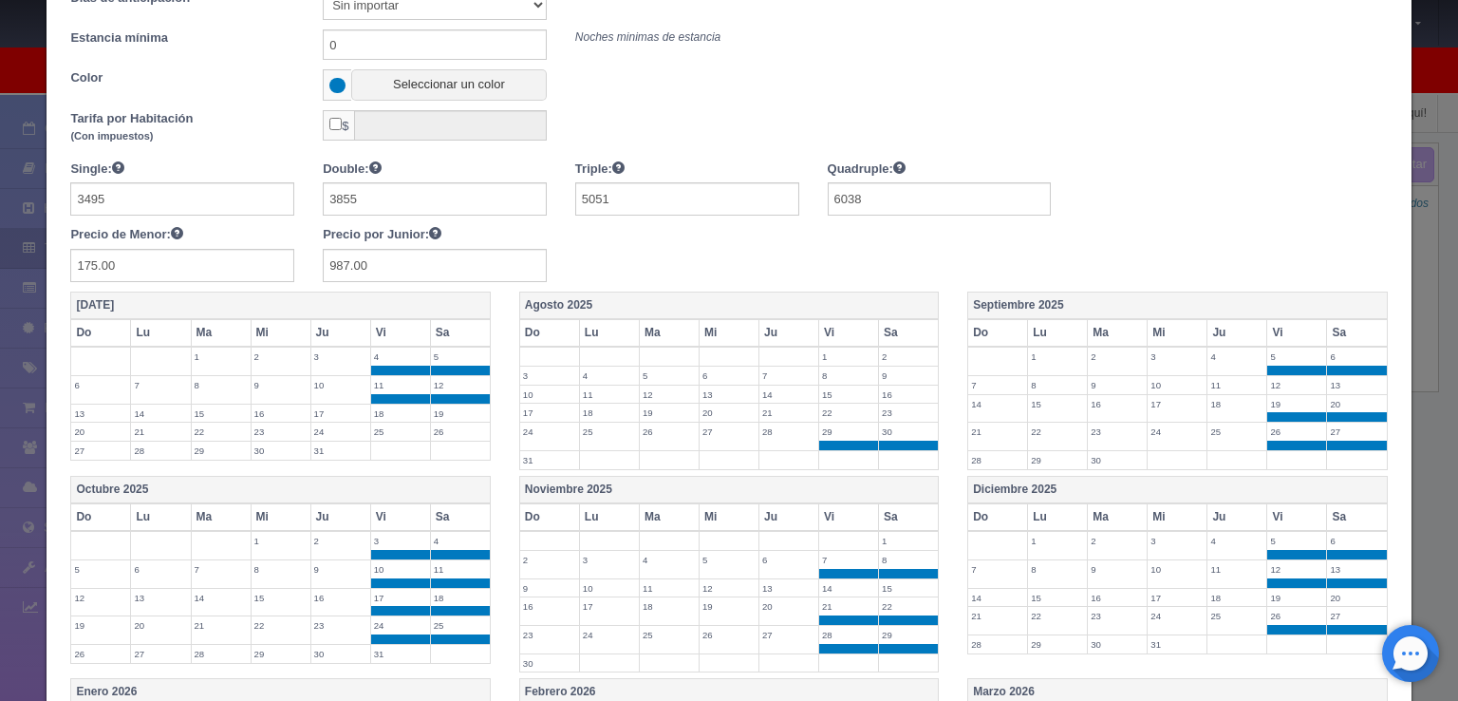
scroll to position [190, 0]
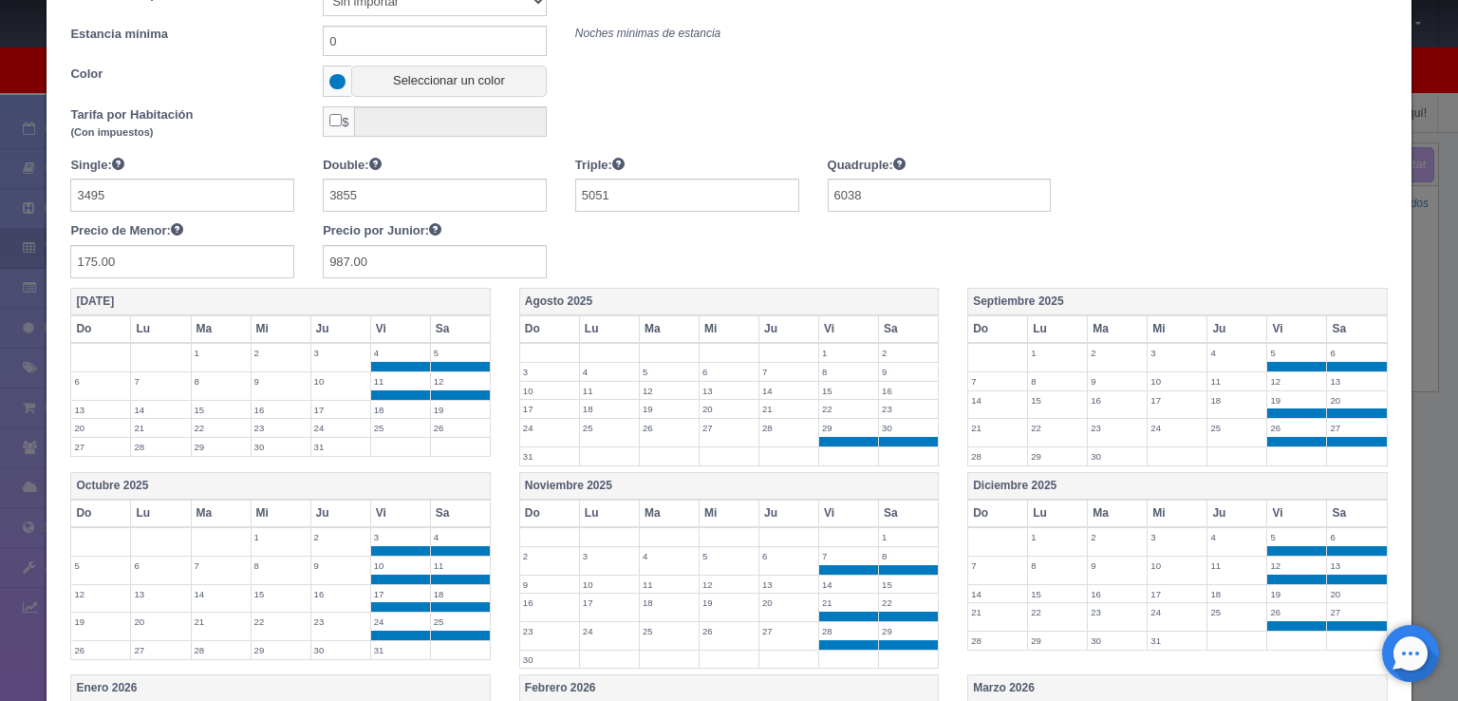
click at [835, 400] on label "22" at bounding box center [848, 409] width 59 height 18
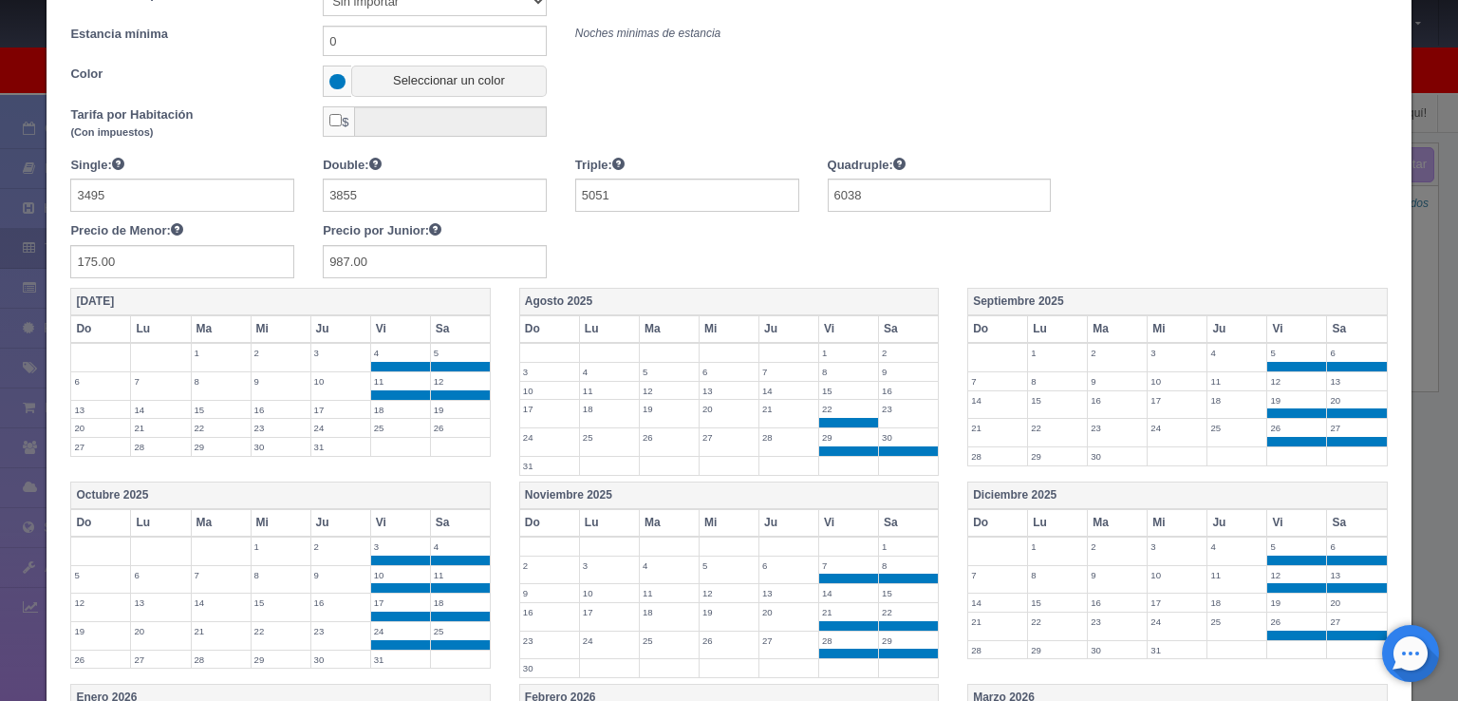
click at [895, 408] on label "23" at bounding box center [908, 409] width 59 height 18
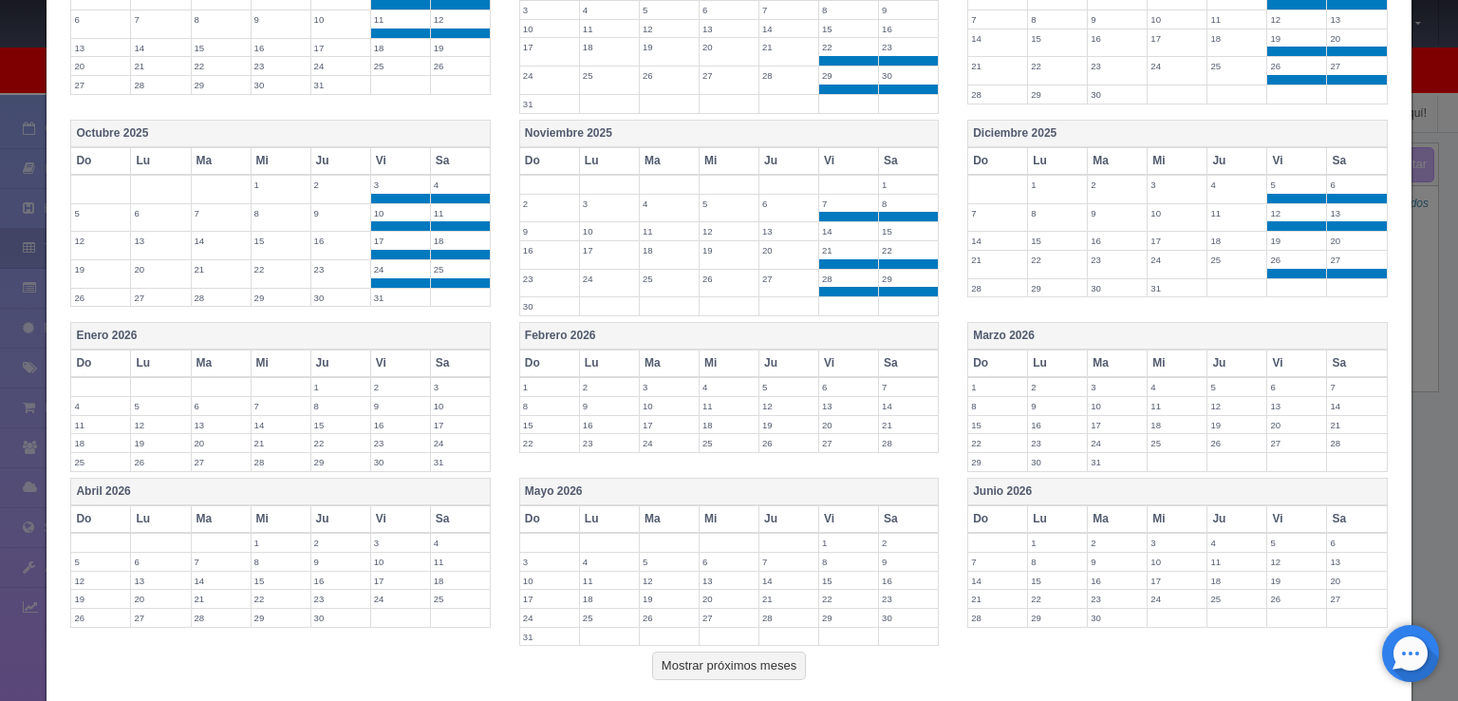
scroll to position [650, 0]
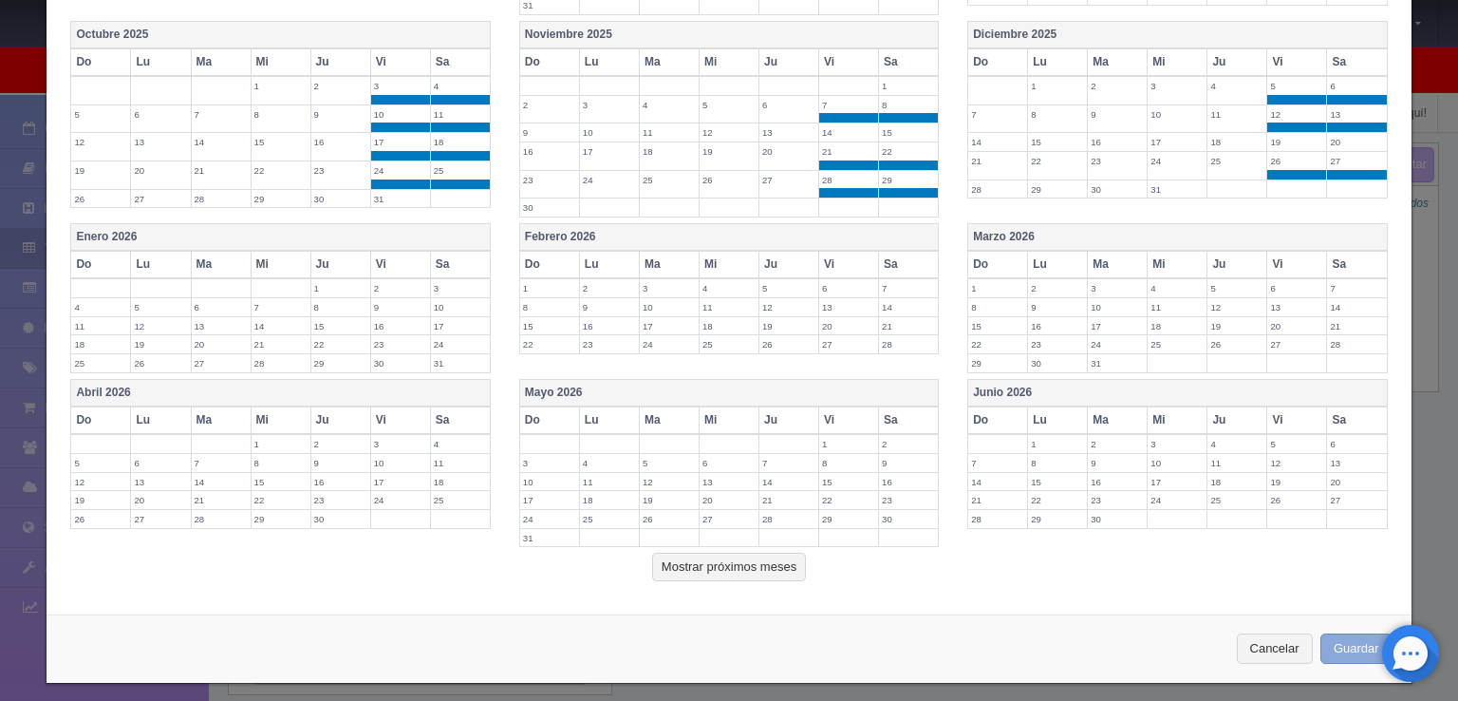
click at [1345, 638] on button "Guardar" at bounding box center [1357, 648] width 72 height 31
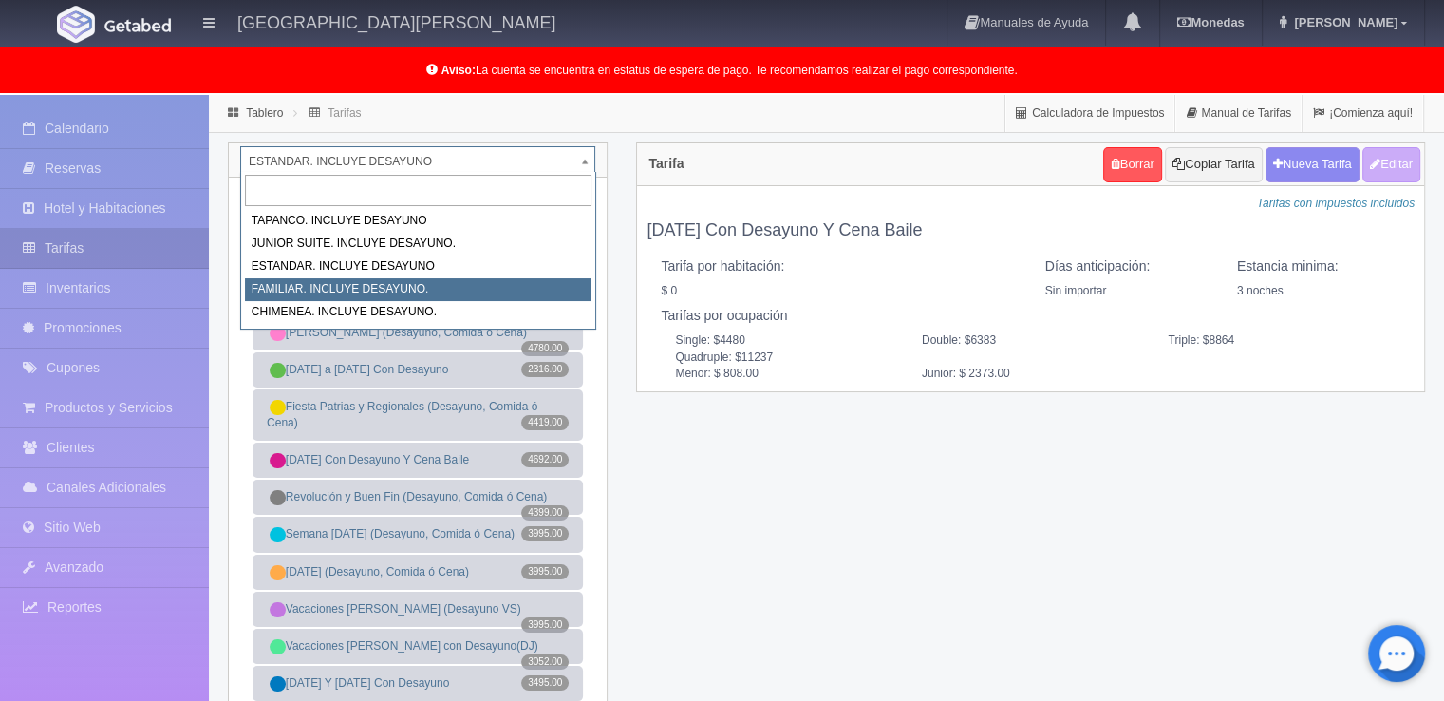
select select "1077"
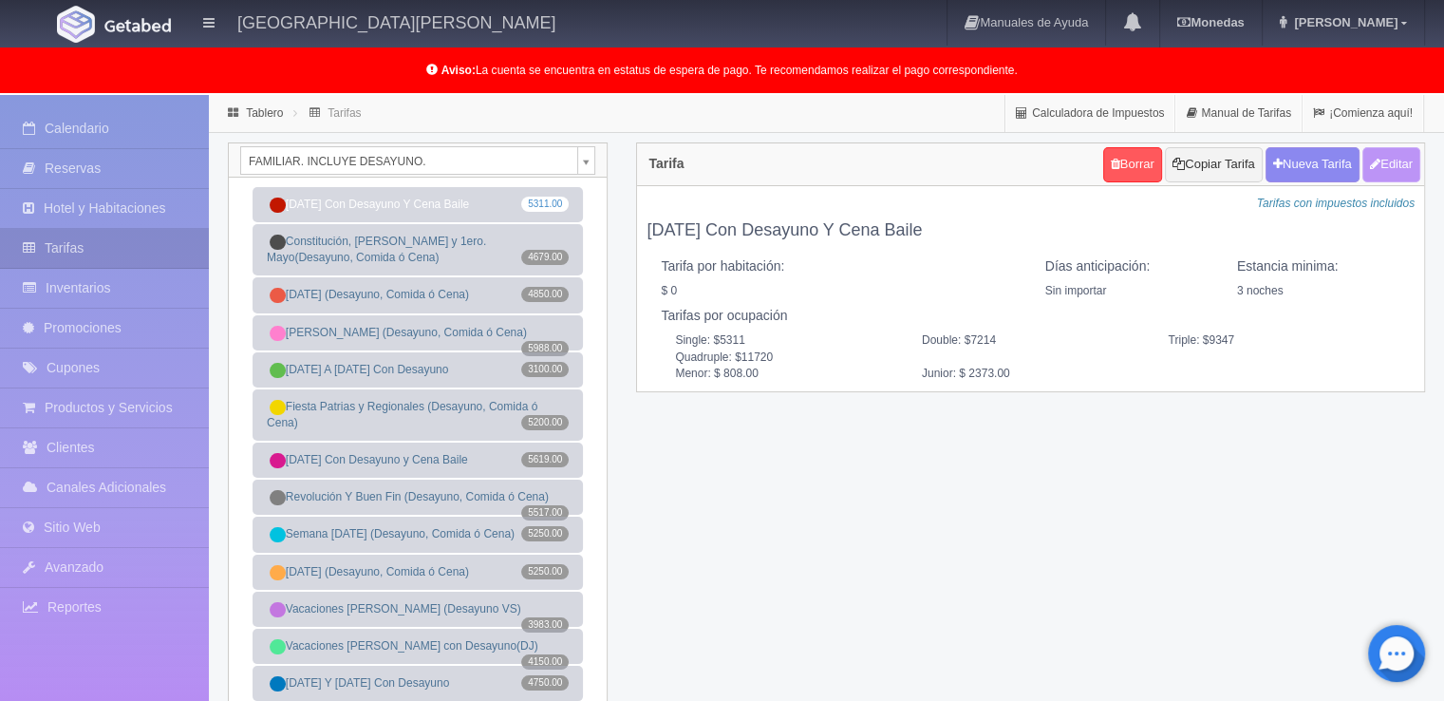
click at [1394, 161] on button "Editar" at bounding box center [1391, 164] width 58 height 35
type input "[DATE] Con Desayuno Y Cena Baile"
select select "0"
type input "3"
checkbox input "false"
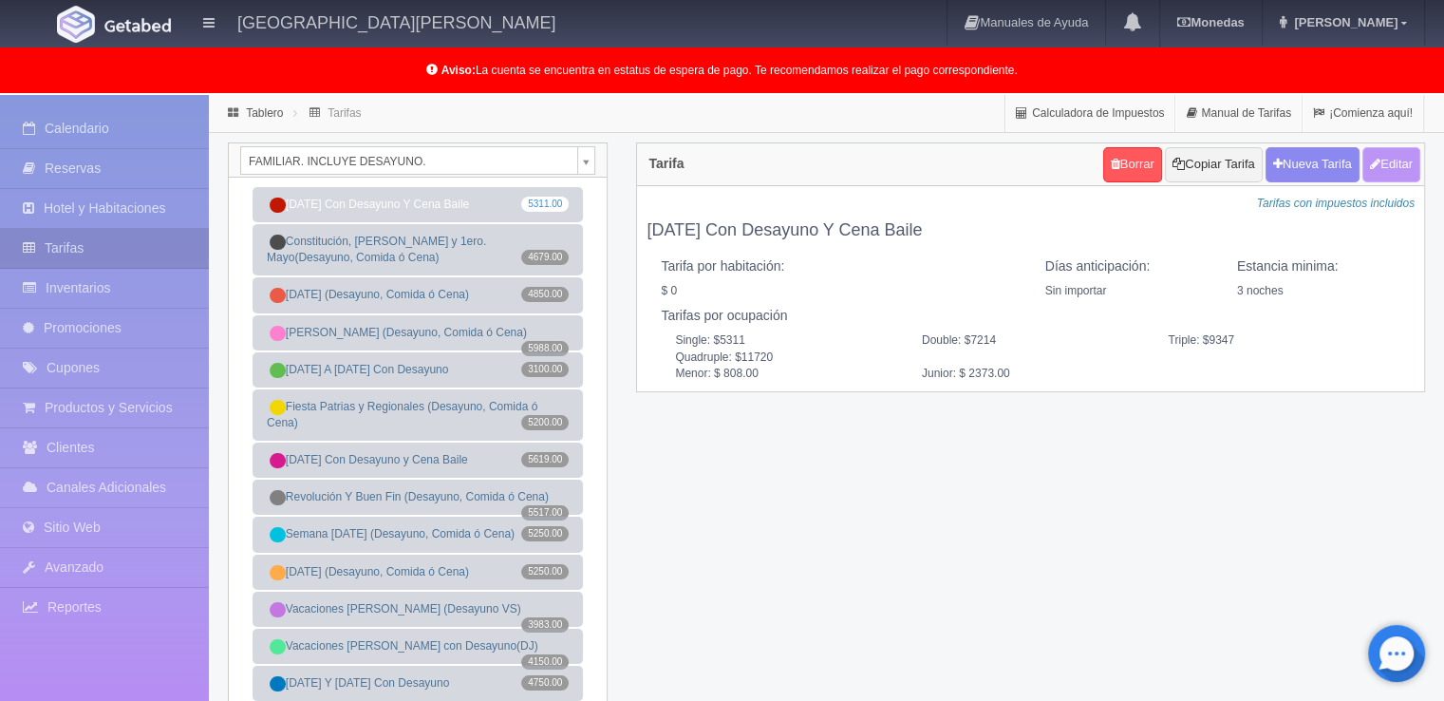
type input "5311"
type input "7214"
type input "9347"
type input "11720"
type input "808.00"
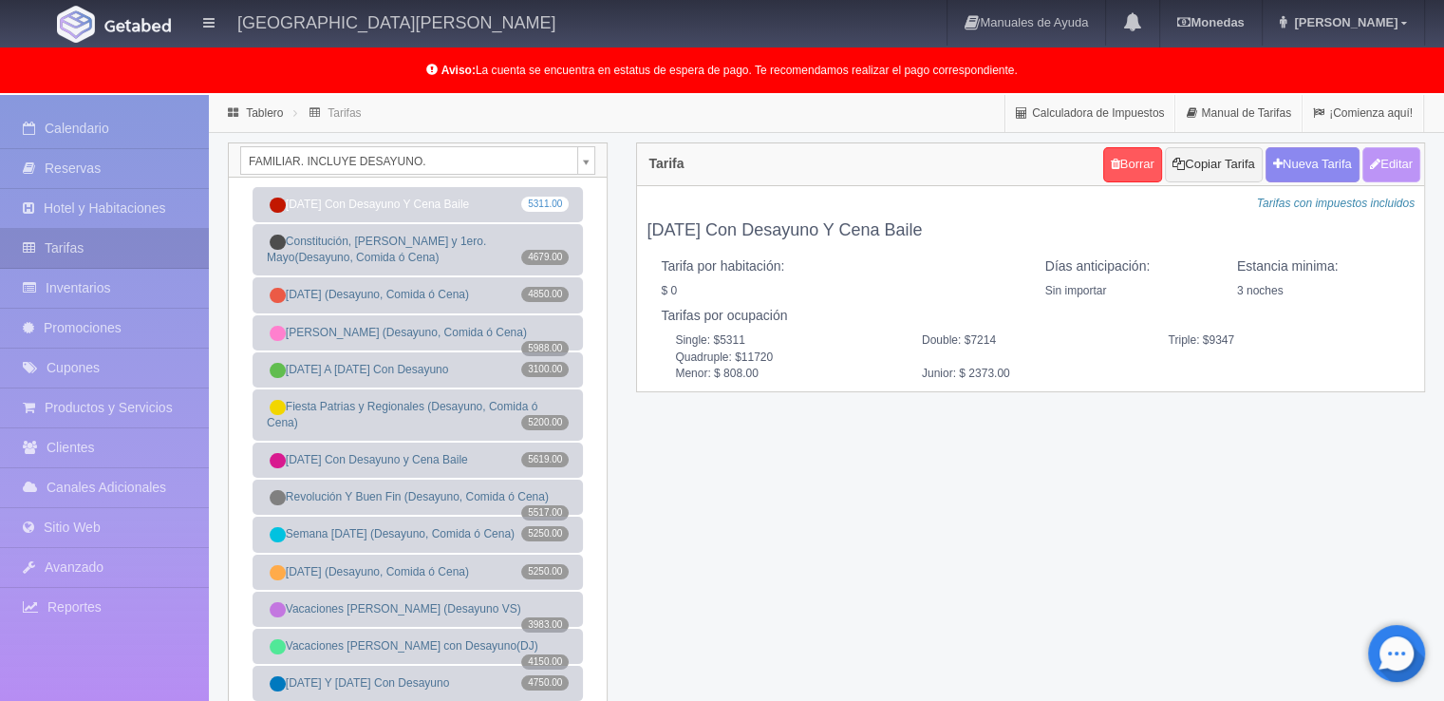
type input "2373.00"
checkbox input "true"
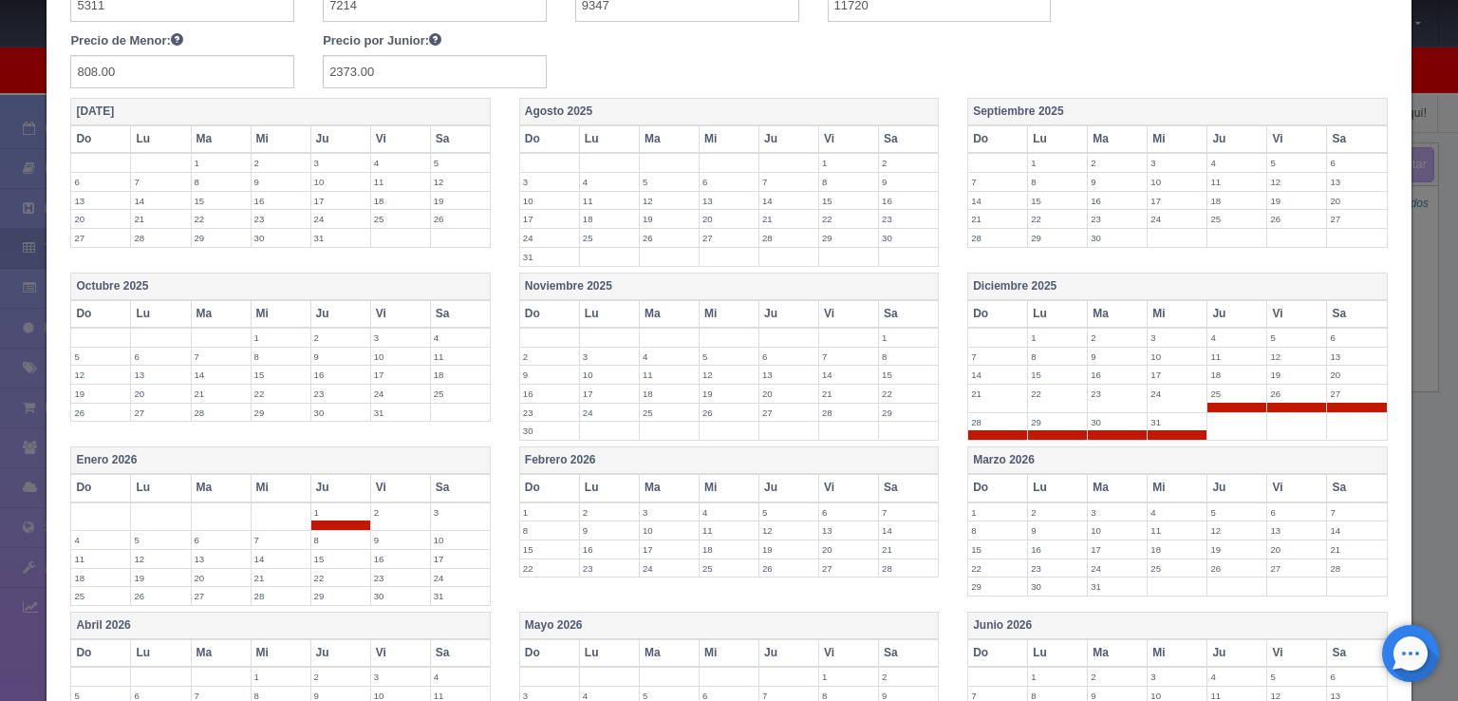
scroll to position [612, 0]
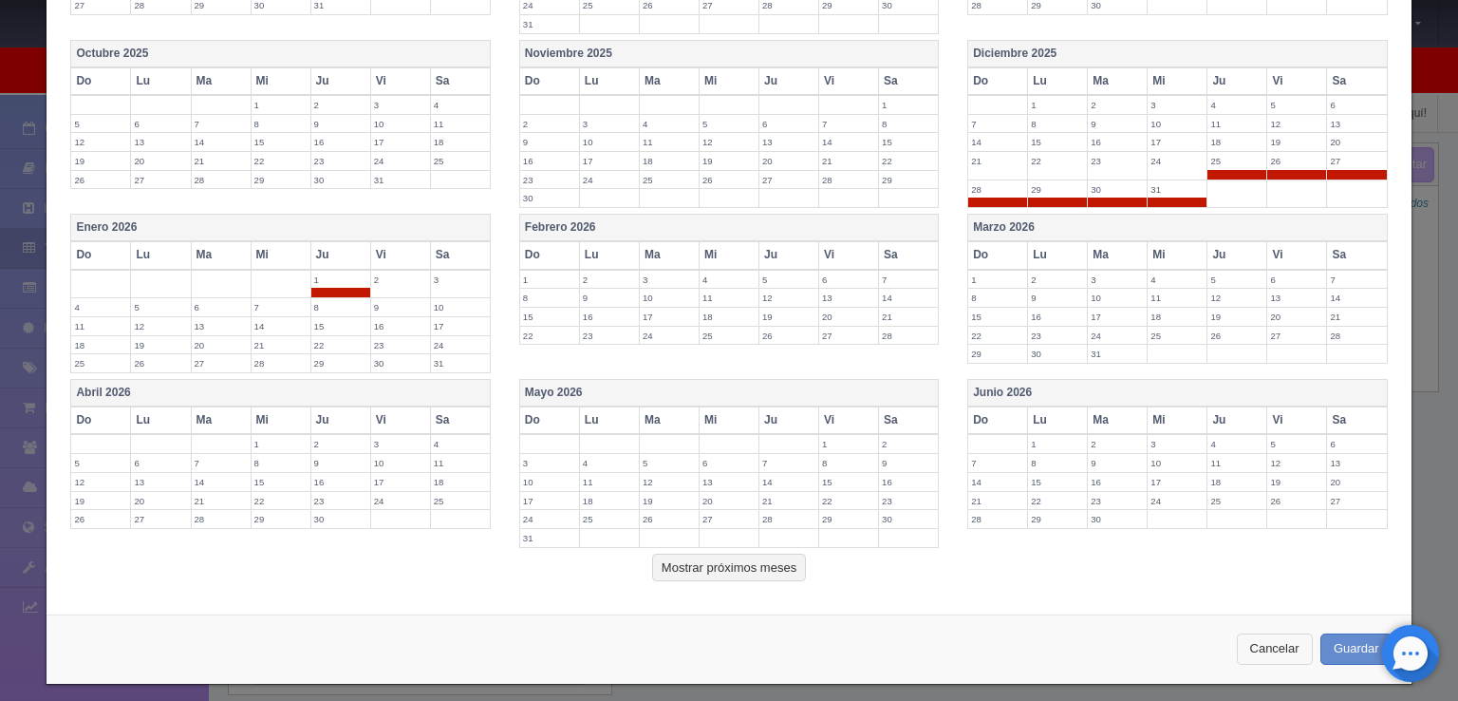
click at [1255, 633] on button "Cancelar" at bounding box center [1275, 648] width 76 height 31
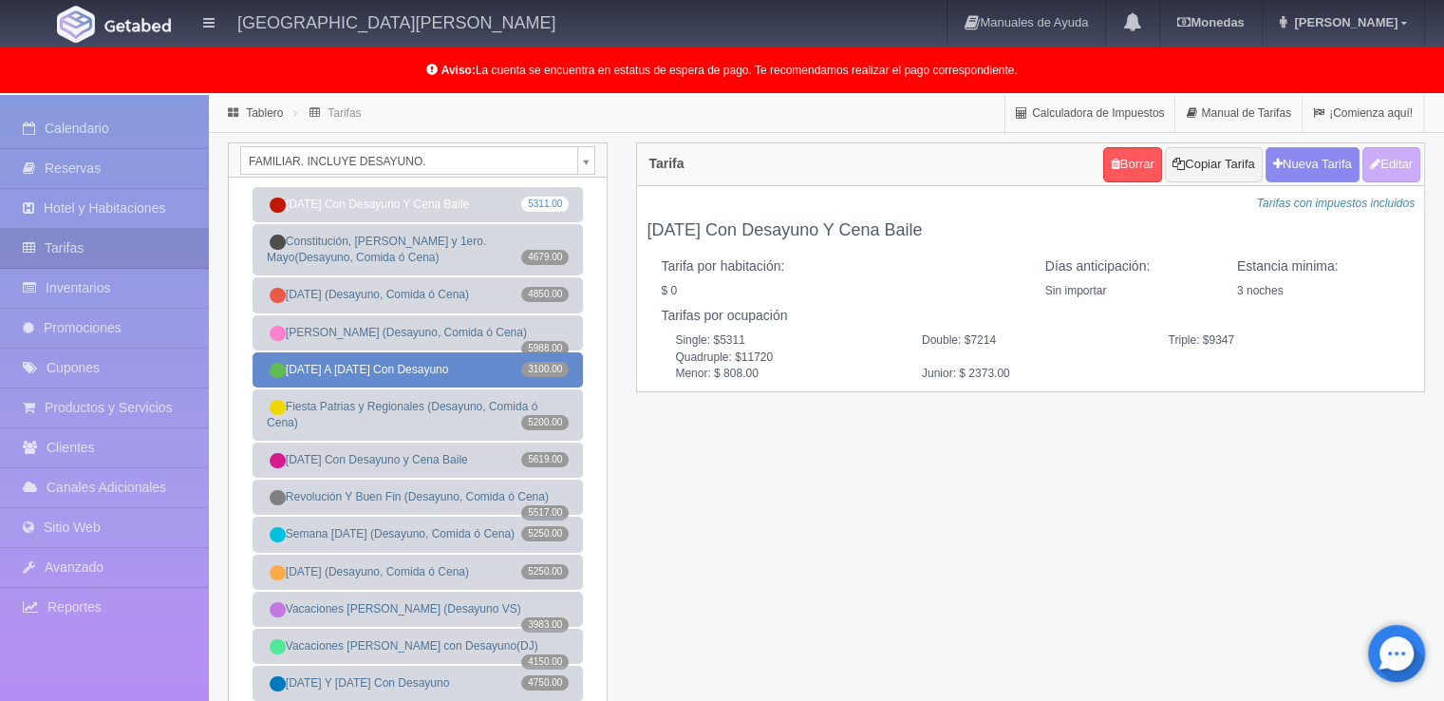
click at [386, 374] on link "Domingo A Jueves Con Desayuno 3100.00" at bounding box center [418, 369] width 330 height 35
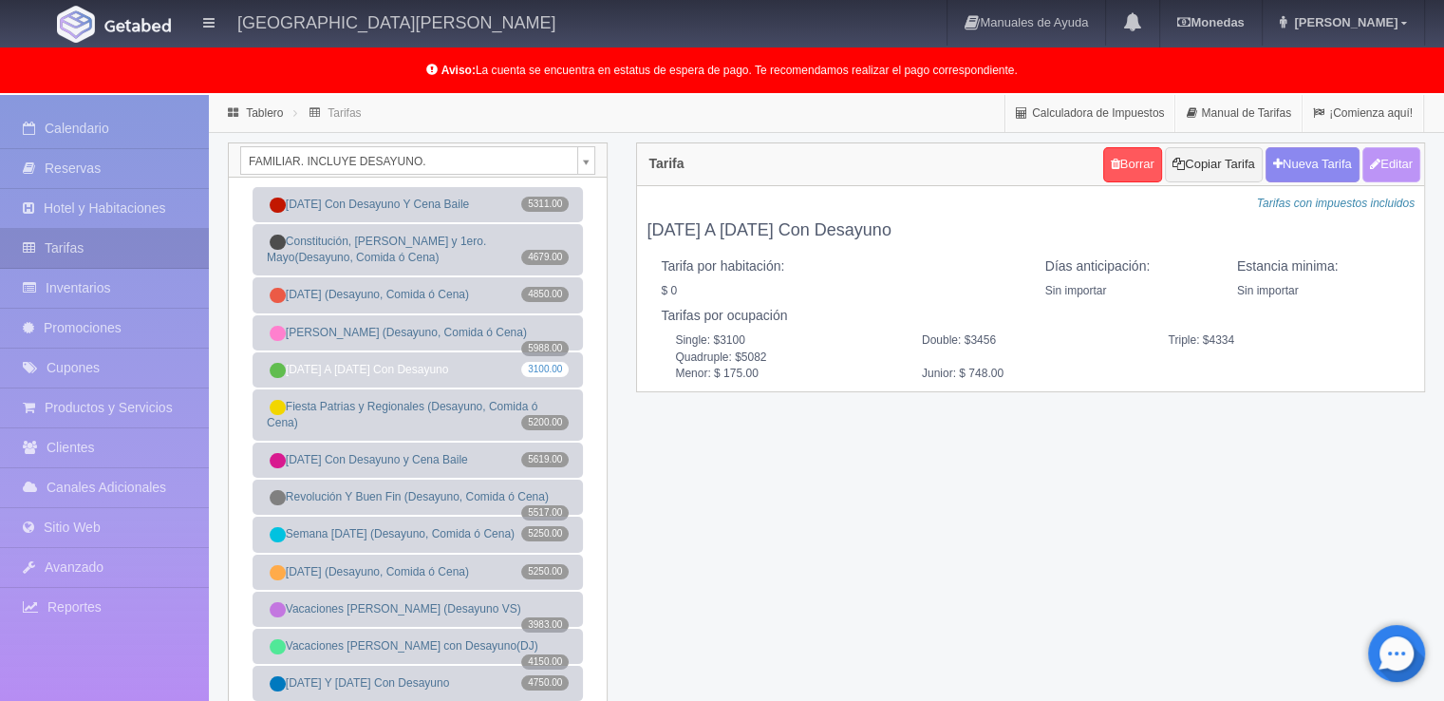
click at [1394, 170] on button "Editar" at bounding box center [1391, 164] width 58 height 35
type input "Domingo A Jueves Con Desayuno"
select select "0"
type input "0"
checkbox input "false"
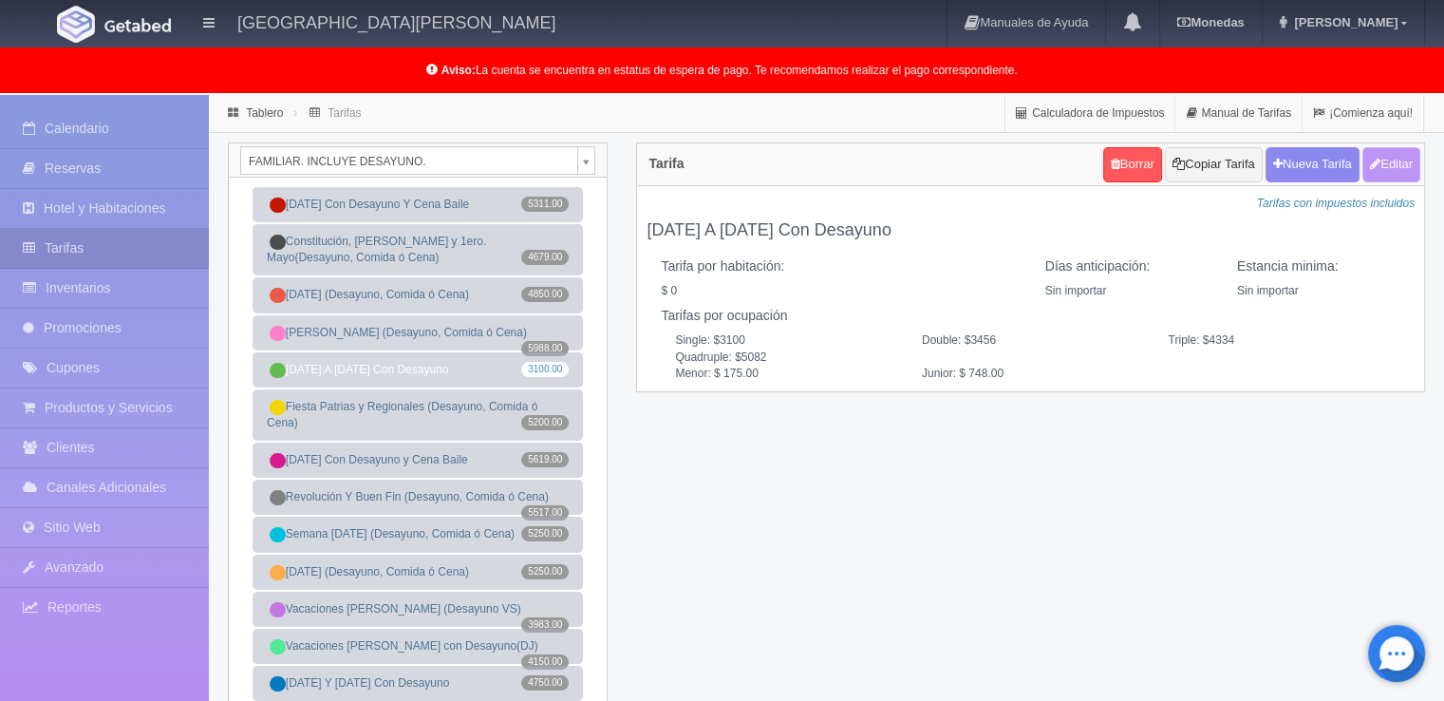
type input "3100"
type input "3456"
type input "4334"
type input "5082"
type input "175.00"
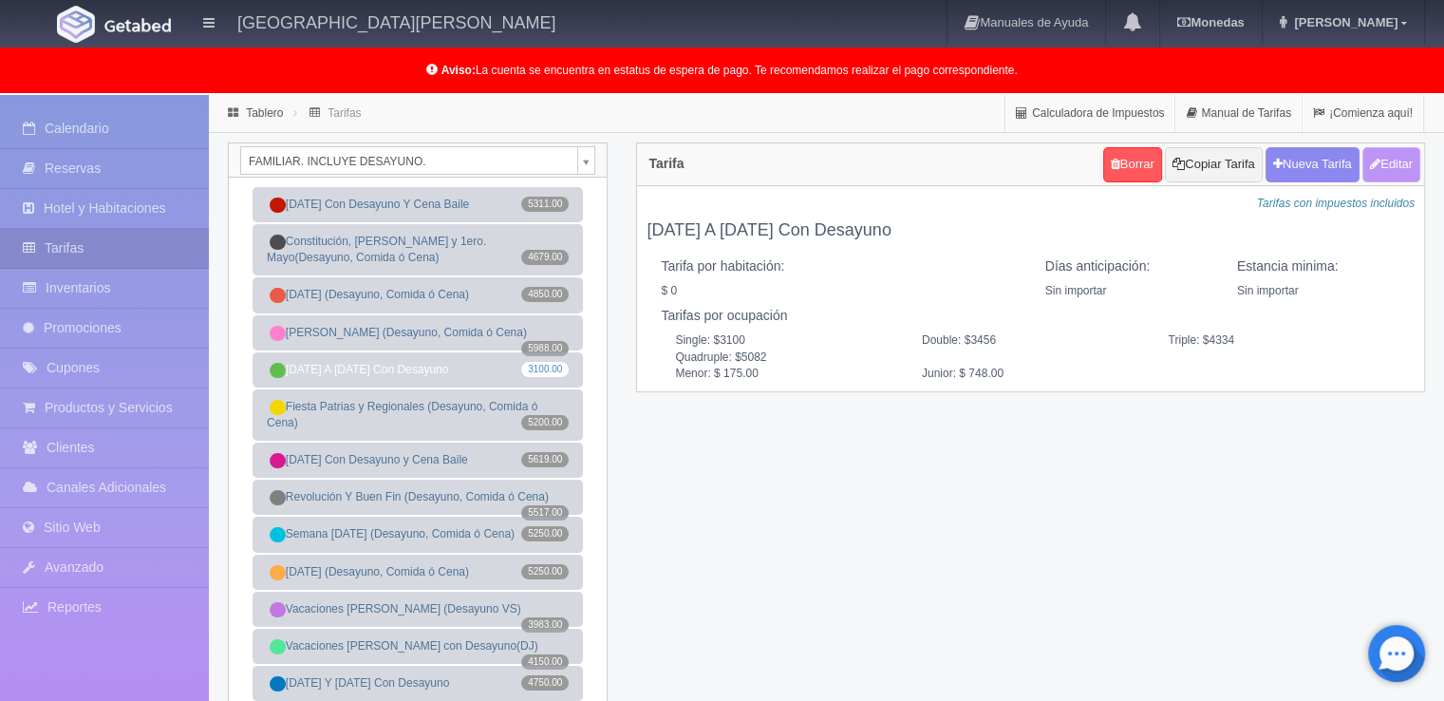
type input "748.00"
checkbox input "true"
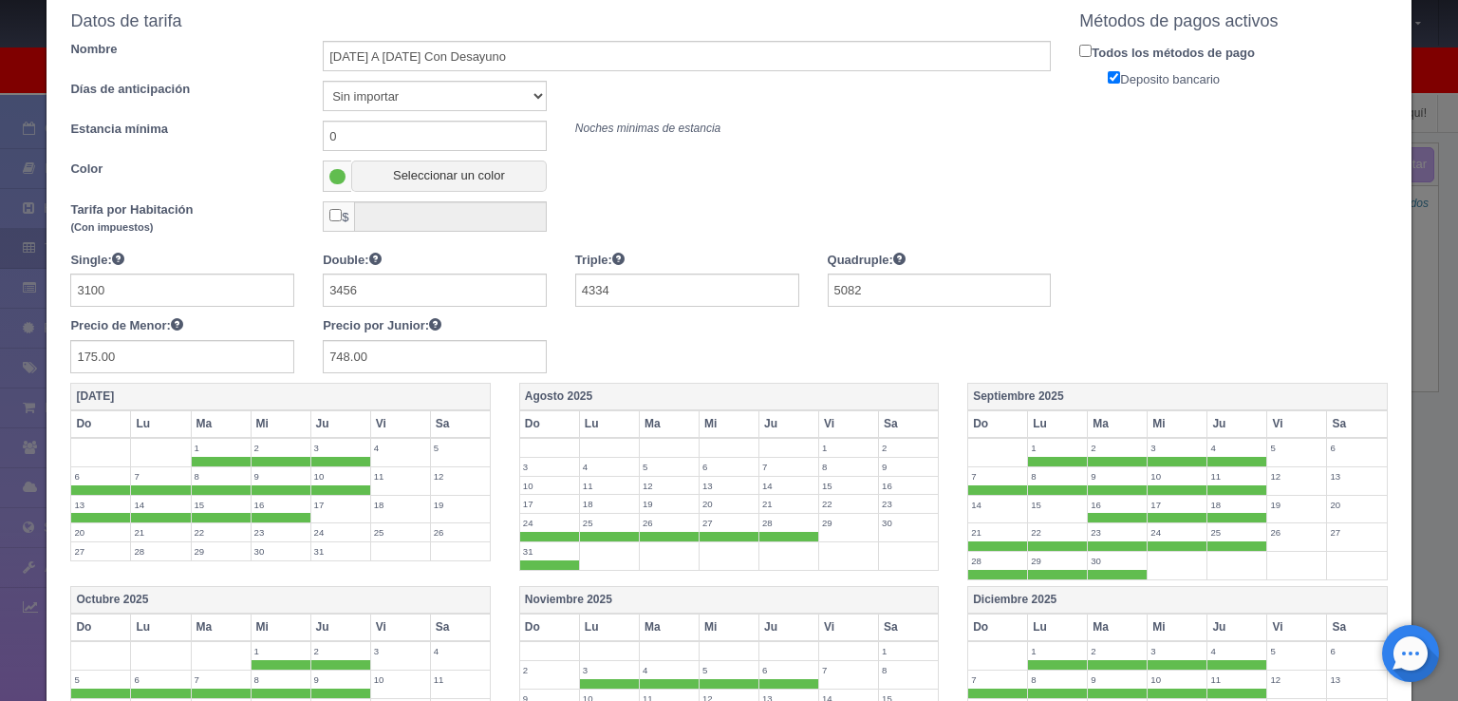
scroll to position [128, 0]
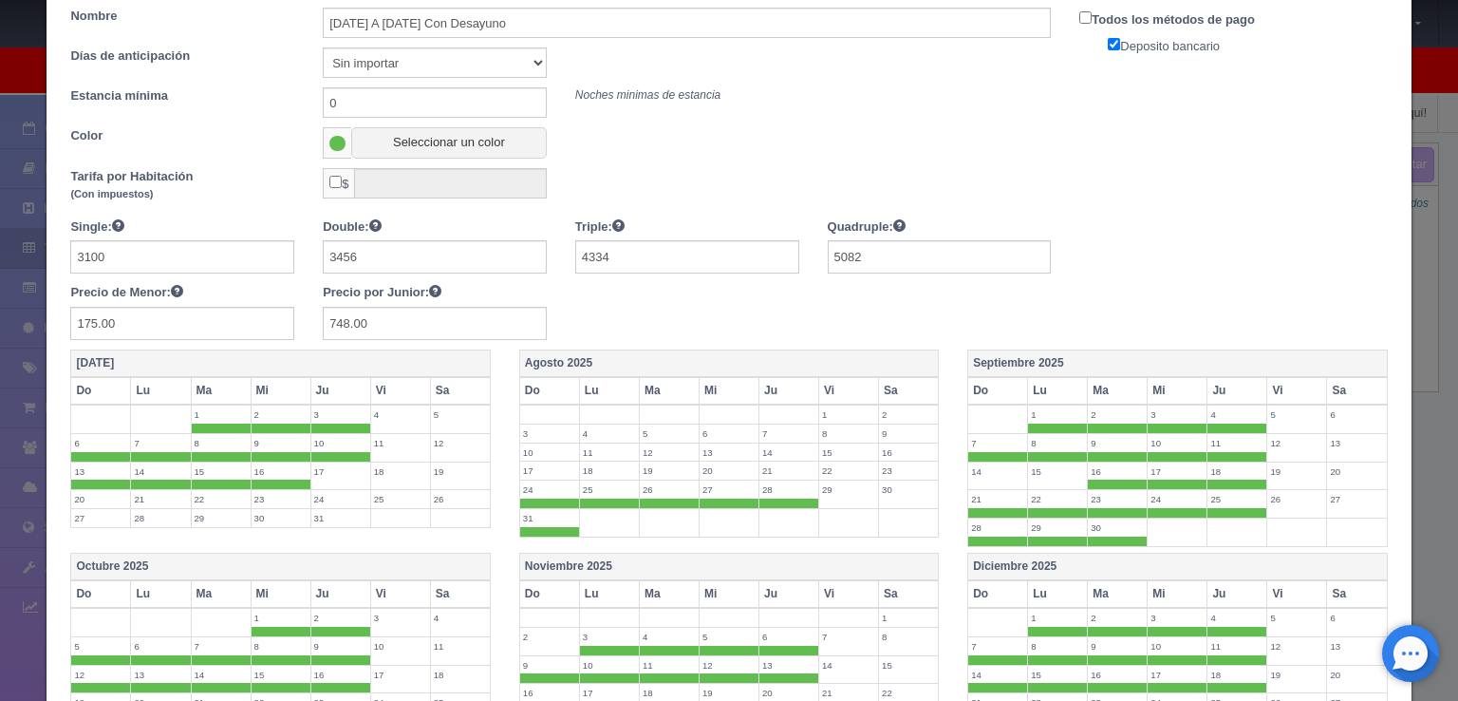
click at [551, 469] on label "17" at bounding box center [549, 470] width 59 height 18
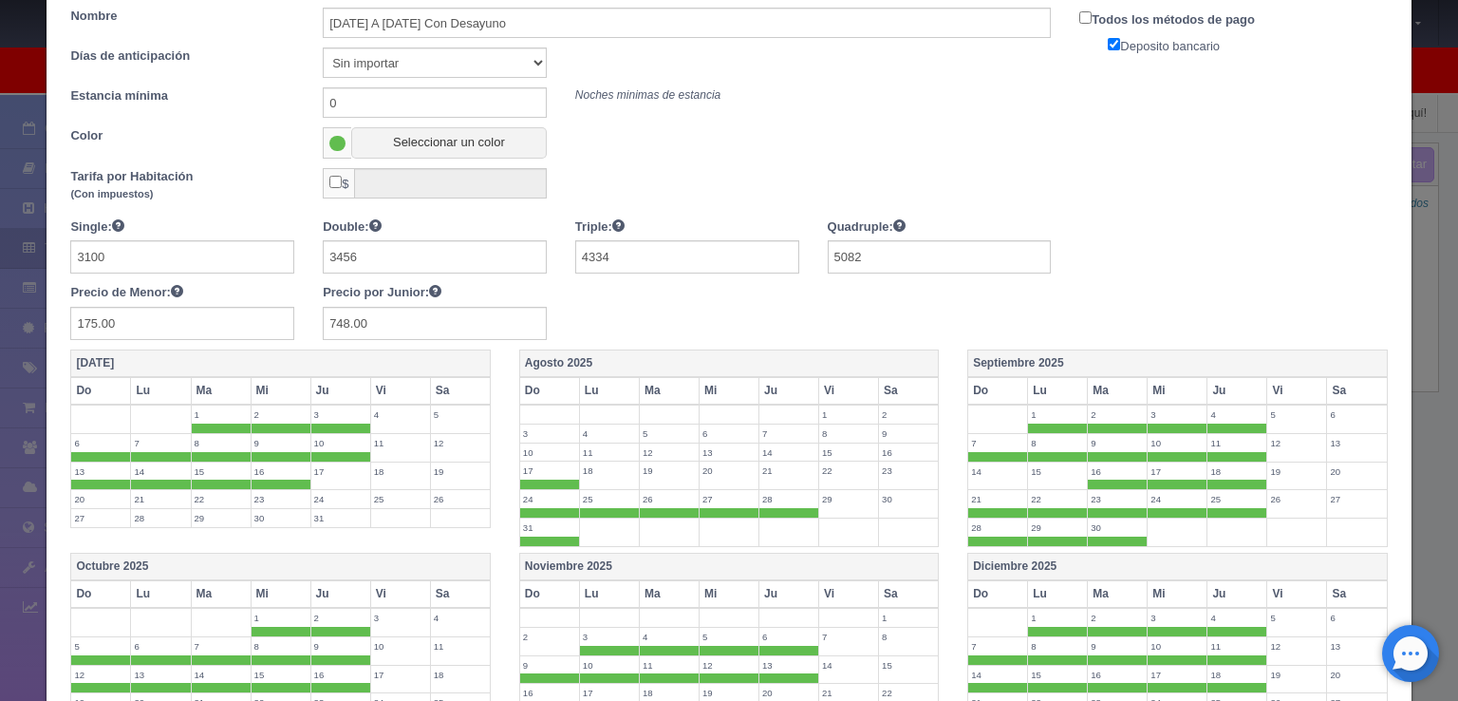
click at [600, 465] on label "18" at bounding box center [609, 470] width 59 height 18
click at [645, 465] on label "19" at bounding box center [669, 470] width 59 height 18
click at [701, 468] on label "20" at bounding box center [729, 470] width 59 height 18
click at [760, 468] on label "21" at bounding box center [789, 470] width 59 height 18
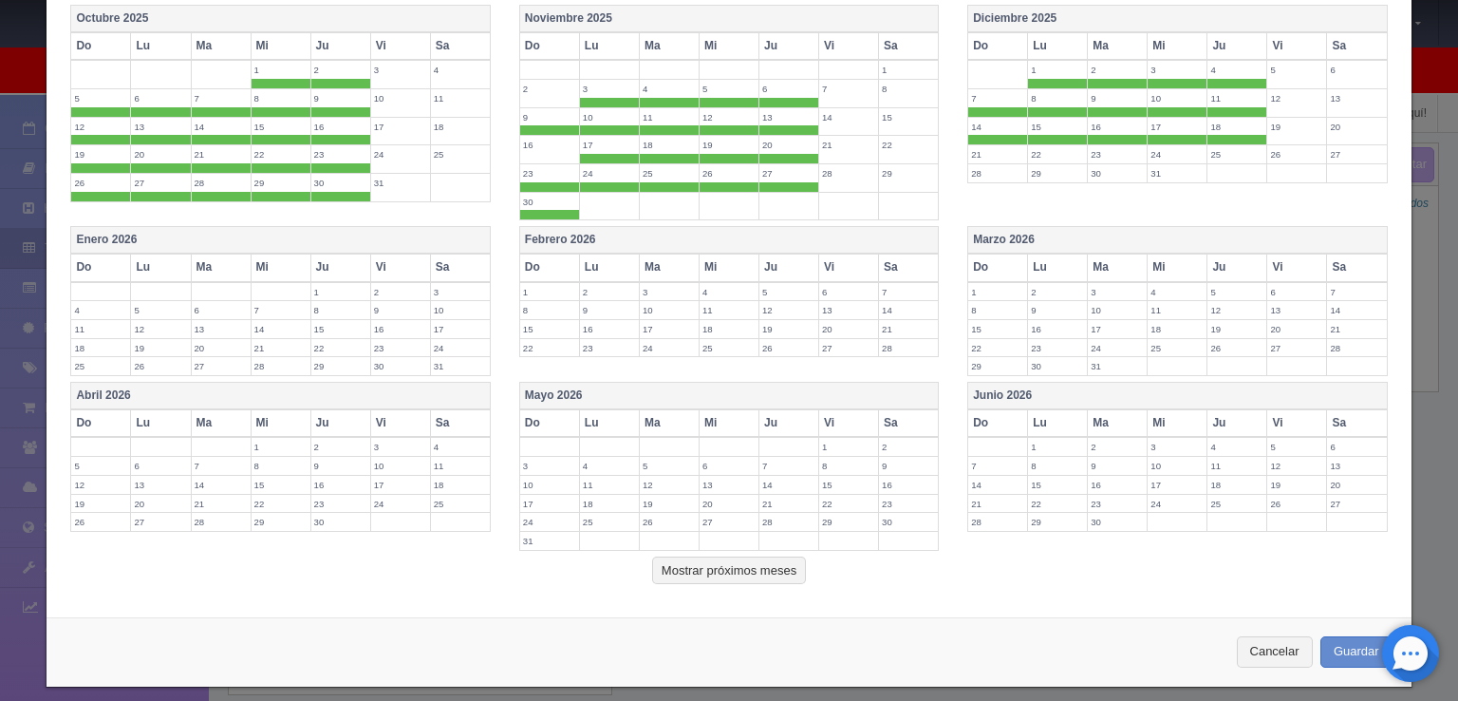
scroll to position [680, 0]
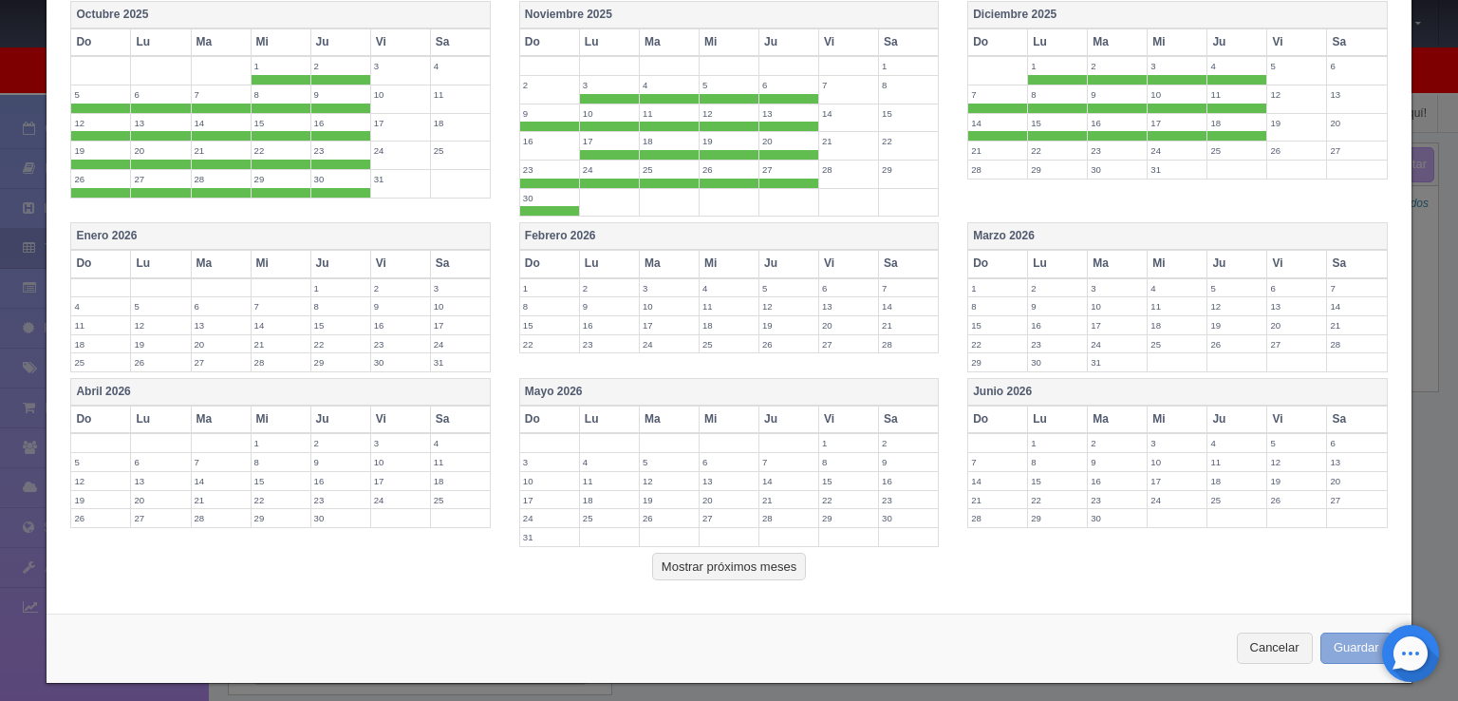
click at [1337, 635] on button "Guardar" at bounding box center [1357, 647] width 72 height 31
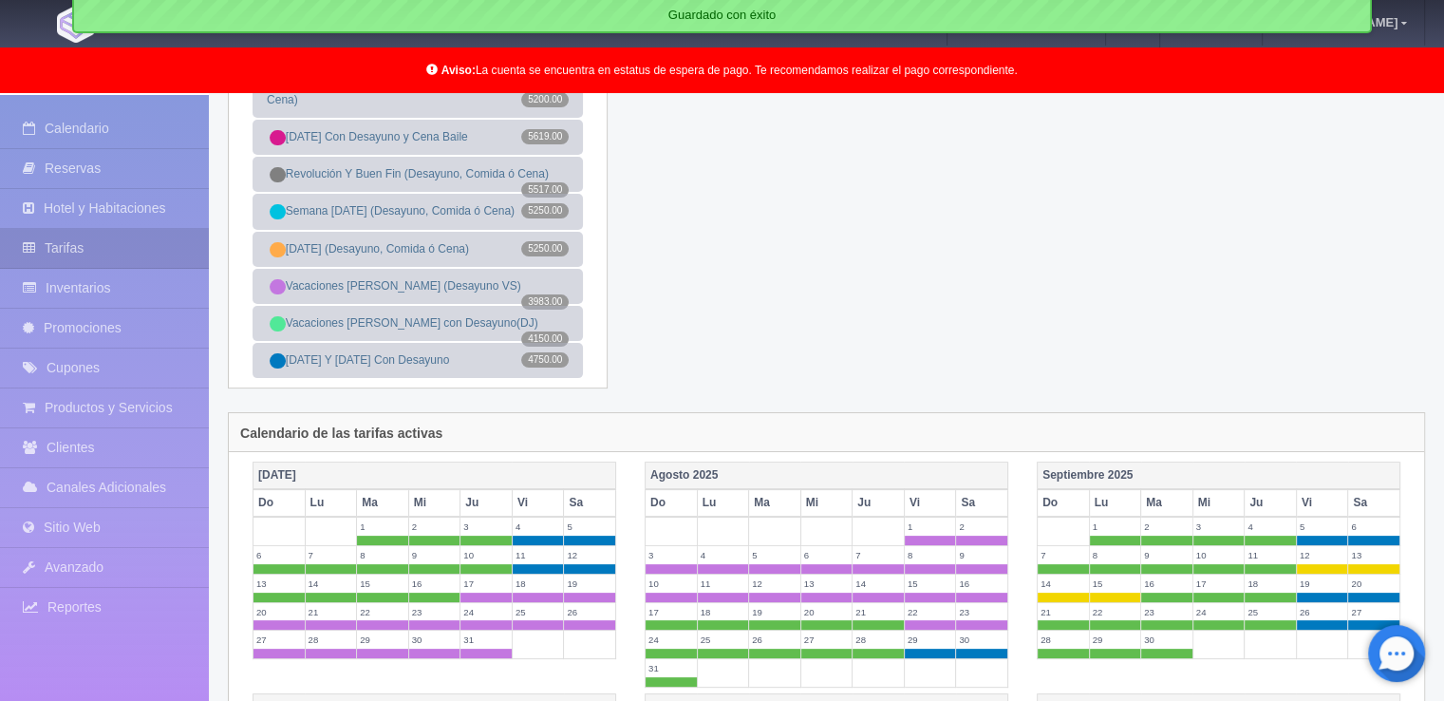
scroll to position [380, 0]
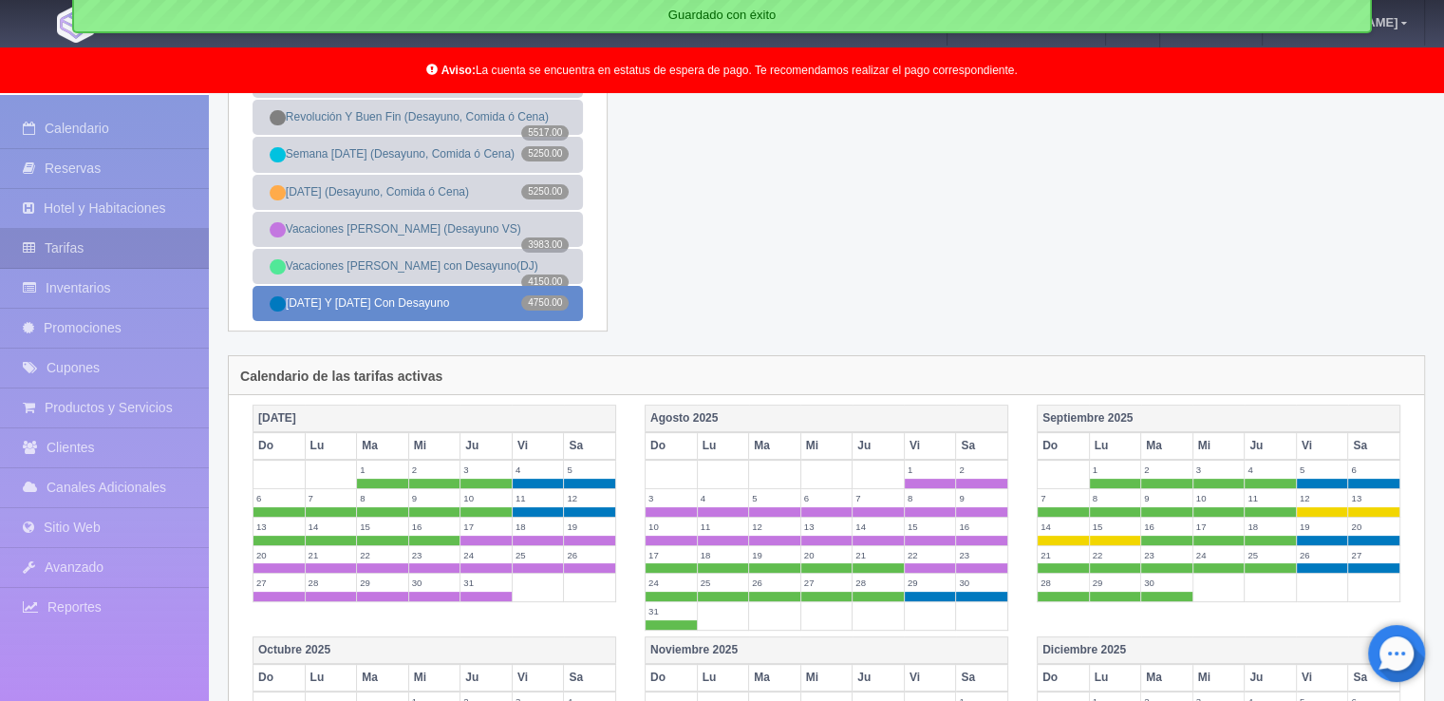
click at [438, 313] on link "[DATE] Y [DATE] Con Desayuno 4750.00" at bounding box center [418, 303] width 330 height 35
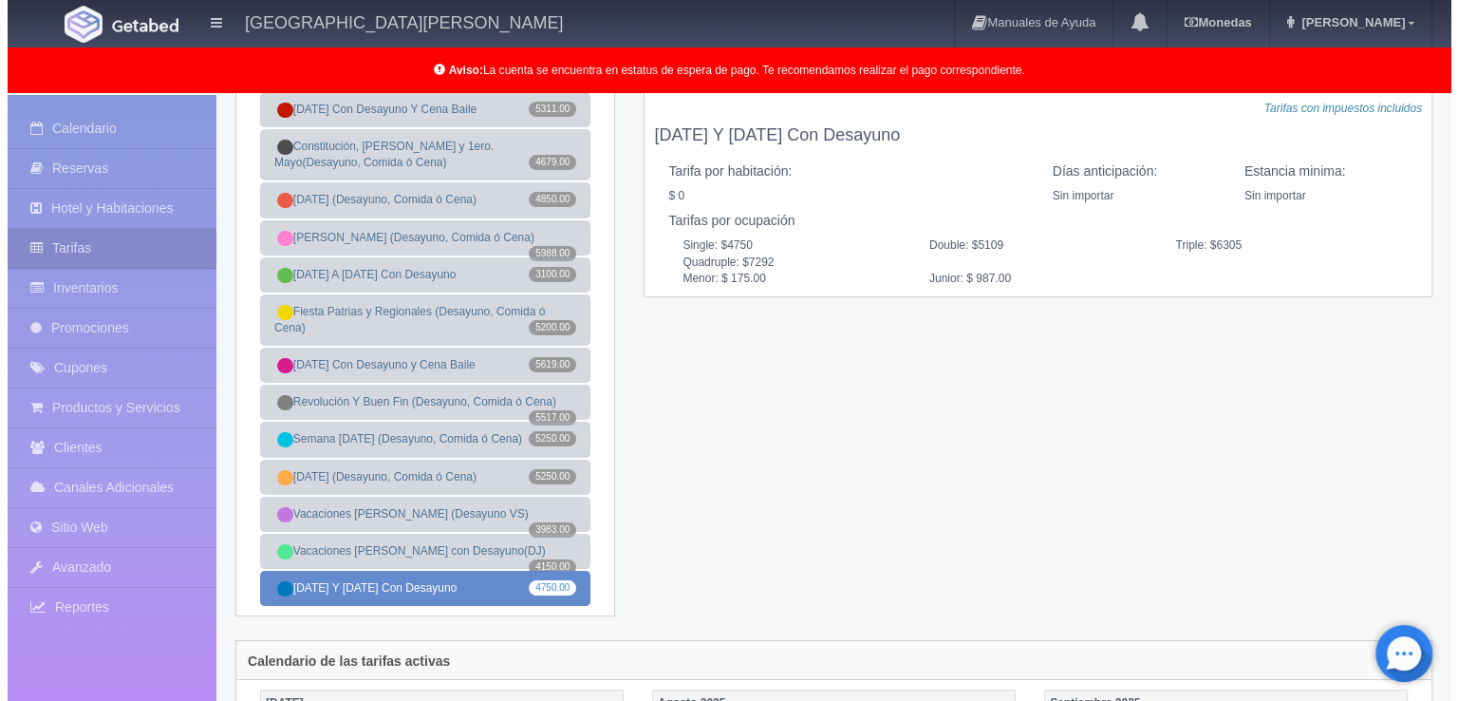
scroll to position [0, 0]
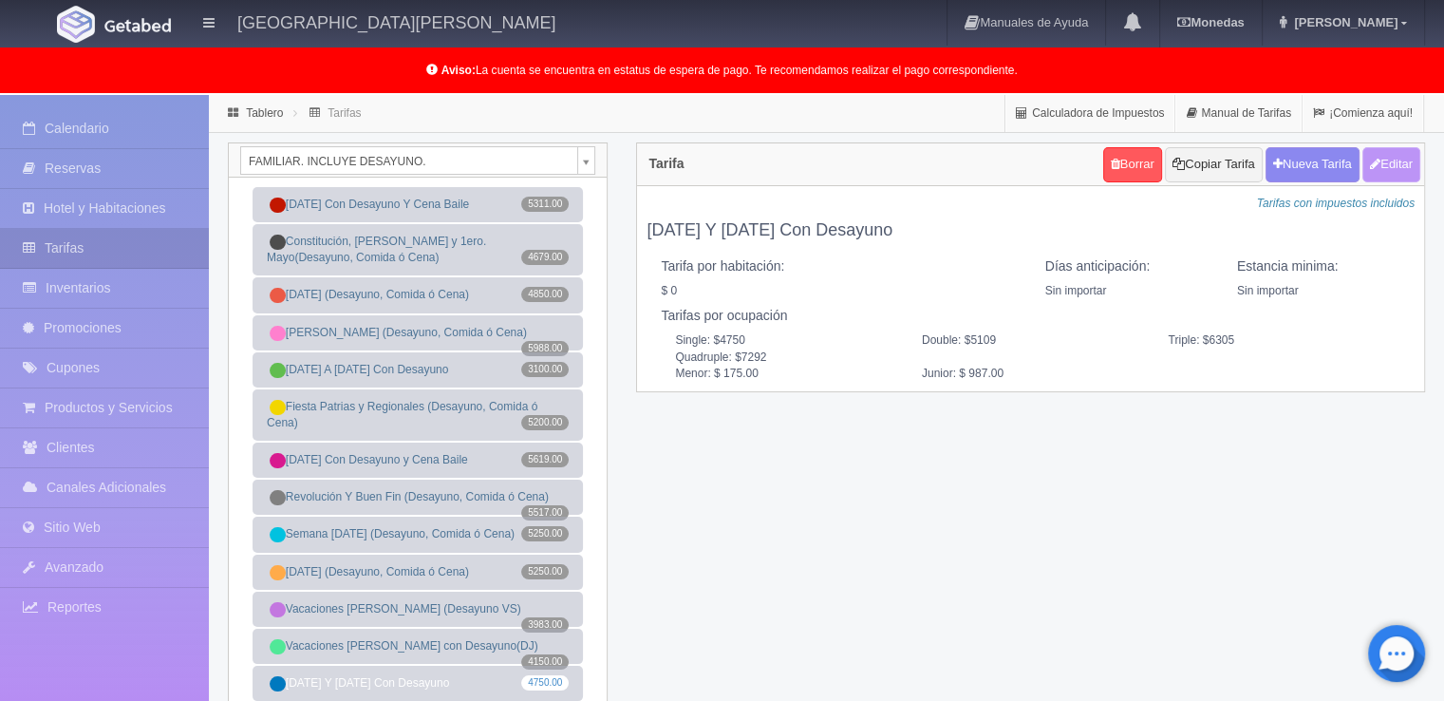
click at [1389, 172] on button "Editar" at bounding box center [1391, 164] width 58 height 35
type input "[DATE] Y [DATE] Con Desayuno"
select select "0"
type input "0"
checkbox input "false"
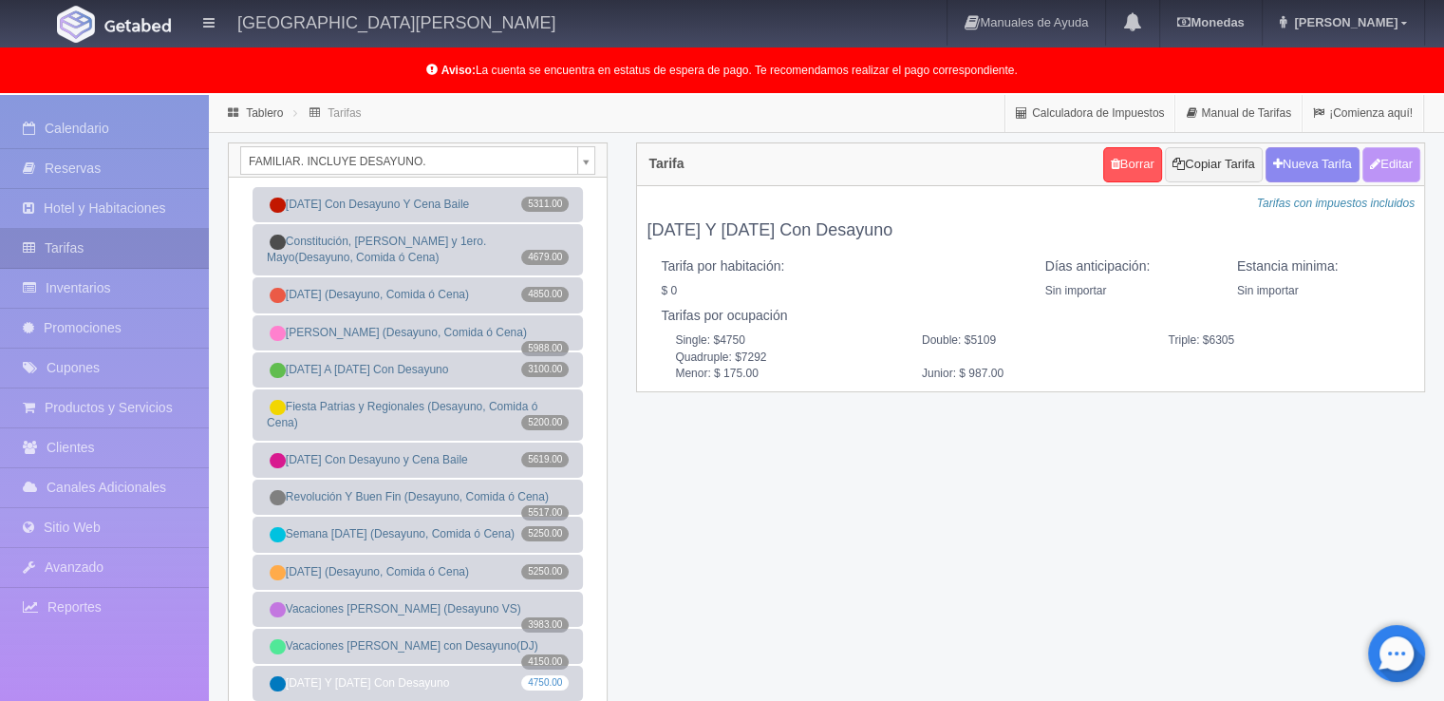
type input "4750"
type input "5109"
type input "6305"
type input "7292"
type input "175.00"
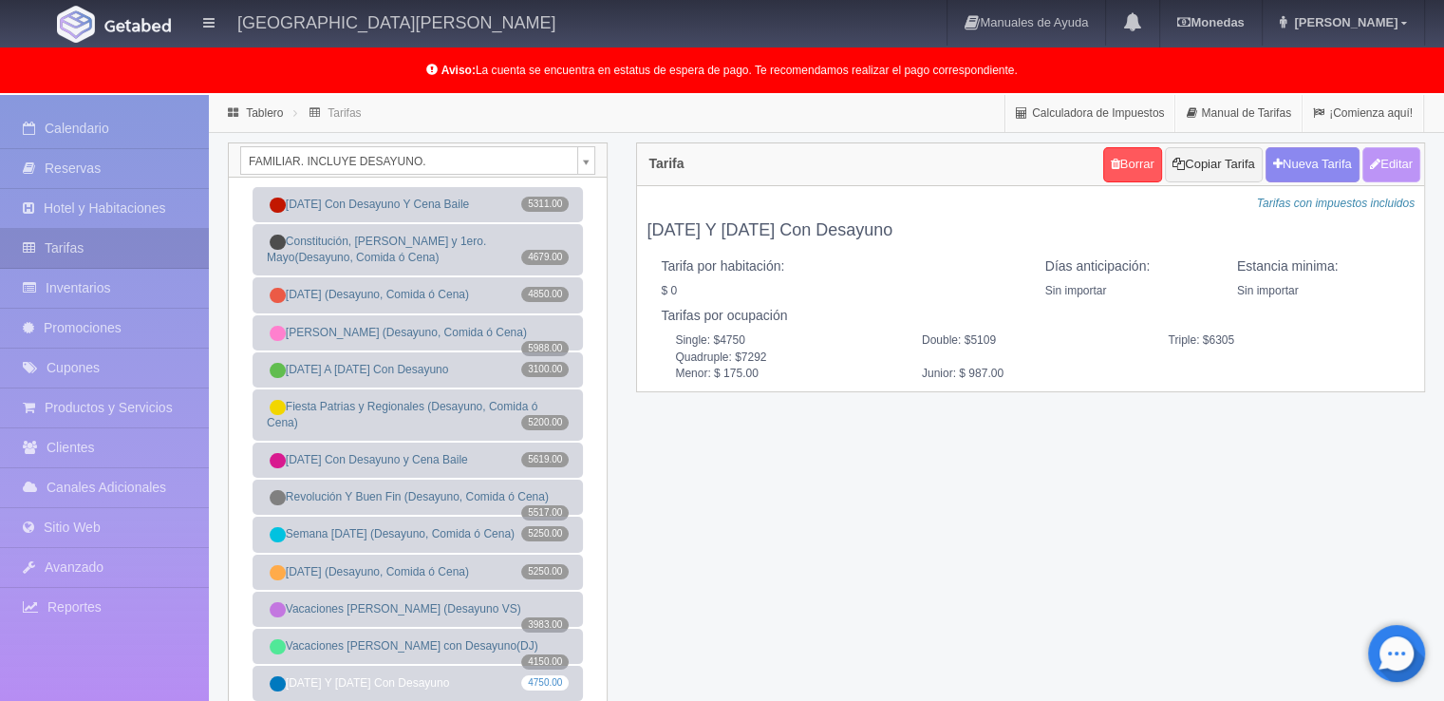
type input "987.00"
checkbox input "true"
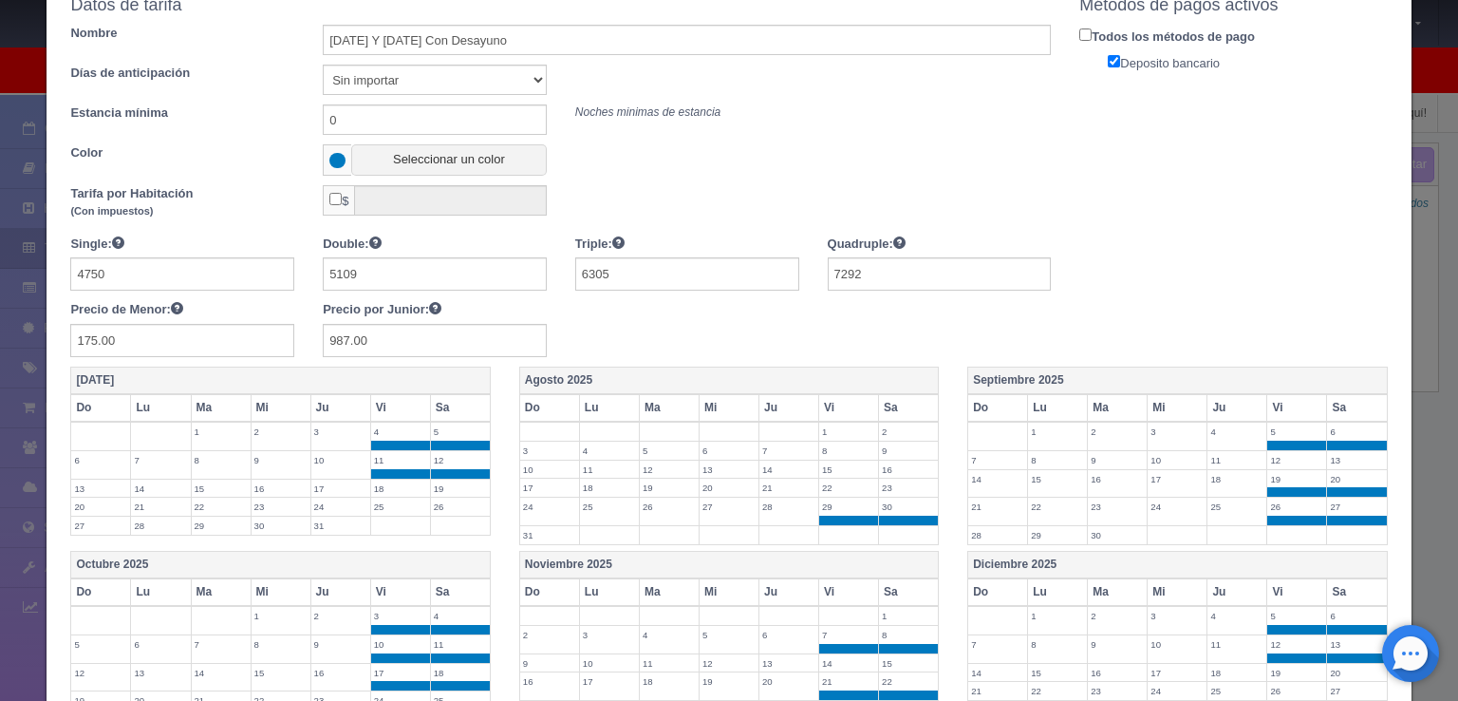
scroll to position [285, 0]
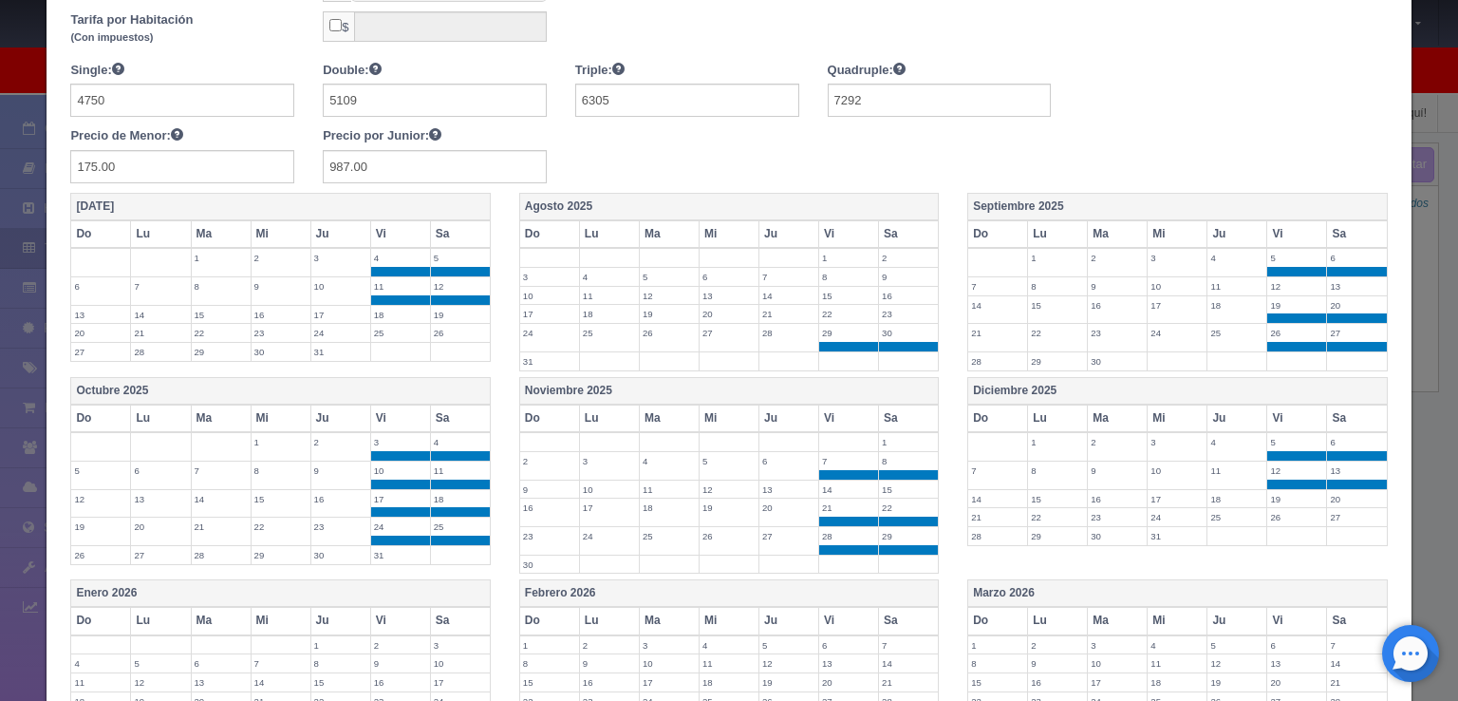
click at [844, 310] on label "22" at bounding box center [848, 314] width 59 height 18
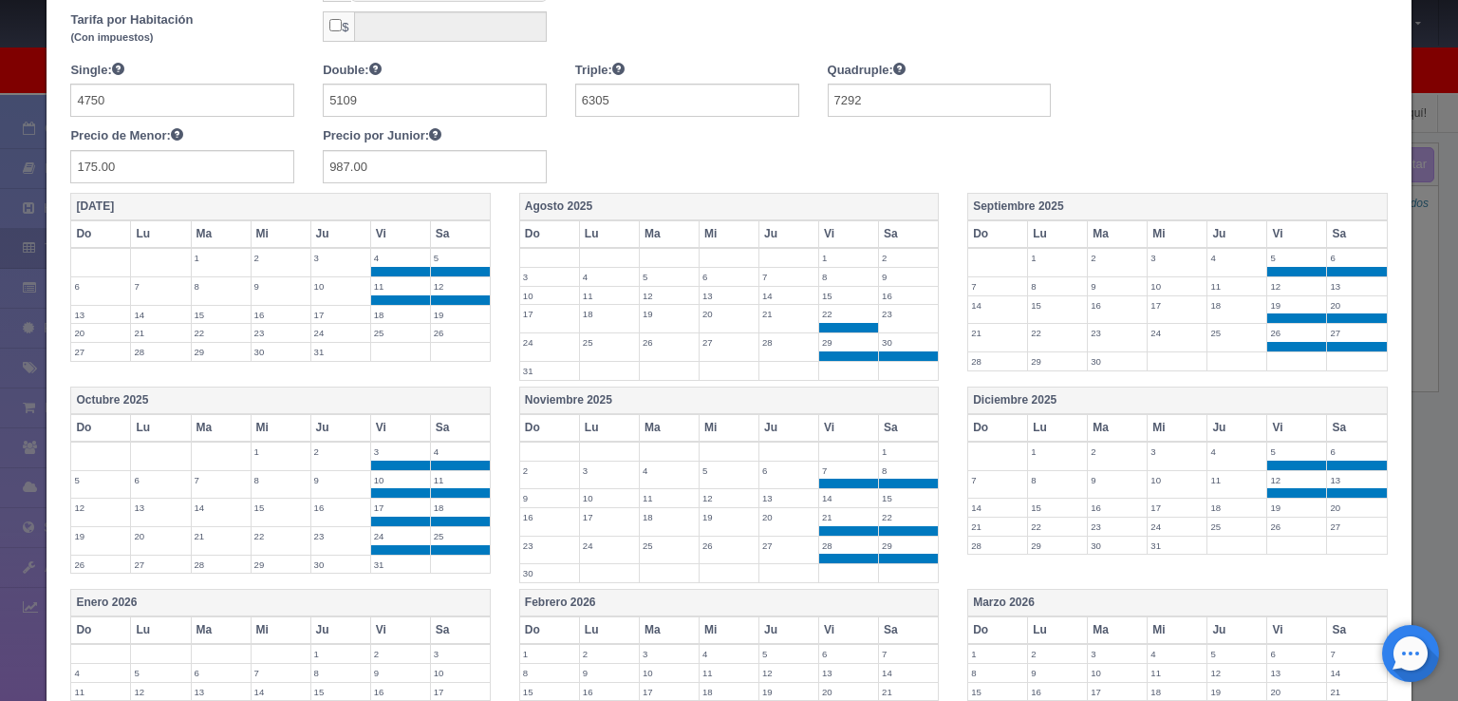
click at [895, 312] on label "23" at bounding box center [908, 314] width 59 height 18
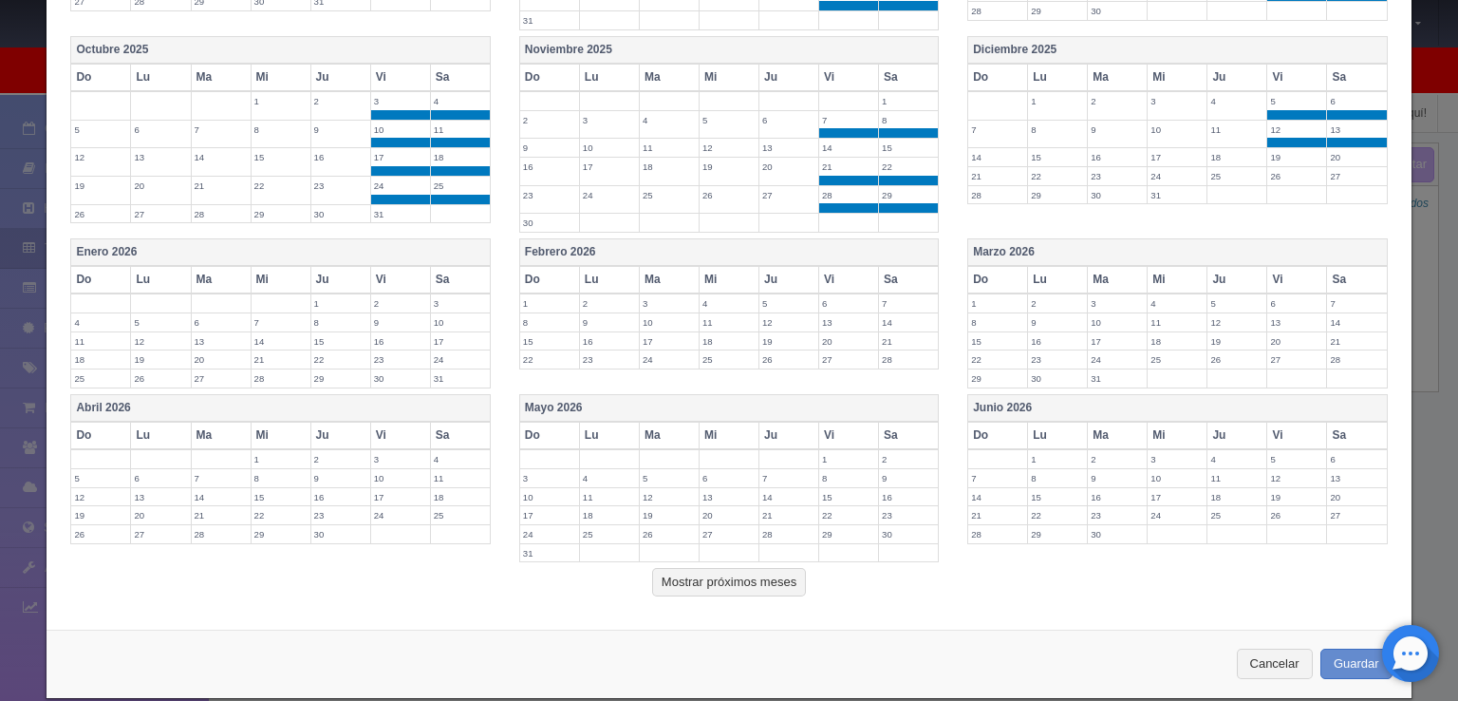
scroll to position [650, 0]
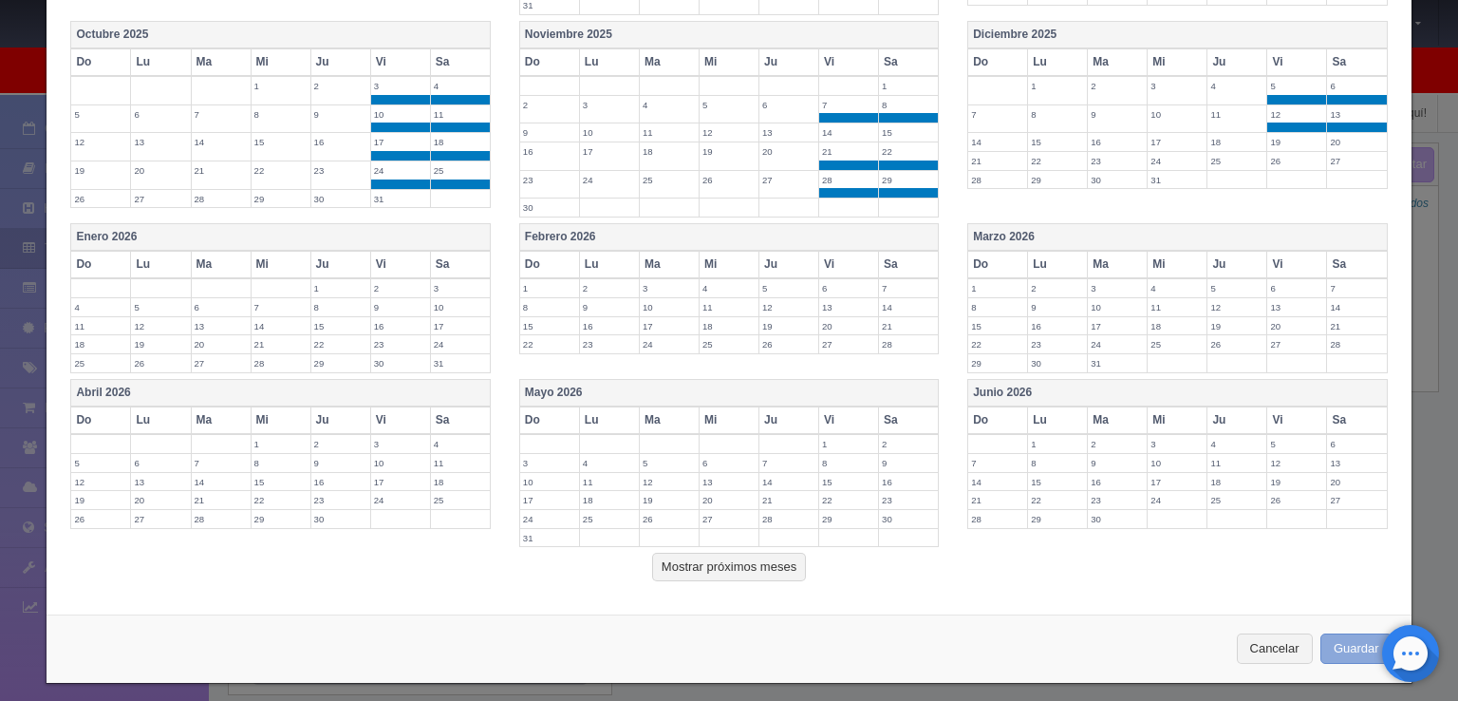
click at [1328, 633] on button "Guardar" at bounding box center [1357, 648] width 72 height 31
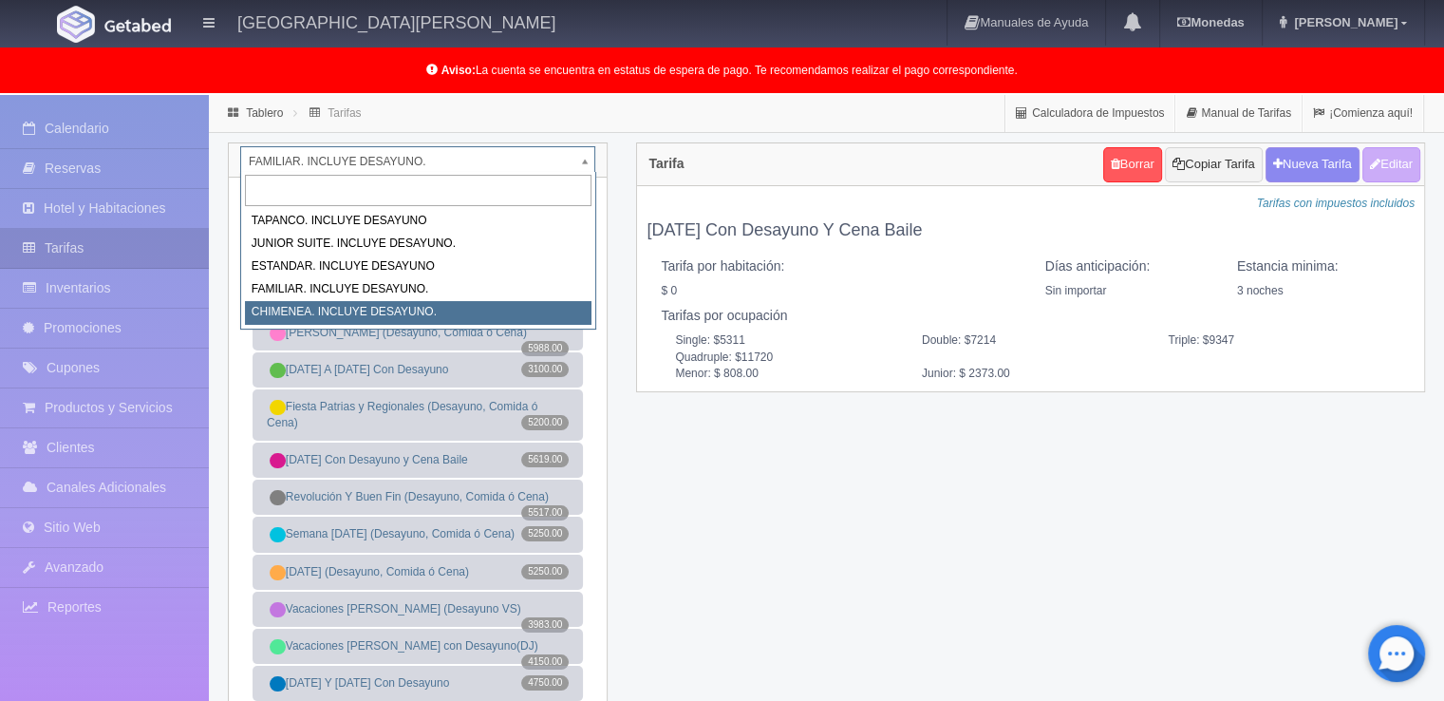
select select "1128"
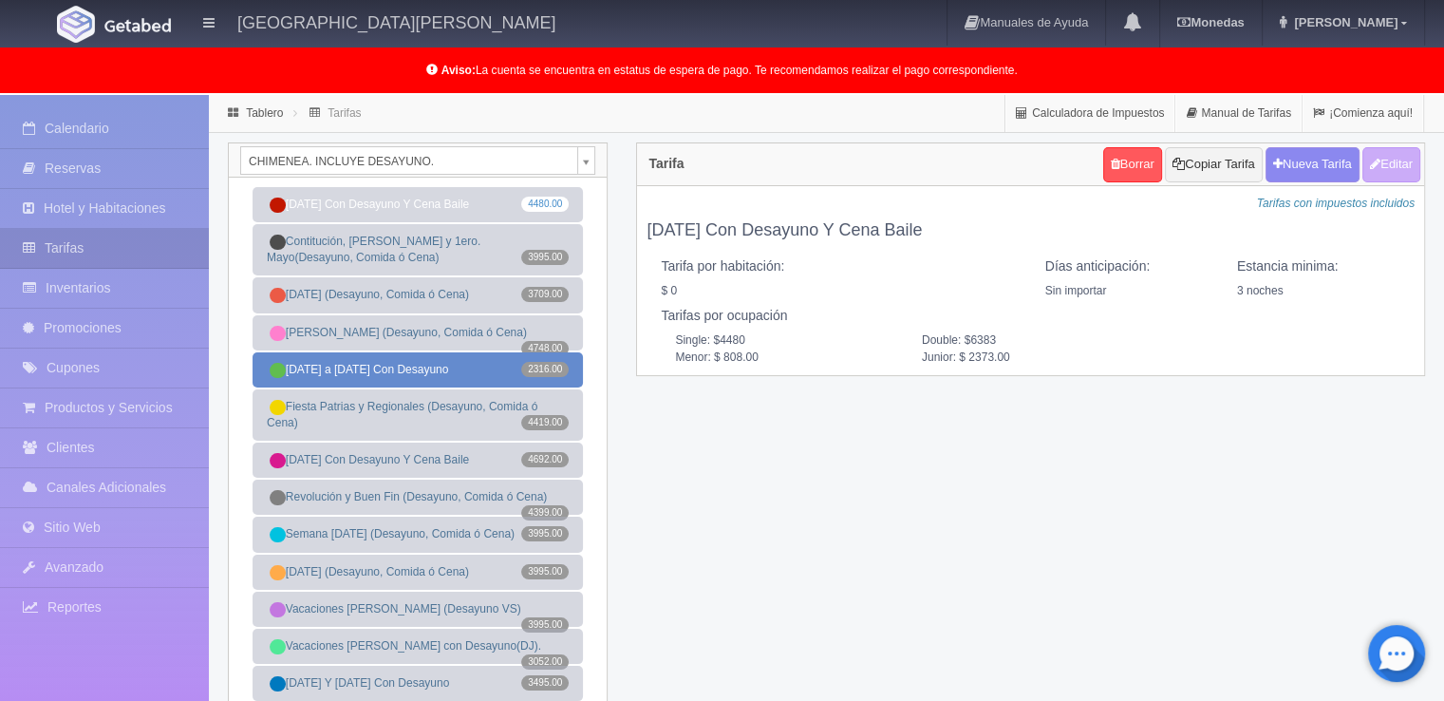
click at [417, 370] on link "[DATE] a [DATE] Con Desayuno 2316.00" at bounding box center [418, 369] width 330 height 35
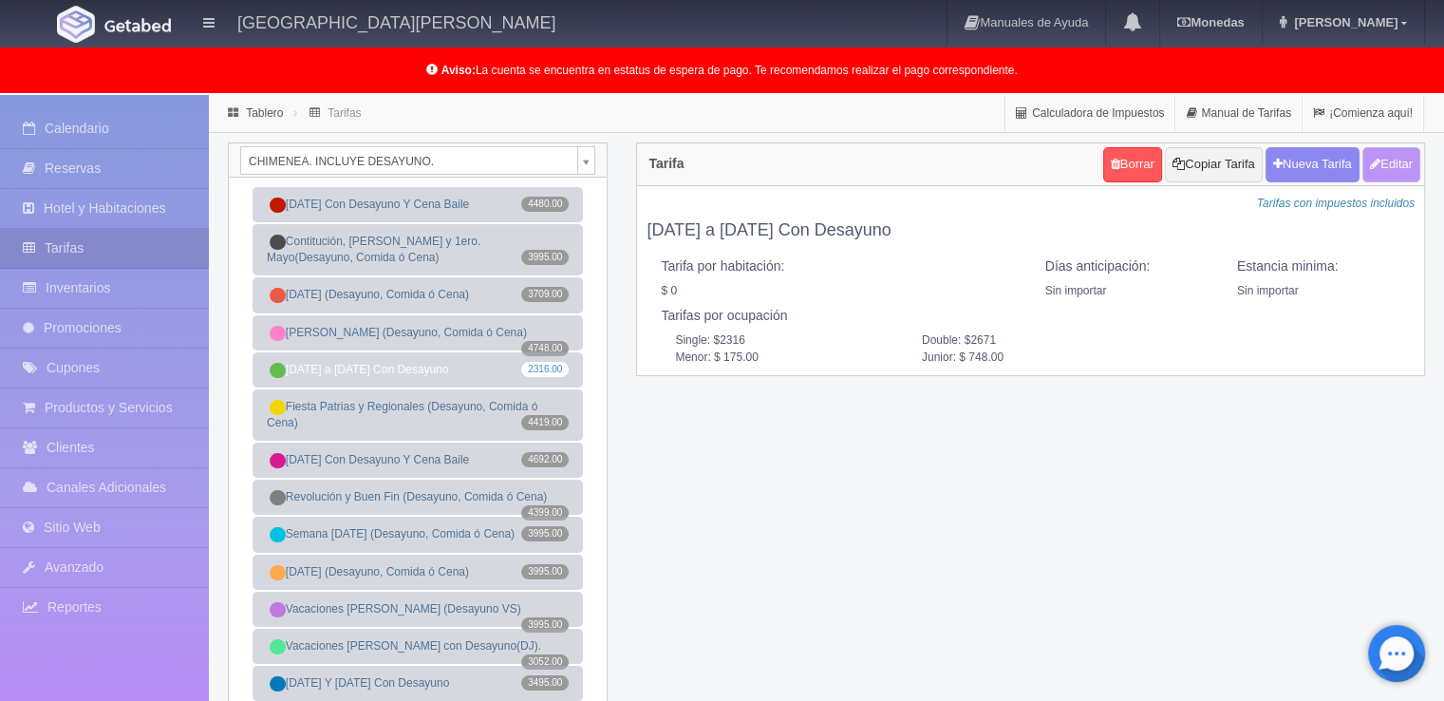
click at [1394, 164] on button "Editar" at bounding box center [1391, 164] width 58 height 35
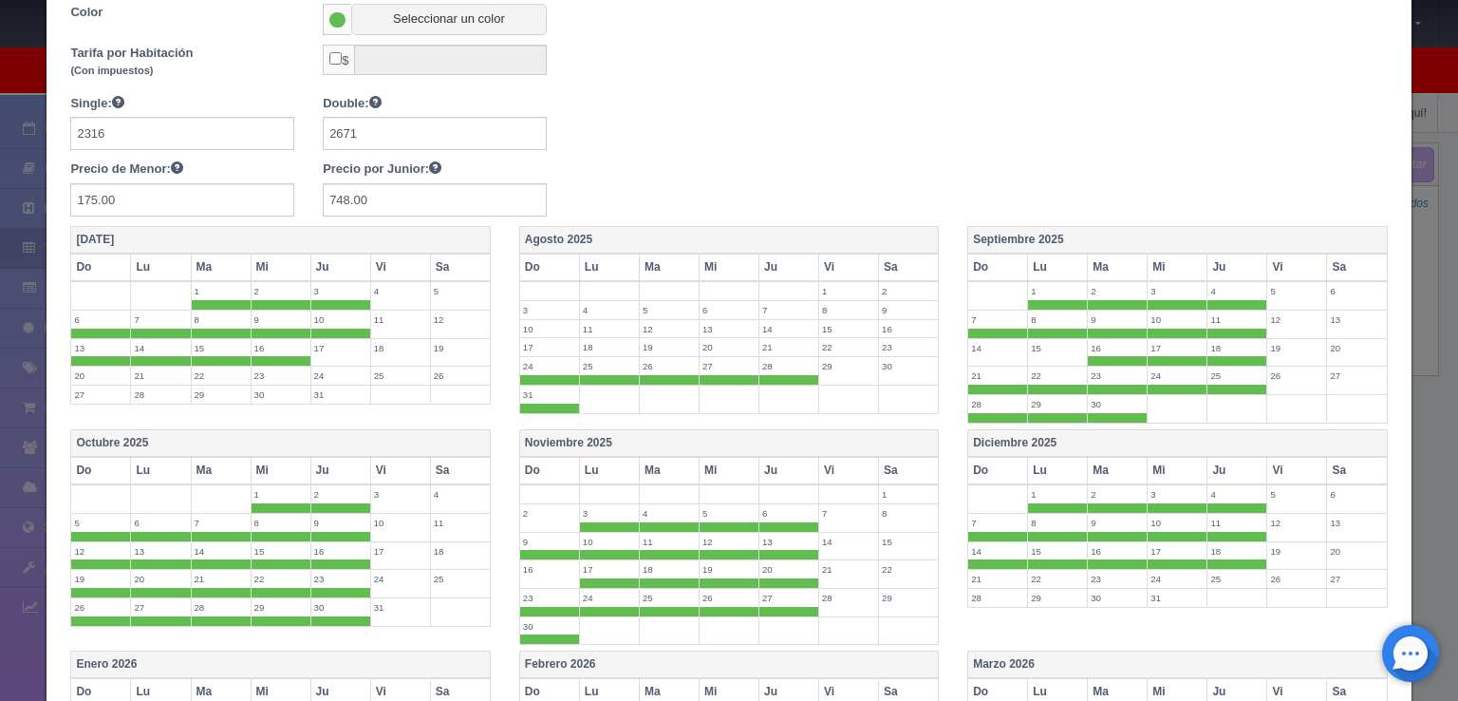
scroll to position [285, 0]
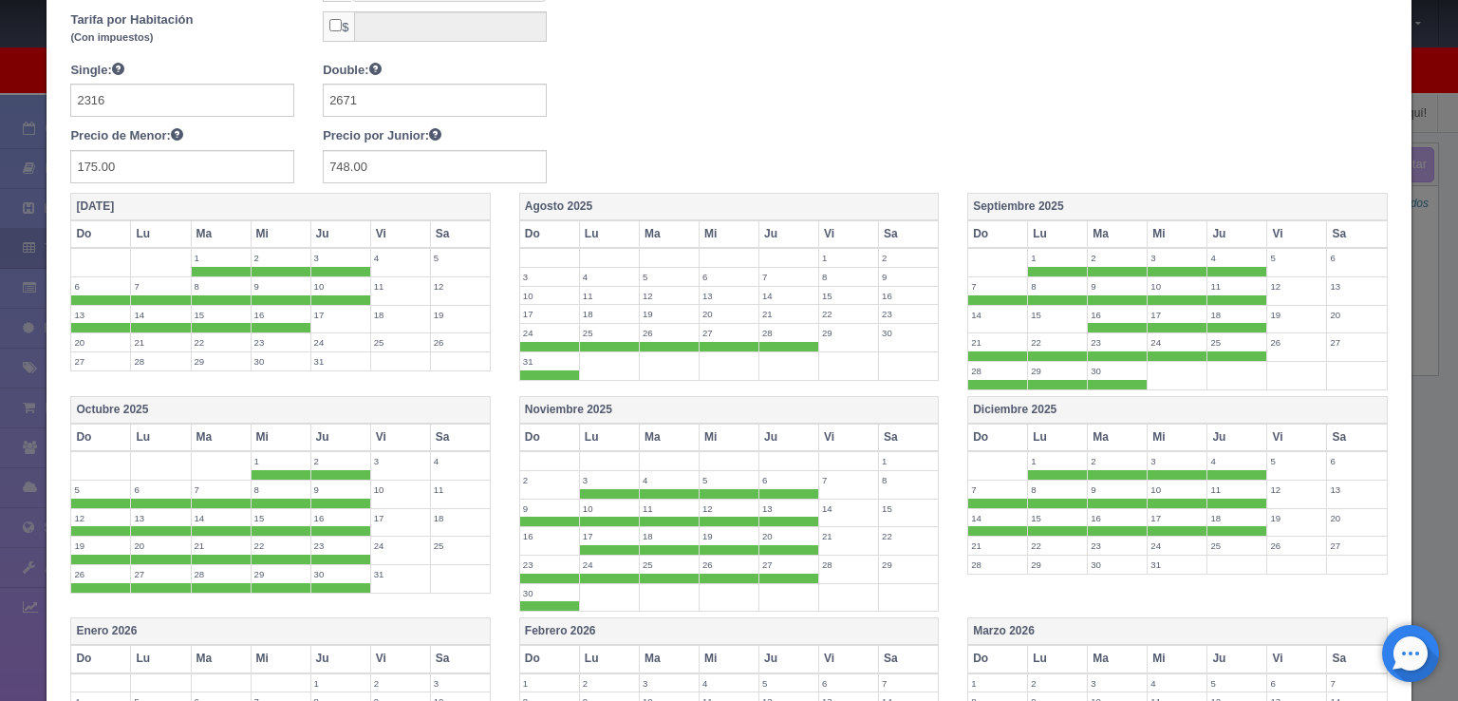
click at [547, 312] on label "17" at bounding box center [549, 314] width 59 height 18
click at [615, 312] on label "18" at bounding box center [609, 314] width 59 height 18
click at [640, 312] on label "19" at bounding box center [669, 314] width 59 height 18
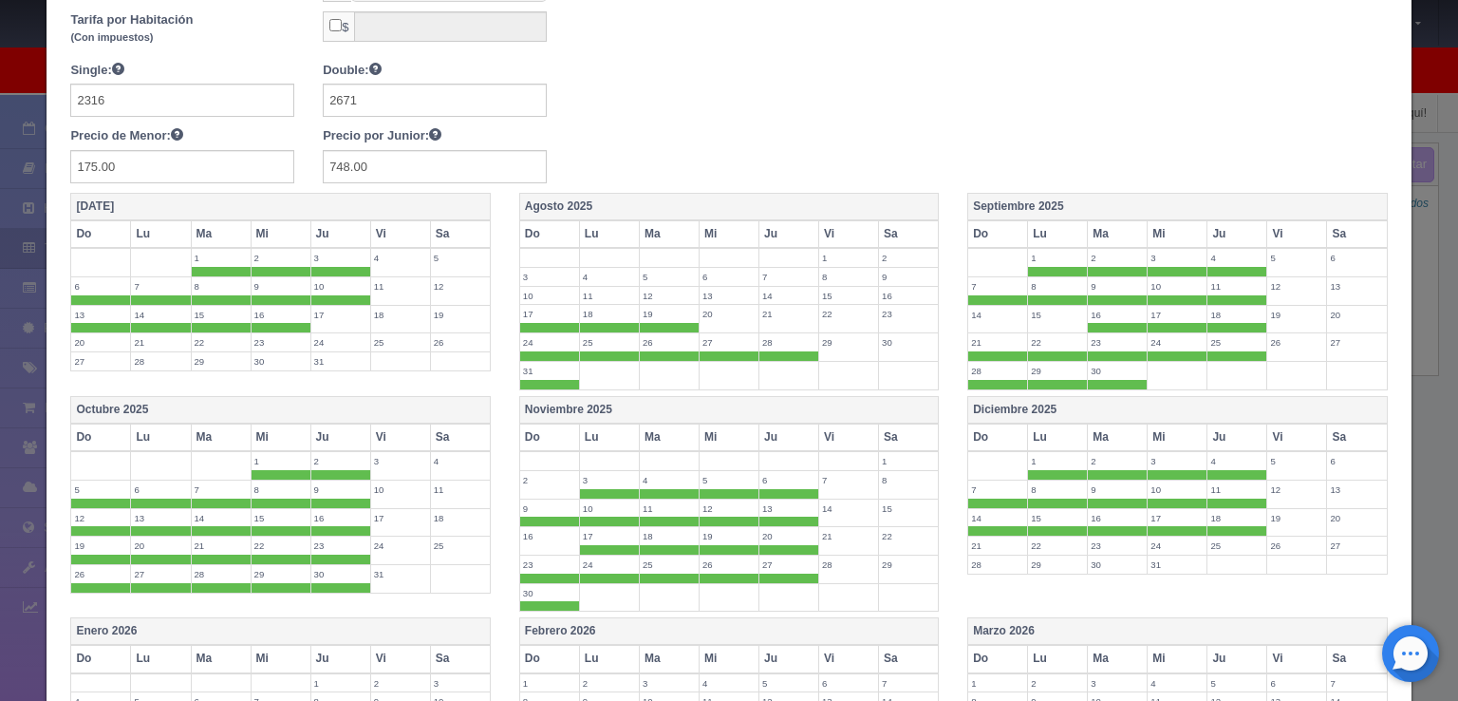
click at [700, 312] on label "20" at bounding box center [729, 314] width 59 height 18
click at [764, 312] on label "21" at bounding box center [789, 314] width 59 height 18
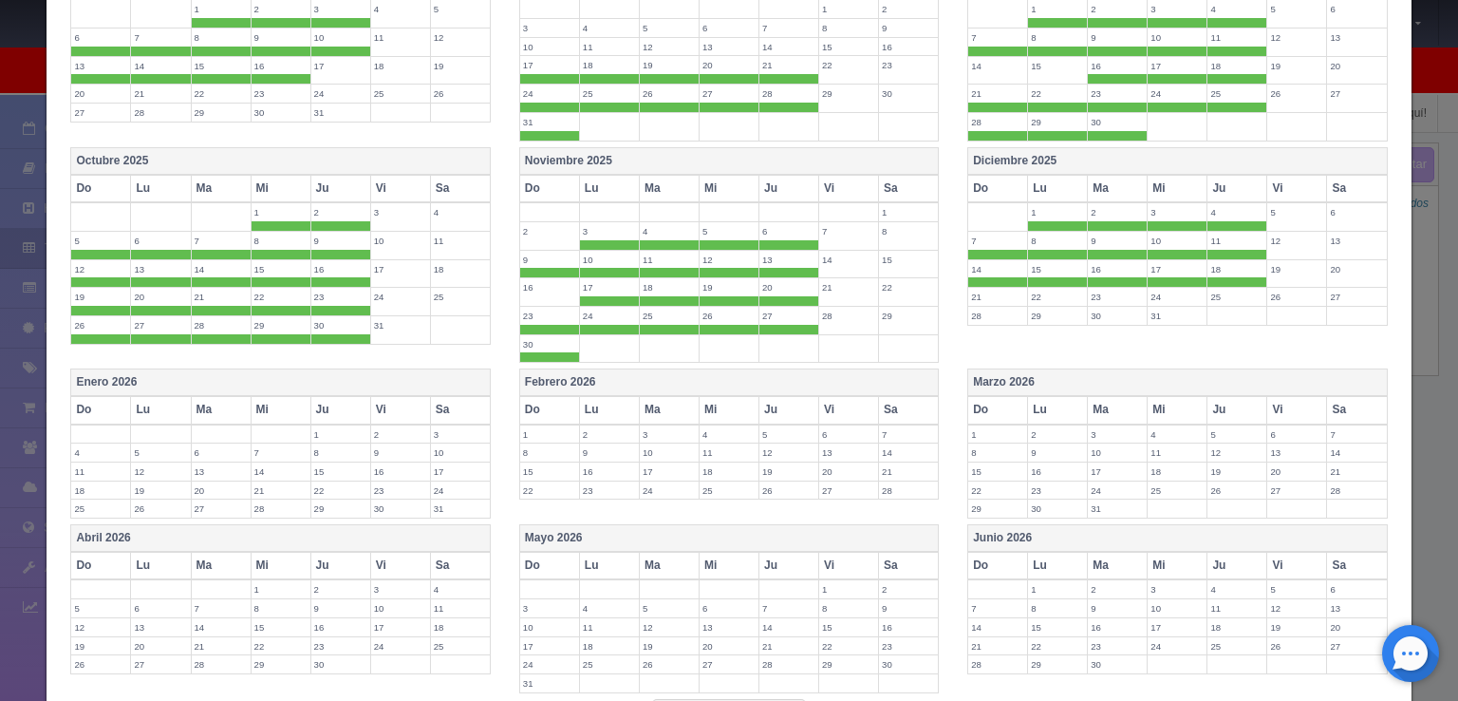
scroll to position [680, 0]
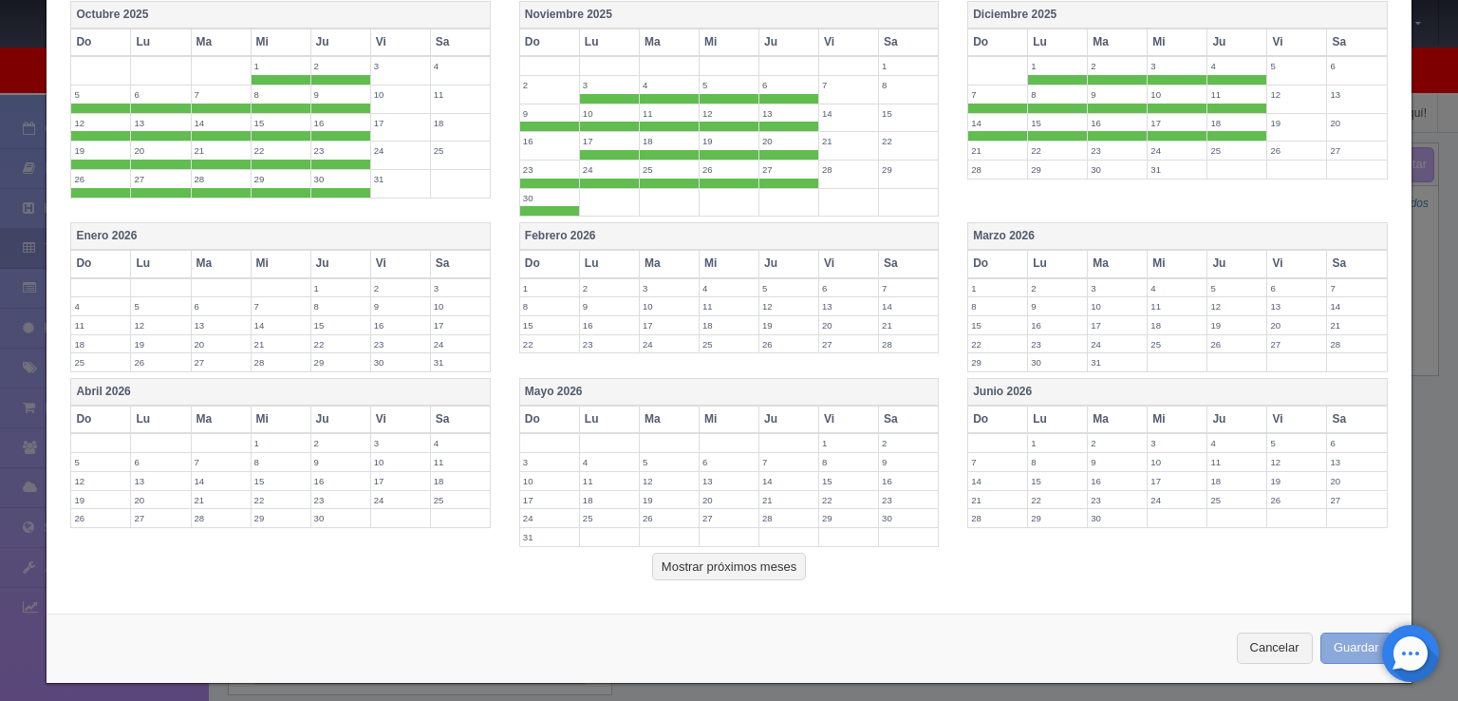
click at [1338, 632] on button "Guardar" at bounding box center [1357, 647] width 72 height 31
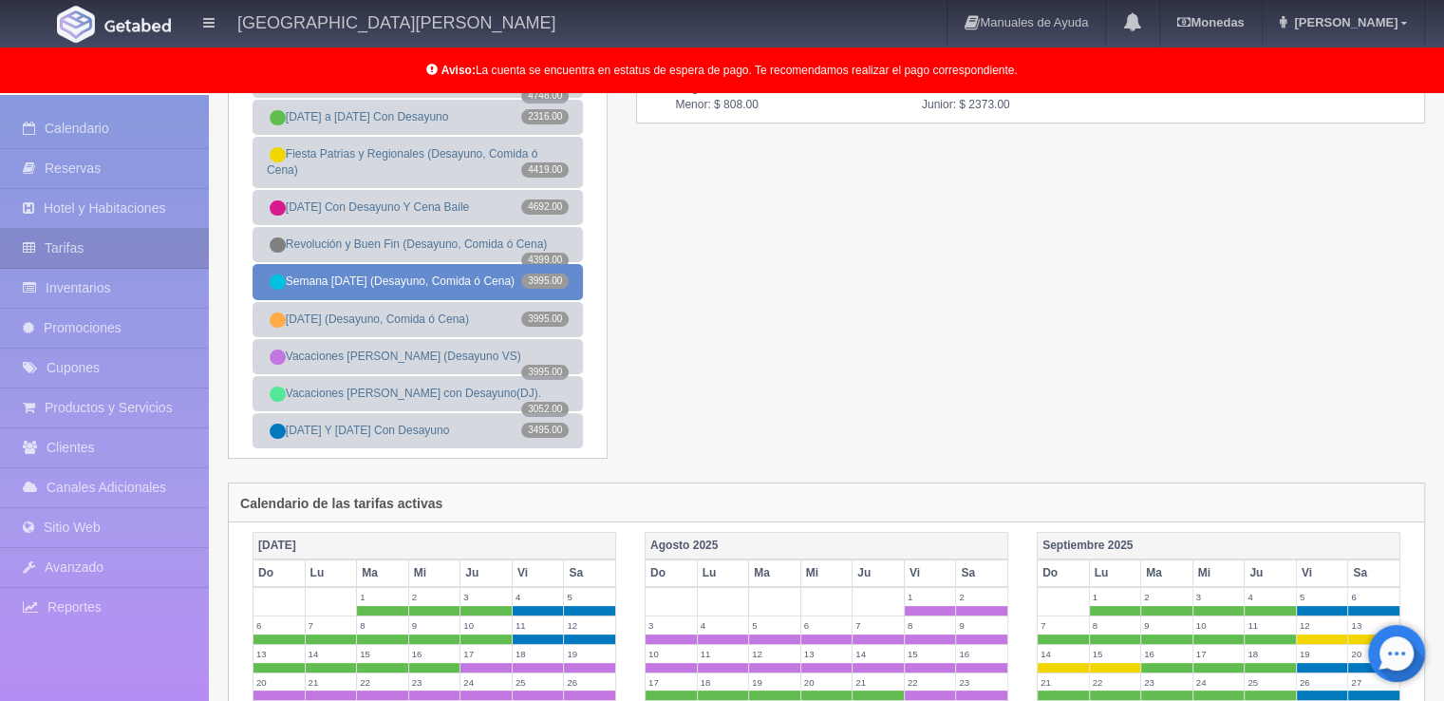
scroll to position [285, 0]
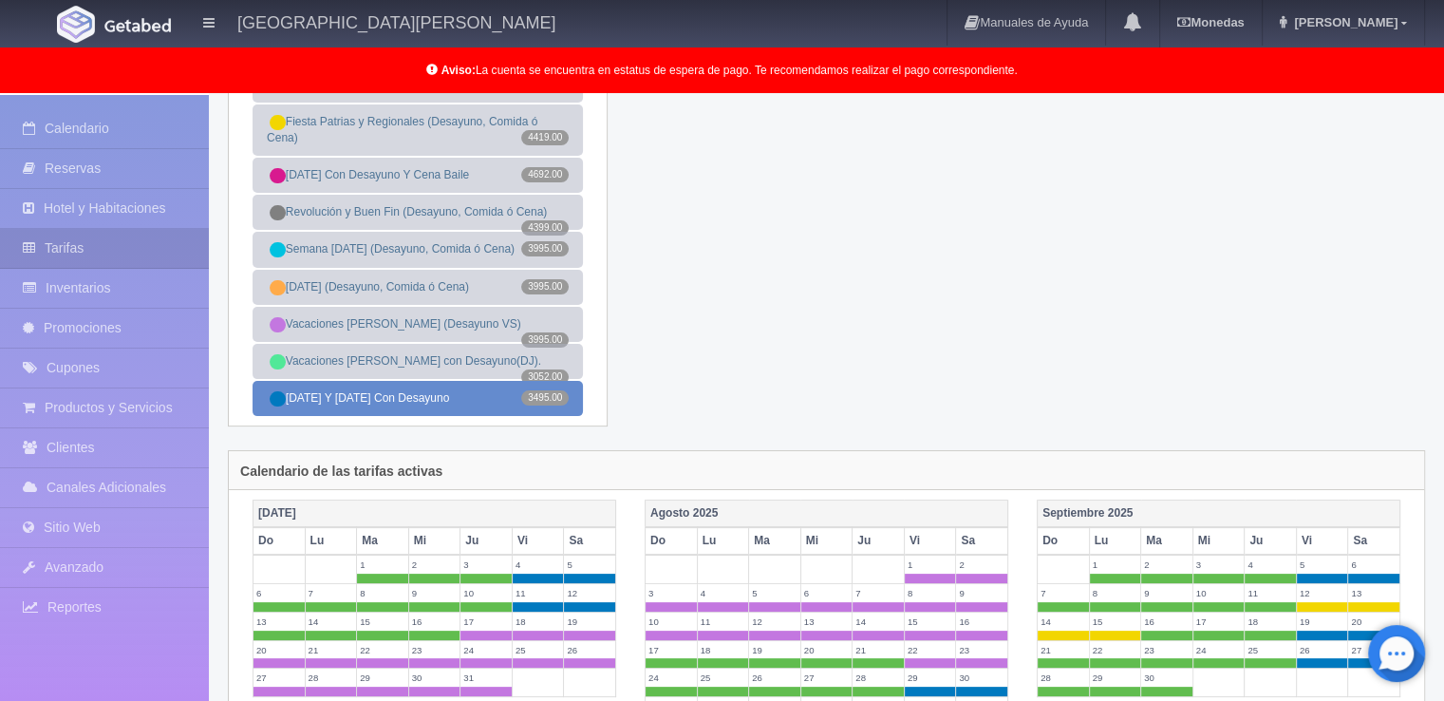
click at [433, 405] on link "Viernes Y Sábado Con Desayuno 3495.00" at bounding box center [418, 398] width 330 height 35
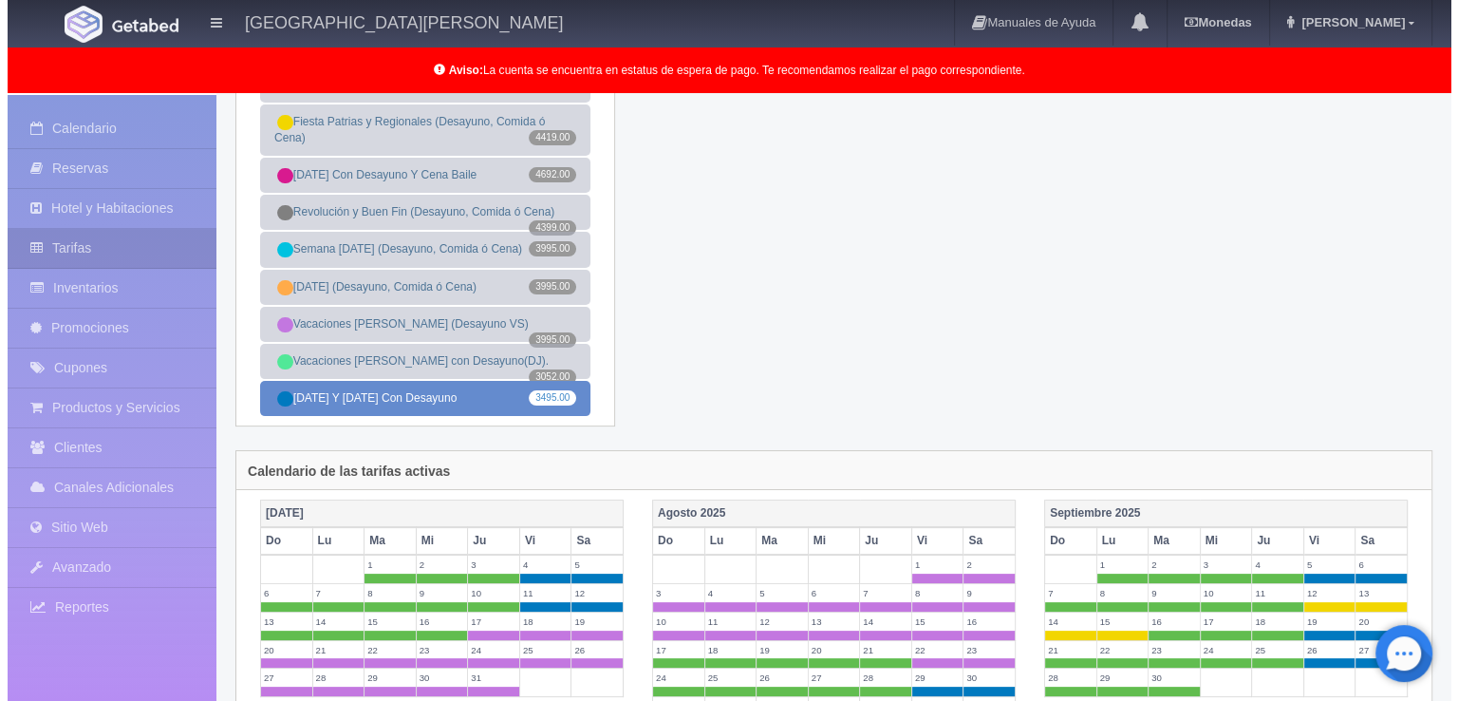
scroll to position [0, 0]
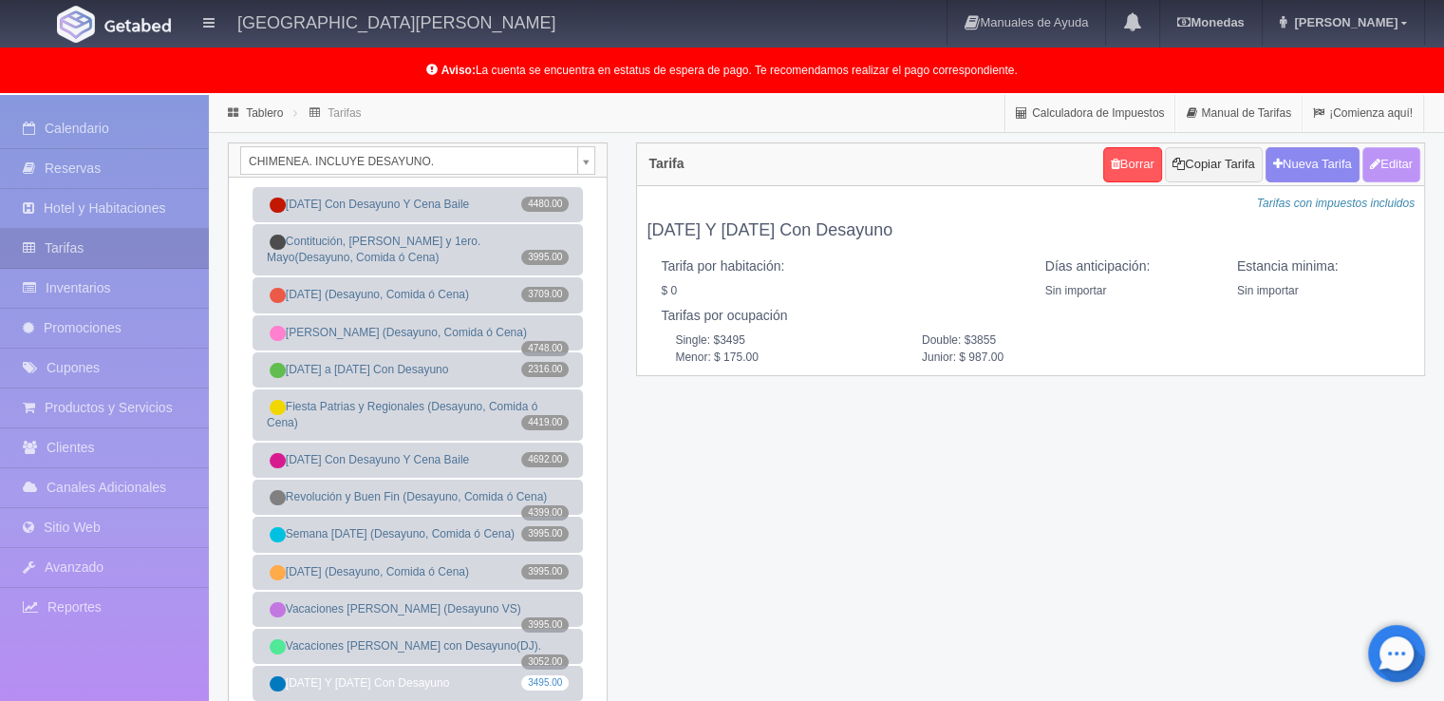
click at [1383, 170] on button "Editar" at bounding box center [1391, 164] width 58 height 35
type input "[DATE] Y [DATE] Con Desayuno"
select select "0"
type input "0"
checkbox input "false"
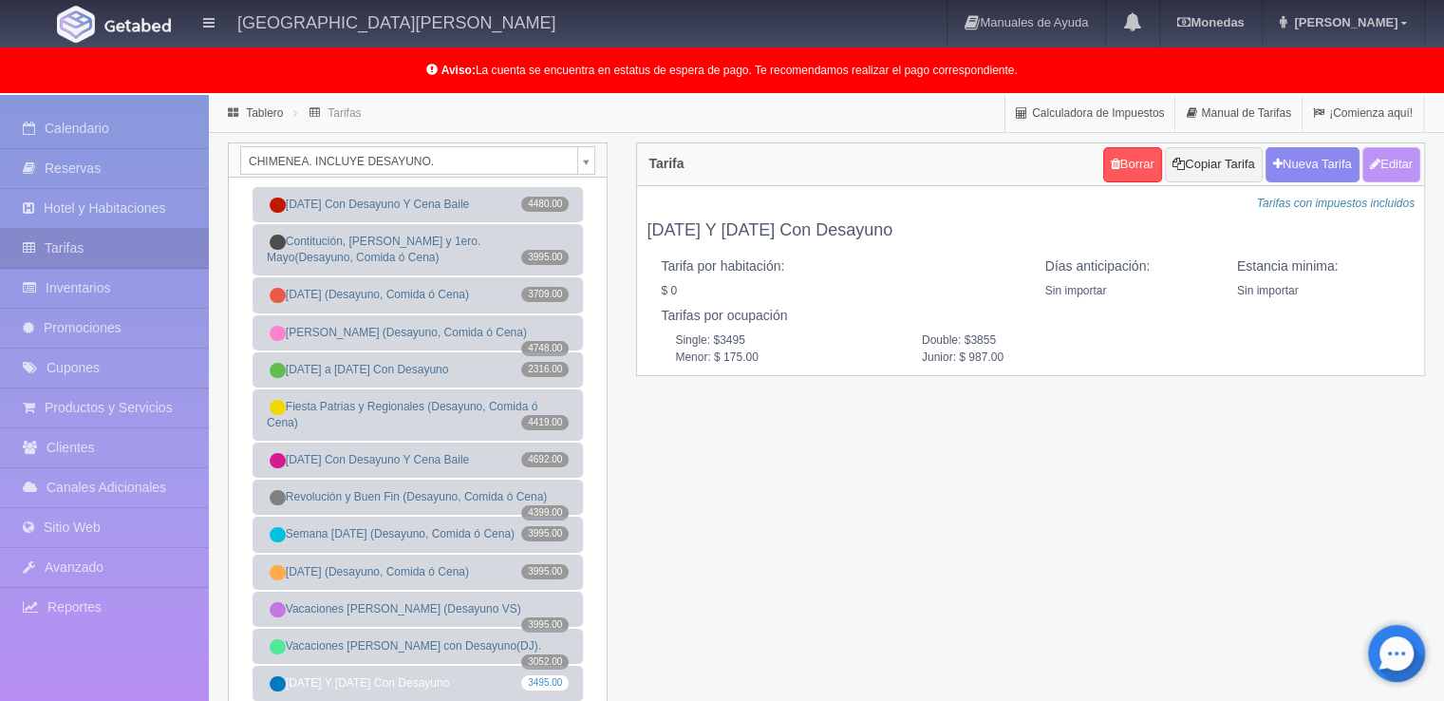
type input "3495"
type input "3855"
type input "175.00"
type input "987.00"
checkbox input "true"
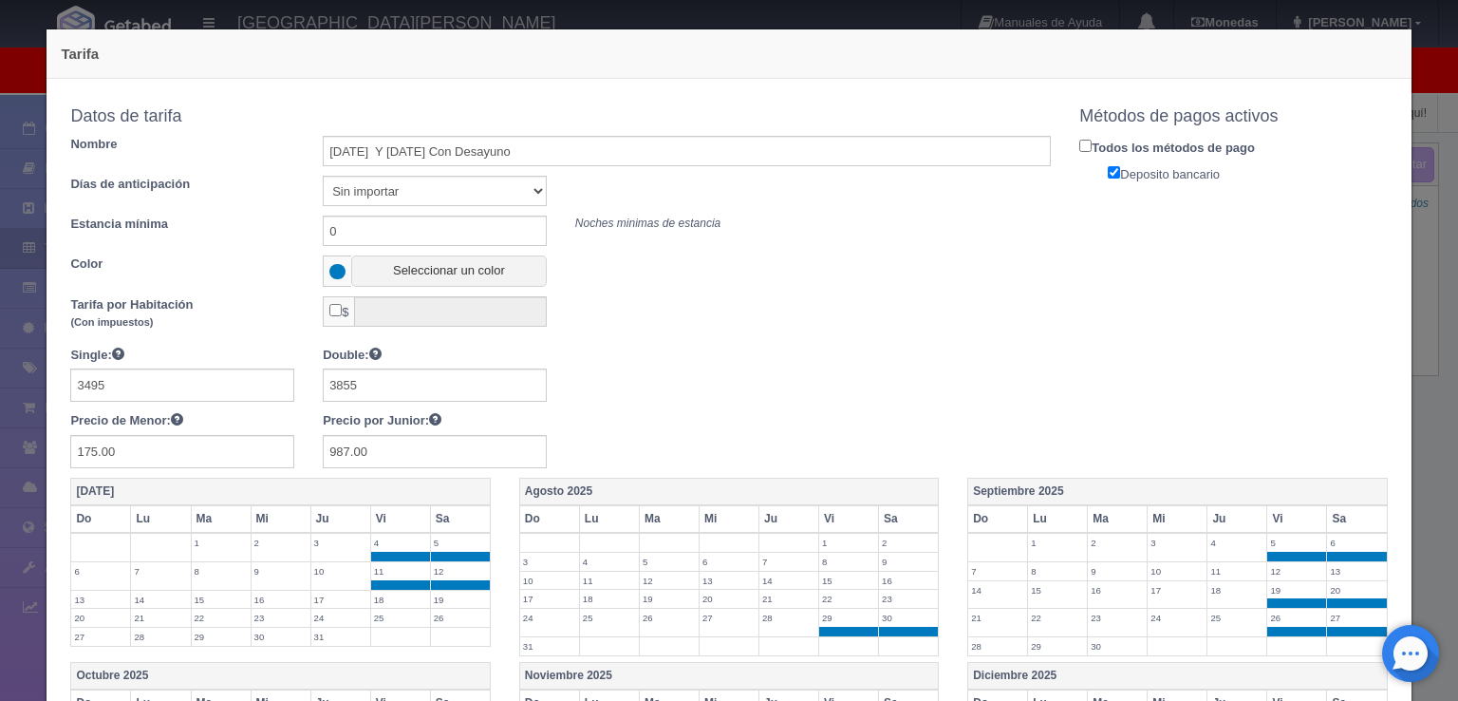
scroll to position [190, 0]
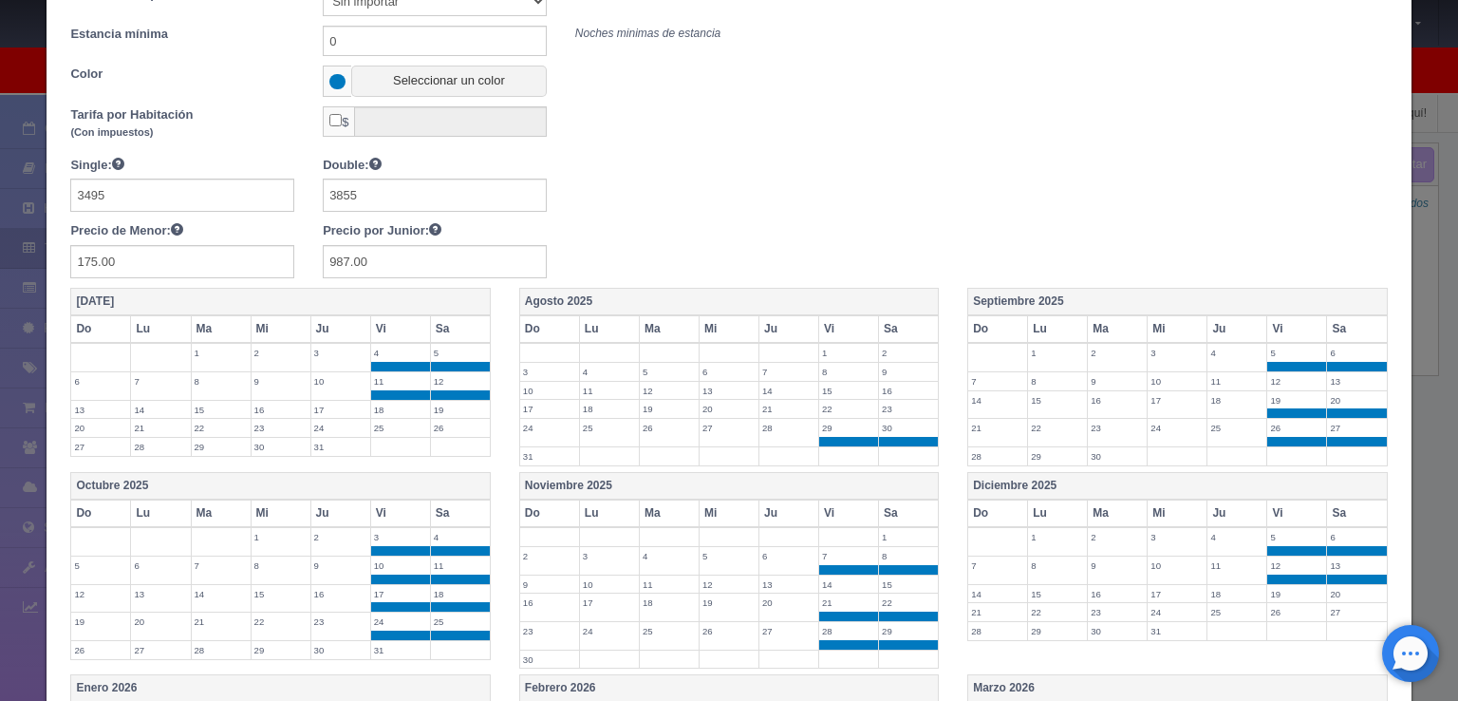
click at [858, 404] on label "22" at bounding box center [848, 409] width 59 height 18
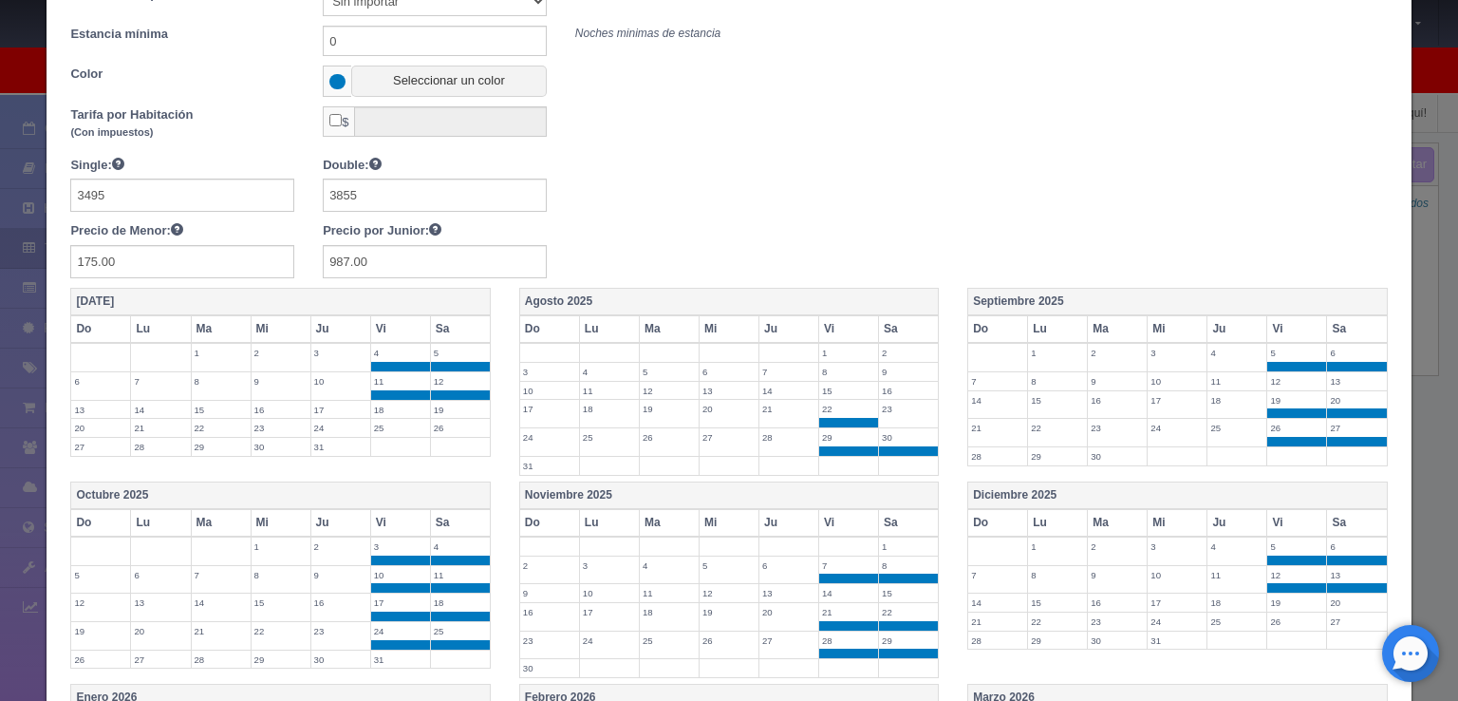
click at [889, 404] on label "23" at bounding box center [908, 409] width 59 height 18
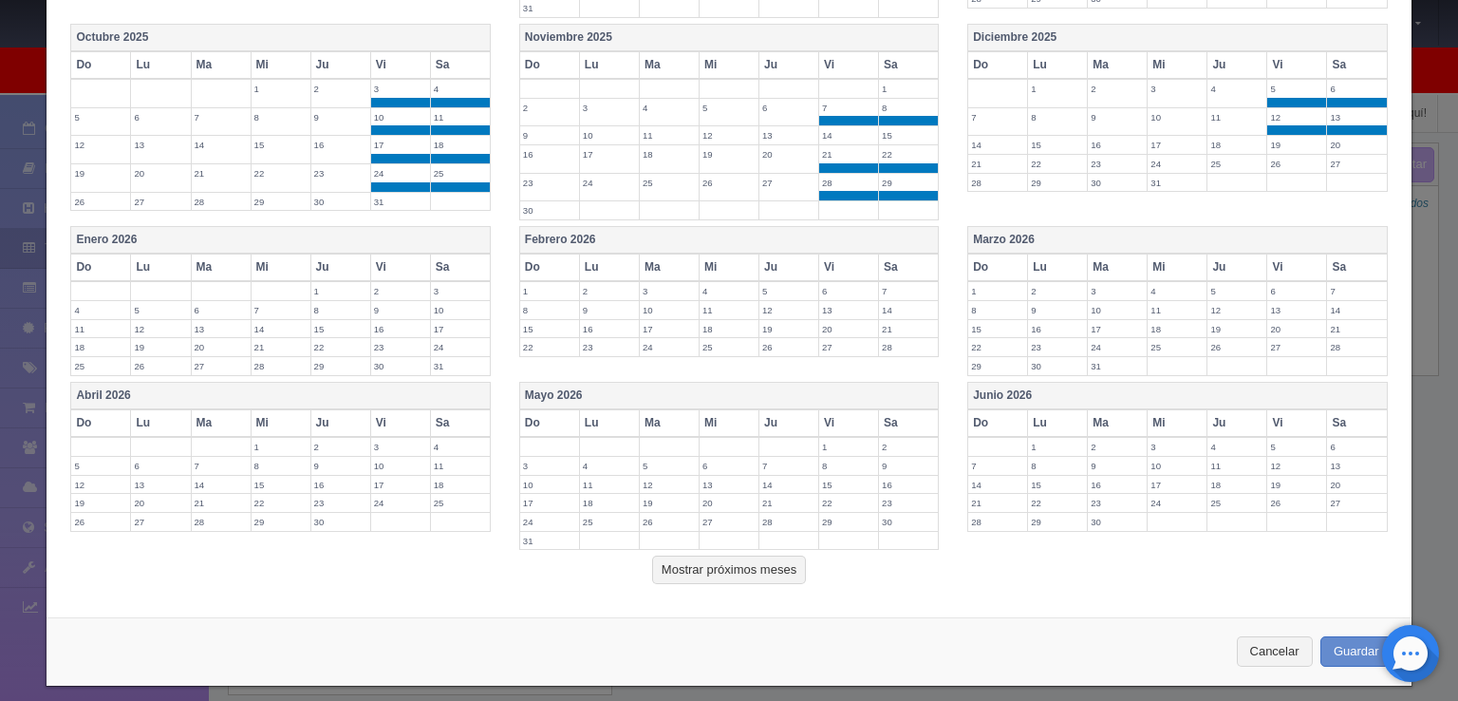
scroll to position [650, 0]
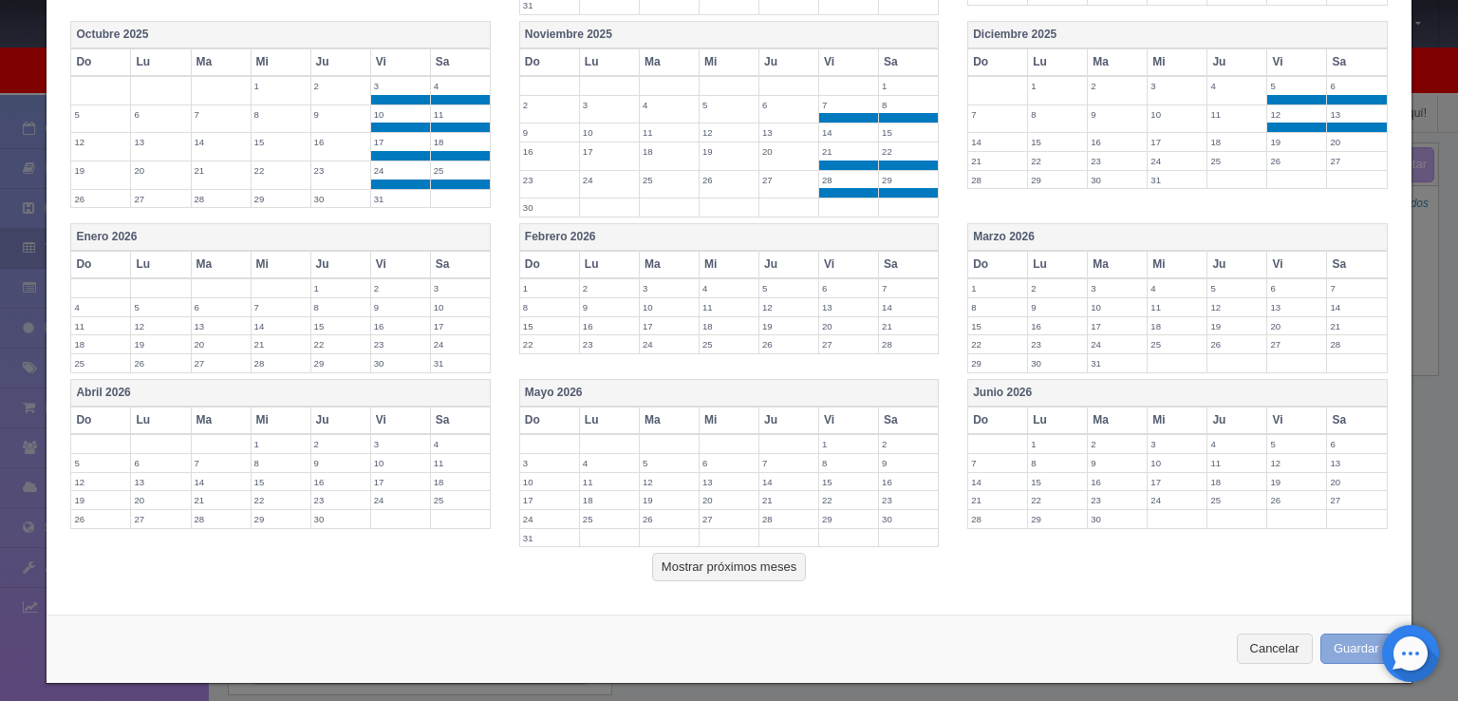
click at [1335, 636] on button "Guardar" at bounding box center [1357, 648] width 72 height 31
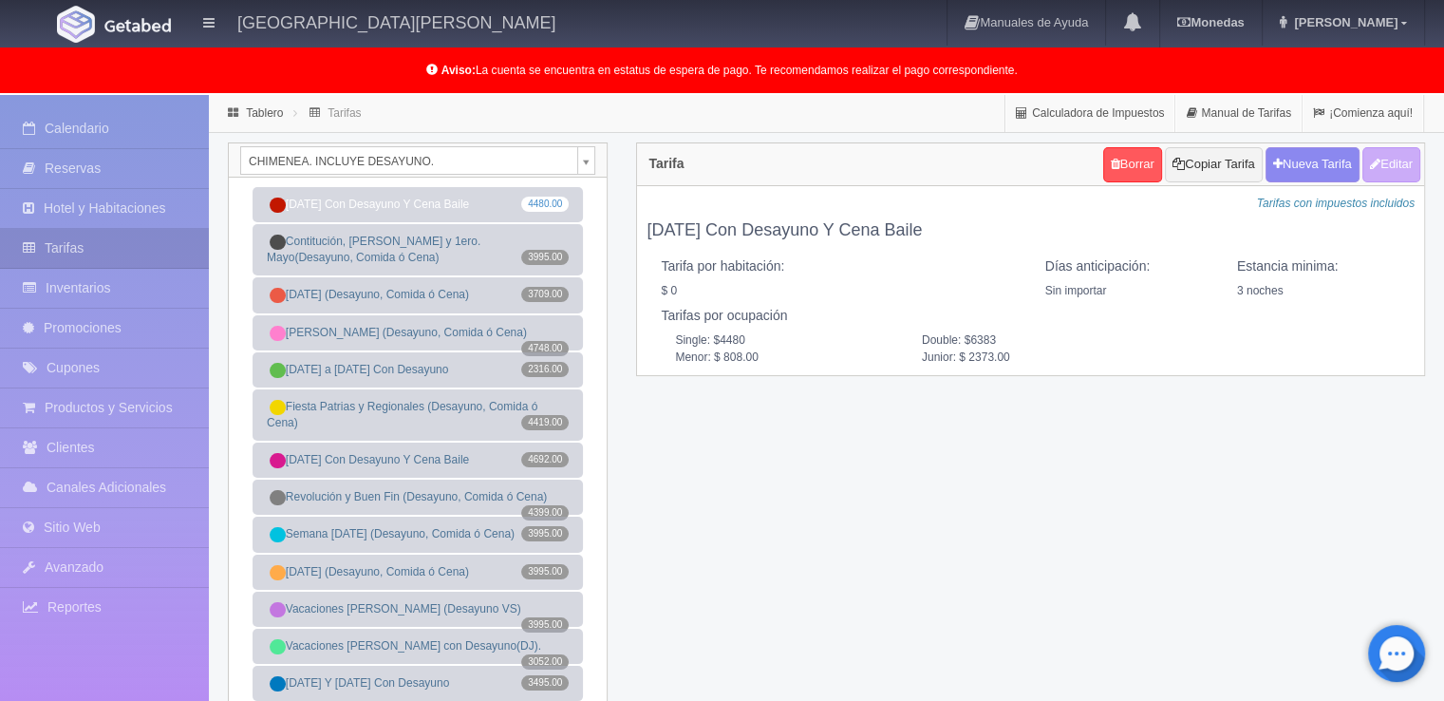
click at [923, 490] on div "CHIMENEA. INCLUYE DESAYUNO. [GEOGRAPHIC_DATA]. INCLUYE DESAYUNO JUNIOR SUITE. I…" at bounding box center [827, 438] width 1226 height 592
click at [954, 472] on div "CHIMENEA. INCLUYE DESAYUNO. [GEOGRAPHIC_DATA]. INCLUYE DESAYUNO JUNIOR SUITE. I…" at bounding box center [827, 438] width 1226 height 592
click at [1058, 483] on div "CHIMENEA. INCLUYE DESAYUNO. [GEOGRAPHIC_DATA]. INCLUYE DESAYUNO JUNIOR SUITE. I…" at bounding box center [827, 438] width 1226 height 592
click at [1054, 486] on div "CHIMENEA. INCLUYE DESAYUNO. [GEOGRAPHIC_DATA]. INCLUYE DESAYUNO JUNIOR SUITE. I…" at bounding box center [827, 438] width 1226 height 592
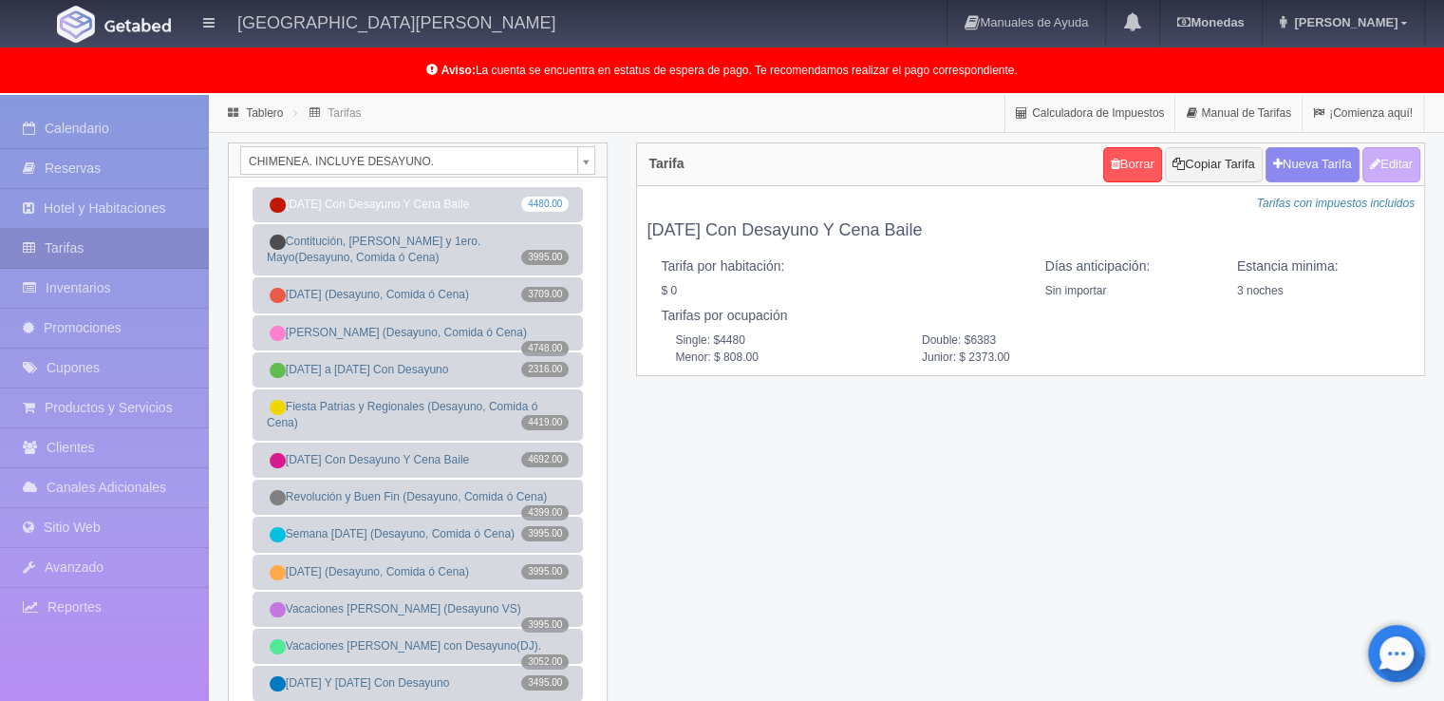
click at [1054, 486] on div "CHIMENEA. INCLUYE DESAYUNO. [GEOGRAPHIC_DATA]. INCLUYE DESAYUNO JUNIOR SUITE. I…" at bounding box center [827, 438] width 1226 height 592
click at [1404, 20] on icon at bounding box center [1404, 22] width 6 height 9
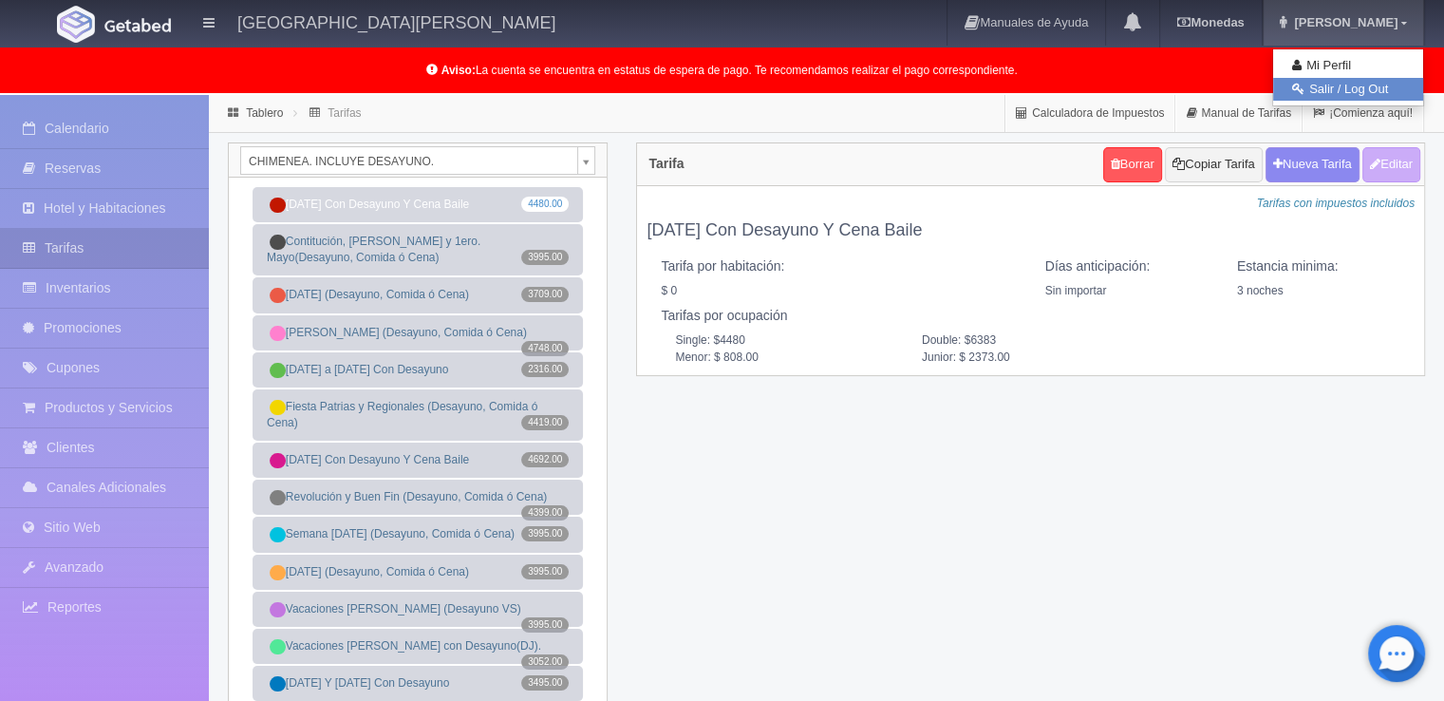
click at [1363, 89] on link "Salir / Log Out" at bounding box center [1348, 90] width 150 height 24
